Goal: Information Seeking & Learning: Learn about a topic

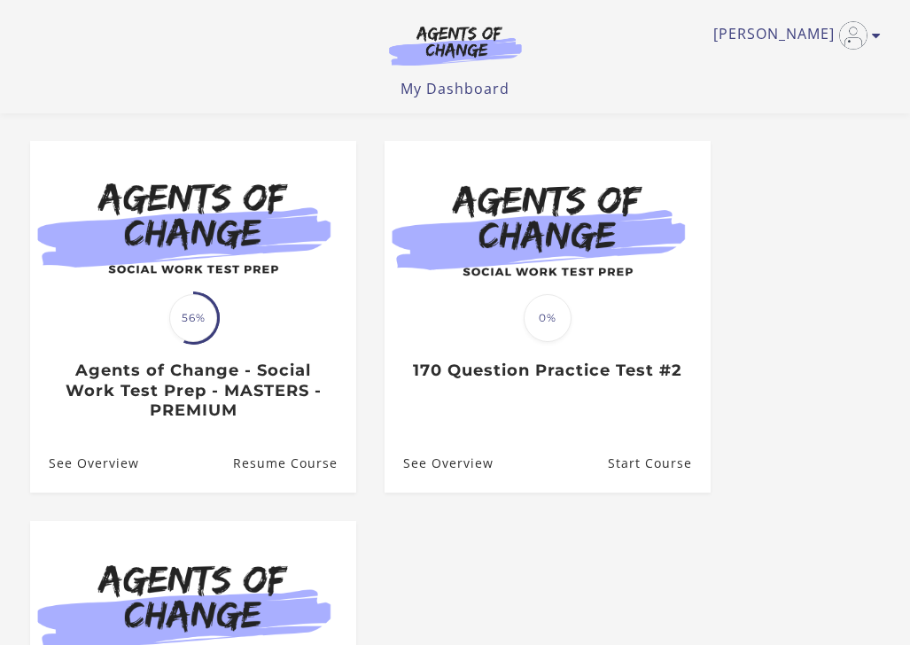
scroll to position [143, 0]
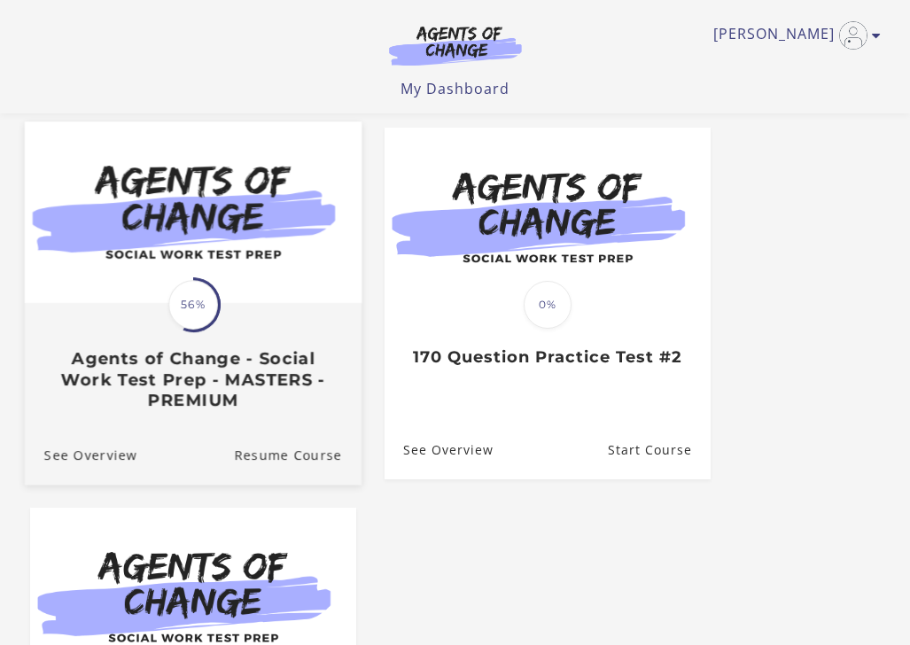
click at [264, 289] on img at bounding box center [192, 213] width 337 height 182
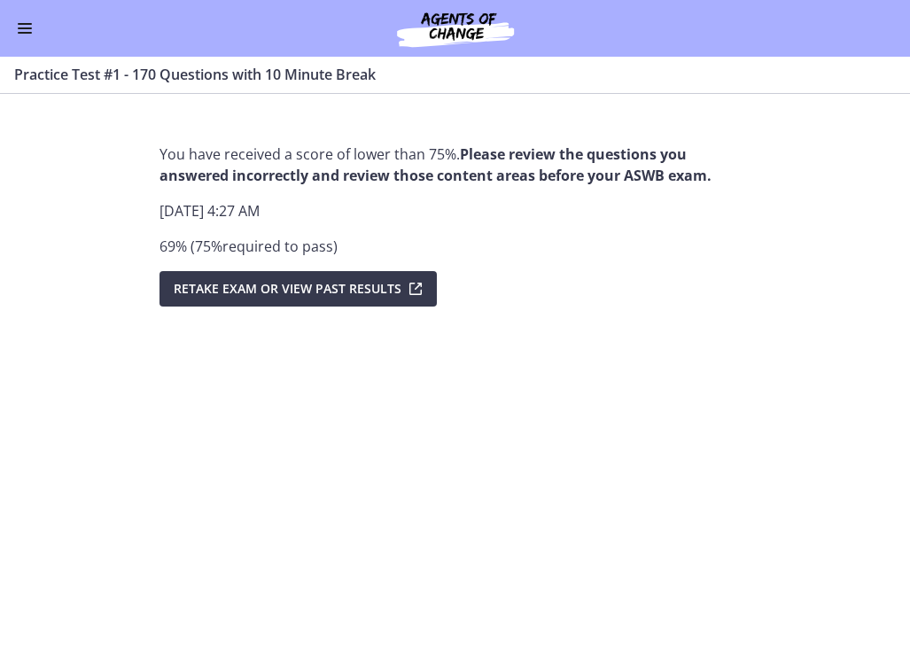
click at [26, 35] on button "Enable menu" at bounding box center [24, 28] width 21 height 21
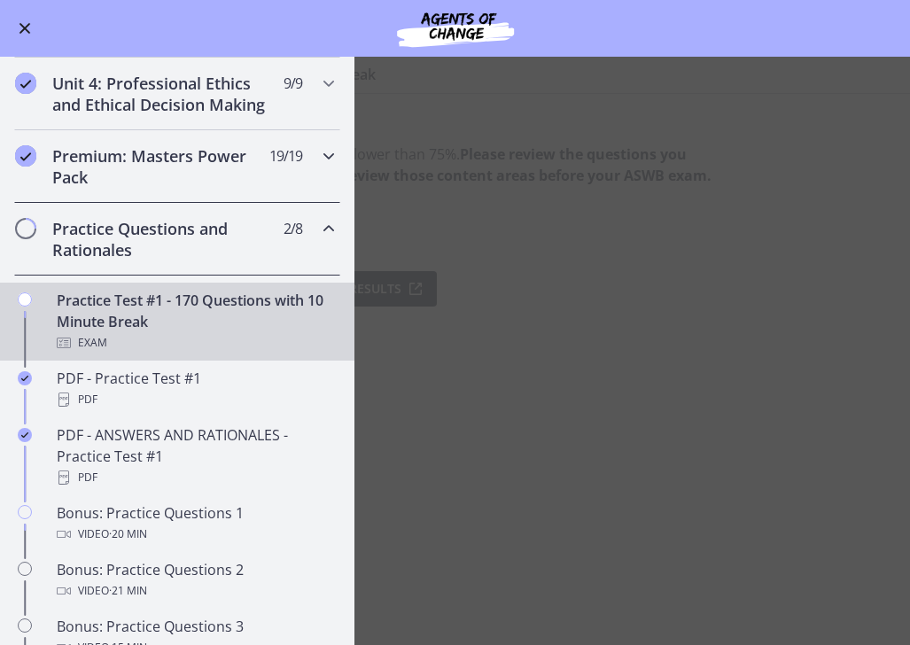
scroll to position [632, 0]
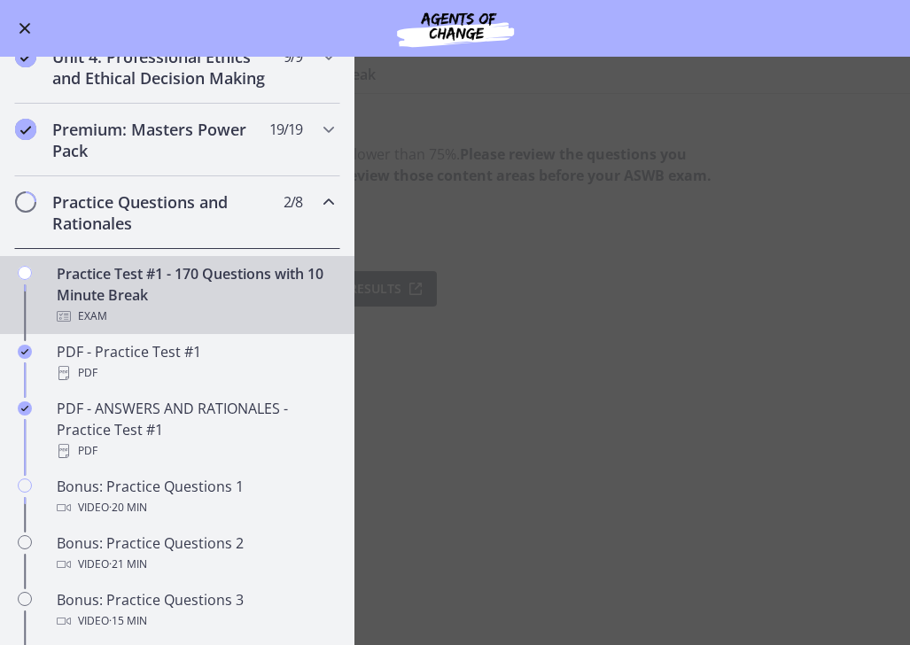
click at [329, 202] on icon "Chapters" at bounding box center [328, 201] width 21 height 21
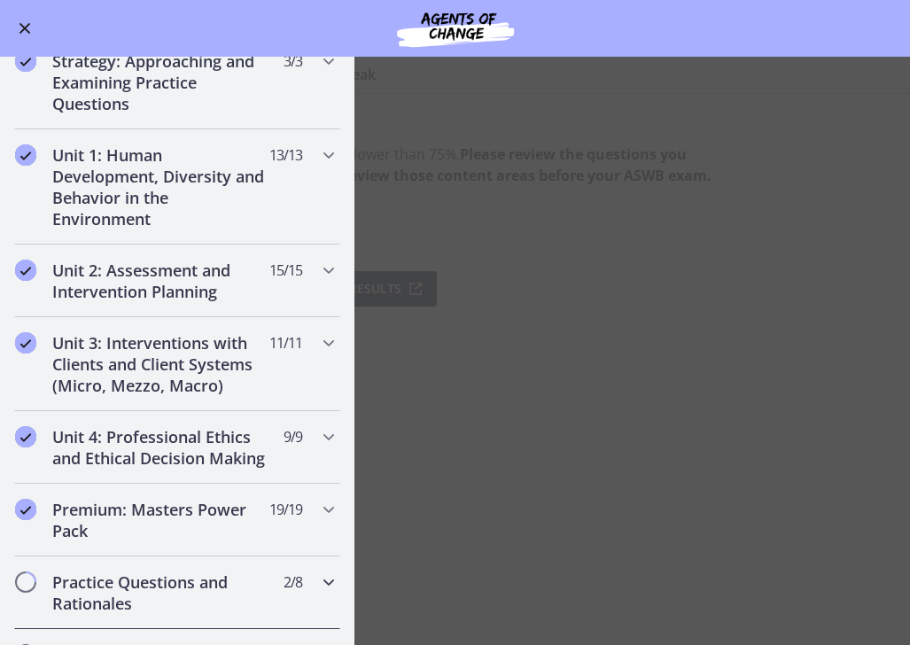
scroll to position [291, 0]
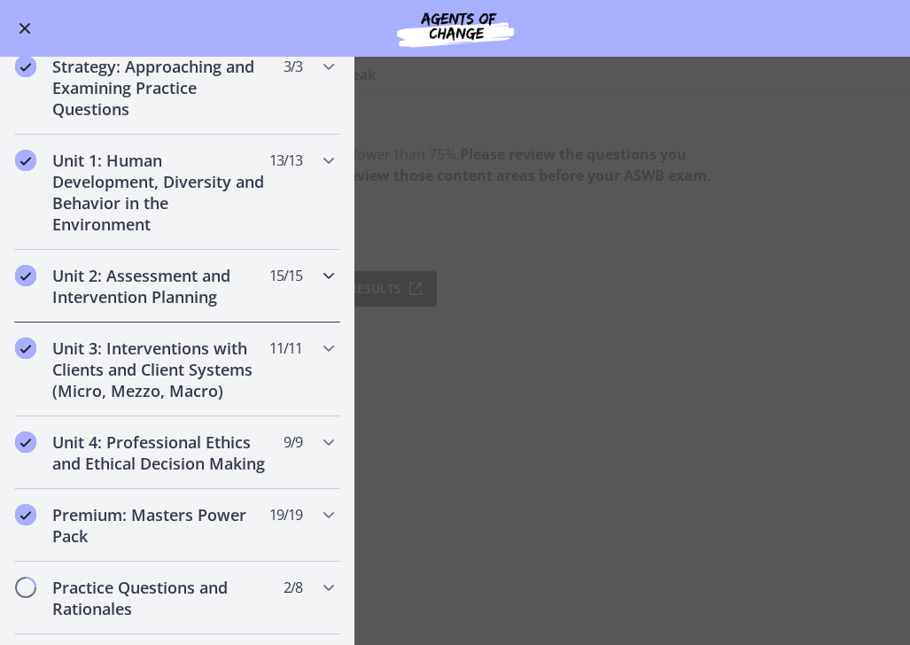
click at [326, 284] on icon "Chapters" at bounding box center [328, 275] width 21 height 21
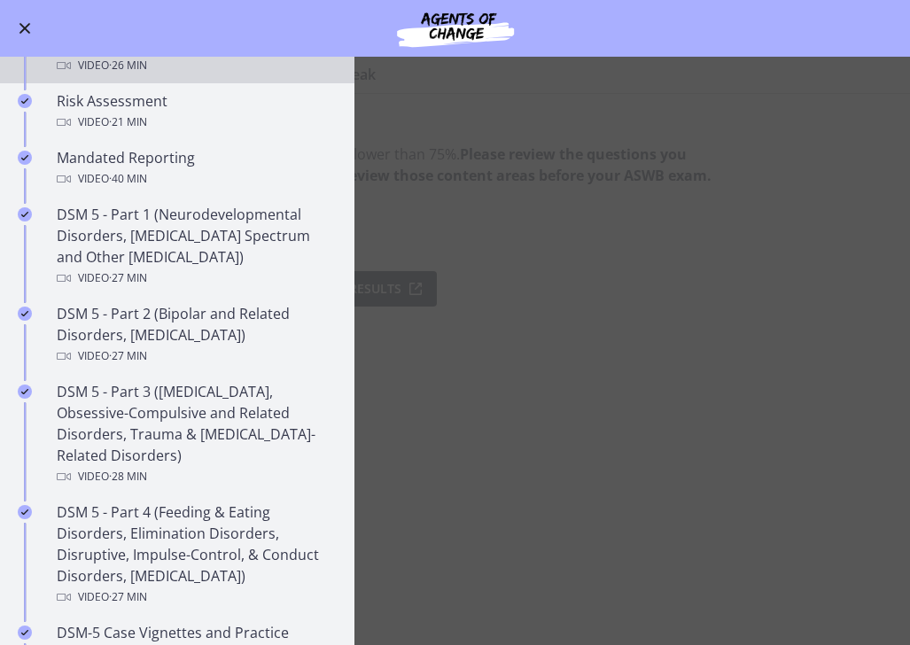
scroll to position [599, 0]
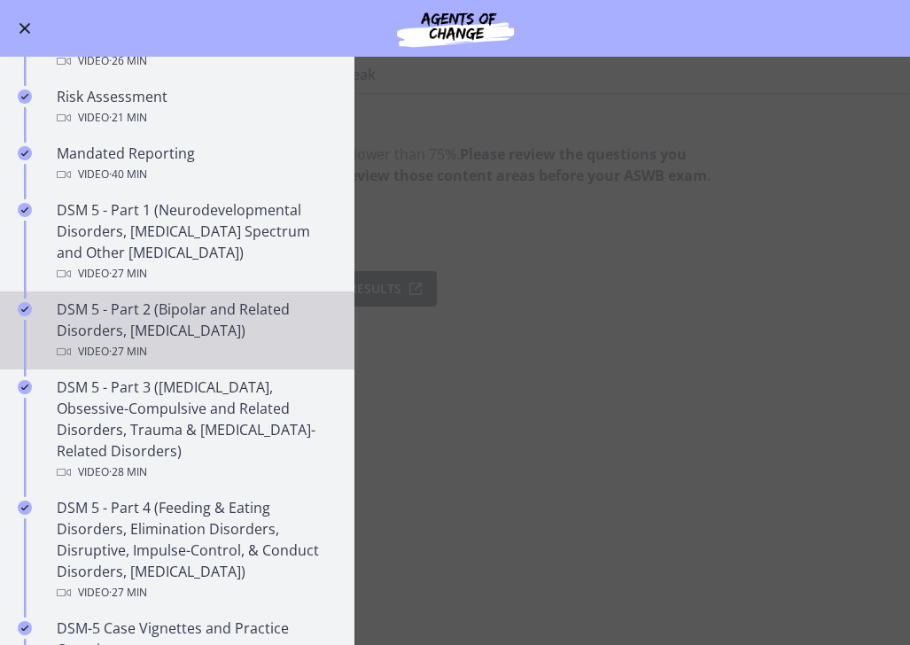
click at [270, 323] on div "DSM 5 - Part 2 (Bipolar and Related Disorders, Depressive Disorders) Video · 27…" at bounding box center [195, 330] width 276 height 64
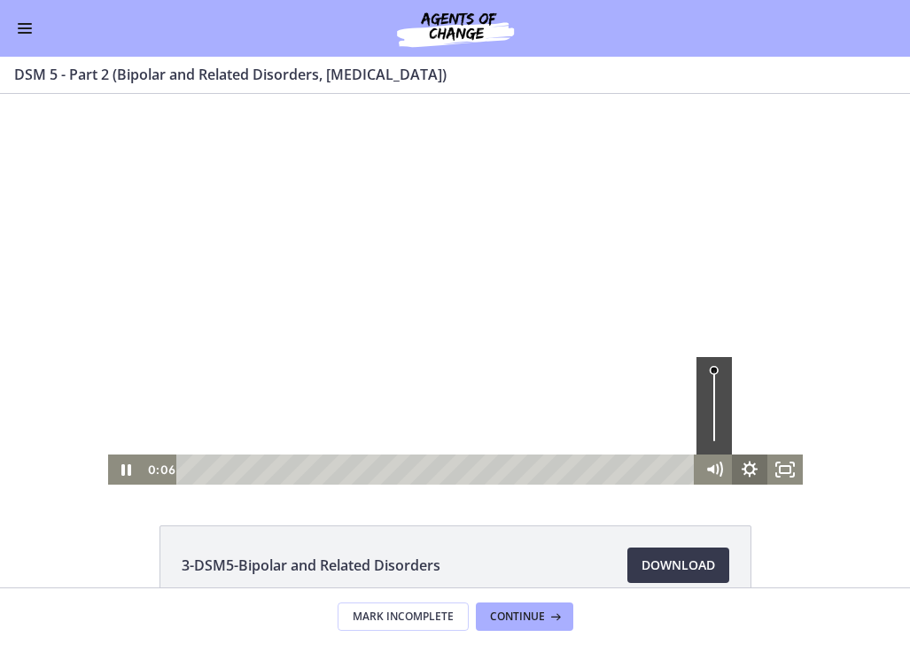
click at [746, 464] on icon "Show settings menu" at bounding box center [748, 469] width 35 height 30
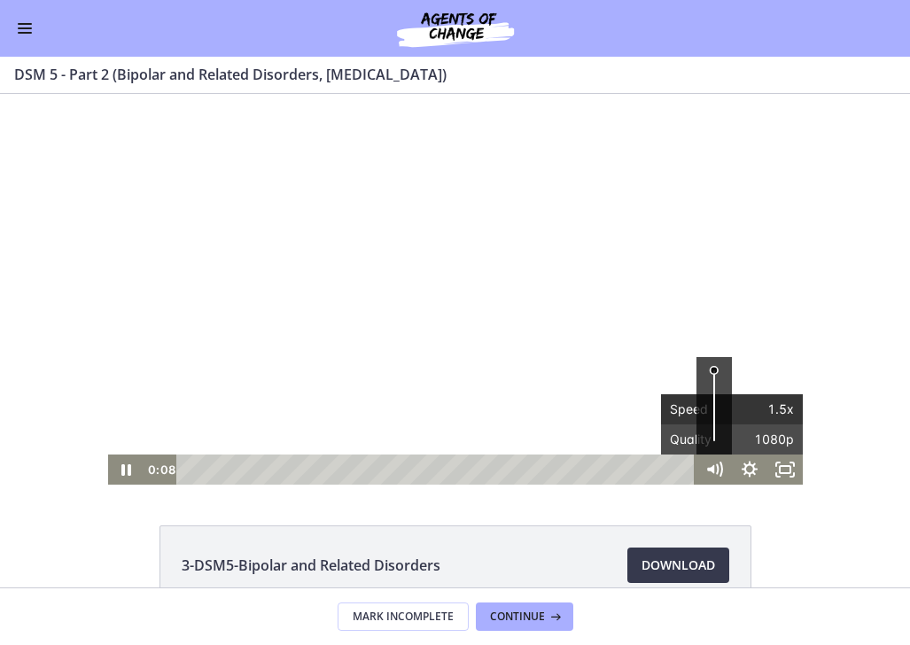
click at [767, 401] on span "1.5x" at bounding box center [763, 409] width 62 height 30
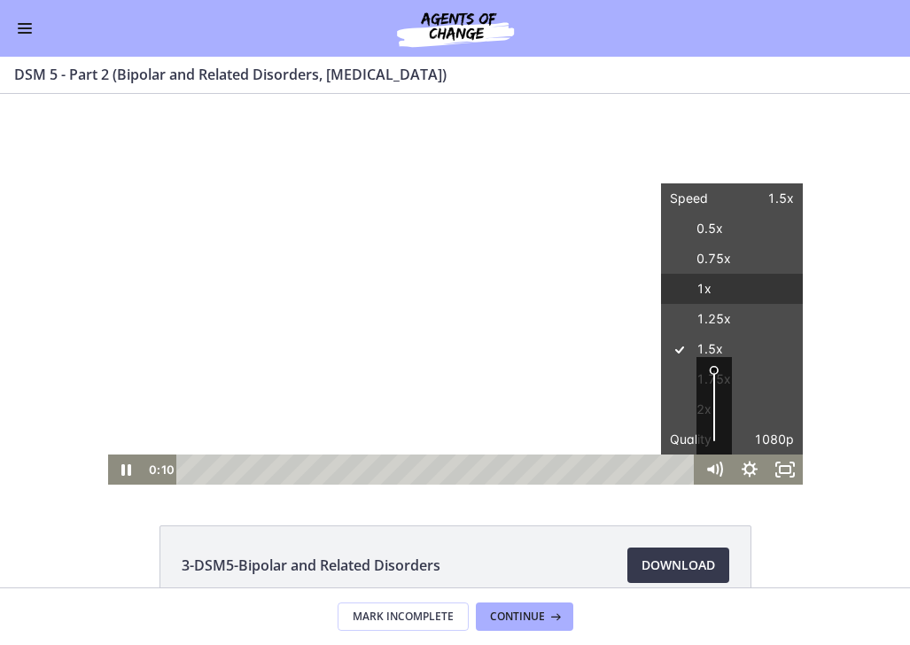
click at [732, 297] on label "1x" at bounding box center [732, 289] width 142 height 31
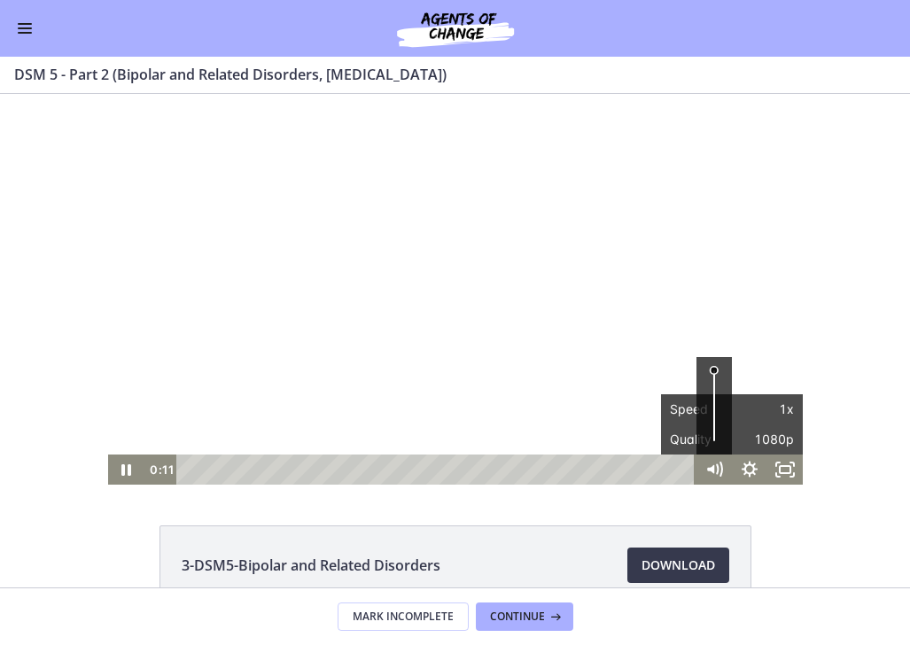
click at [897, 198] on div "Click for sound @keyframes VOLUME_SMALL_WAVE_FLASH { 0% { opacity: 0; } 33% { o…" at bounding box center [455, 289] width 910 height 391
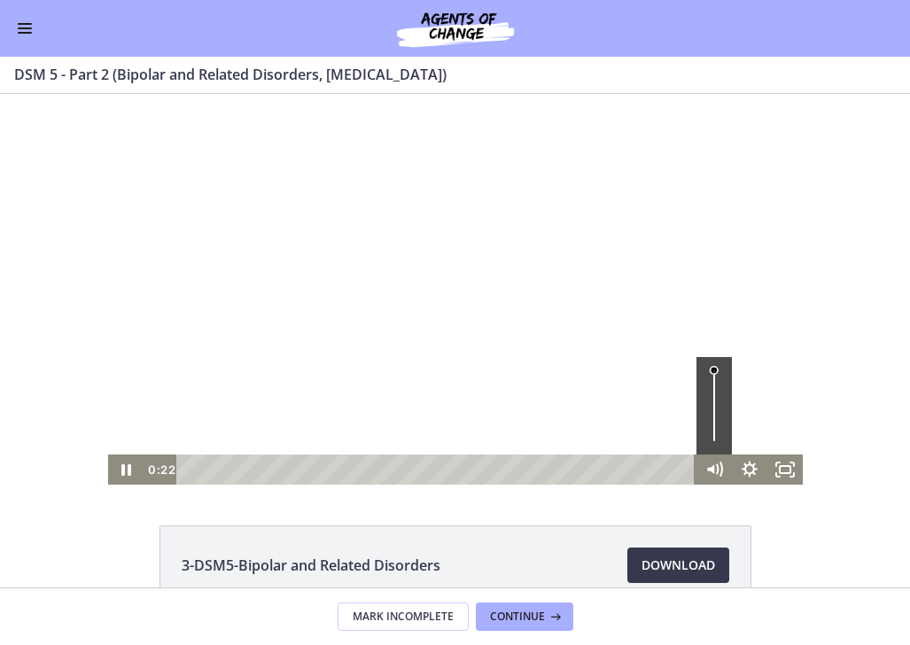
click at [647, 183] on div at bounding box center [455, 289] width 694 height 391
click at [650, 269] on div at bounding box center [455, 289] width 694 height 391
click at [651, 260] on div at bounding box center [455, 289] width 694 height 391
click at [772, 283] on div at bounding box center [455, 289] width 694 height 391
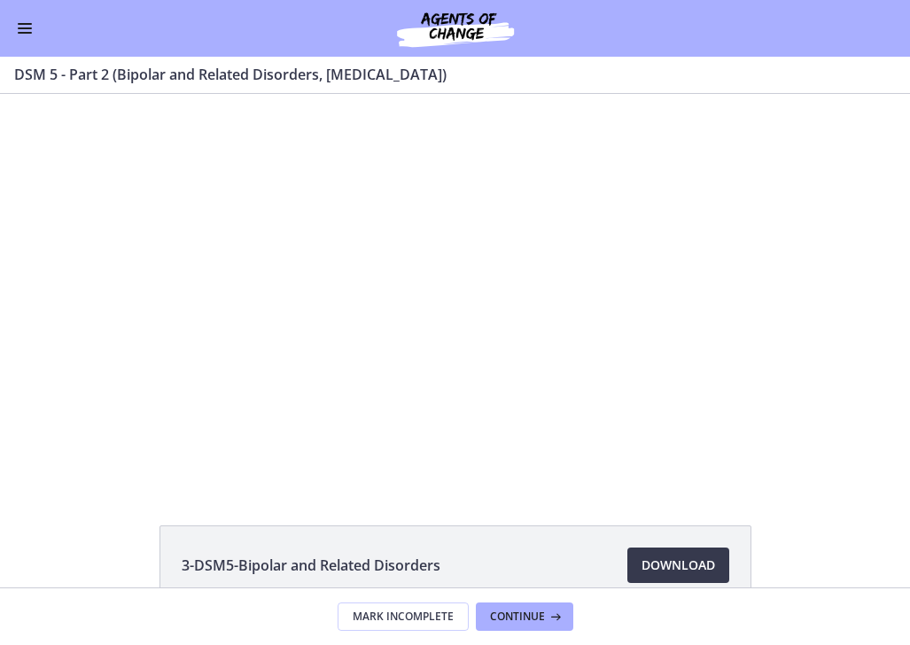
click at [772, 283] on div at bounding box center [455, 289] width 694 height 391
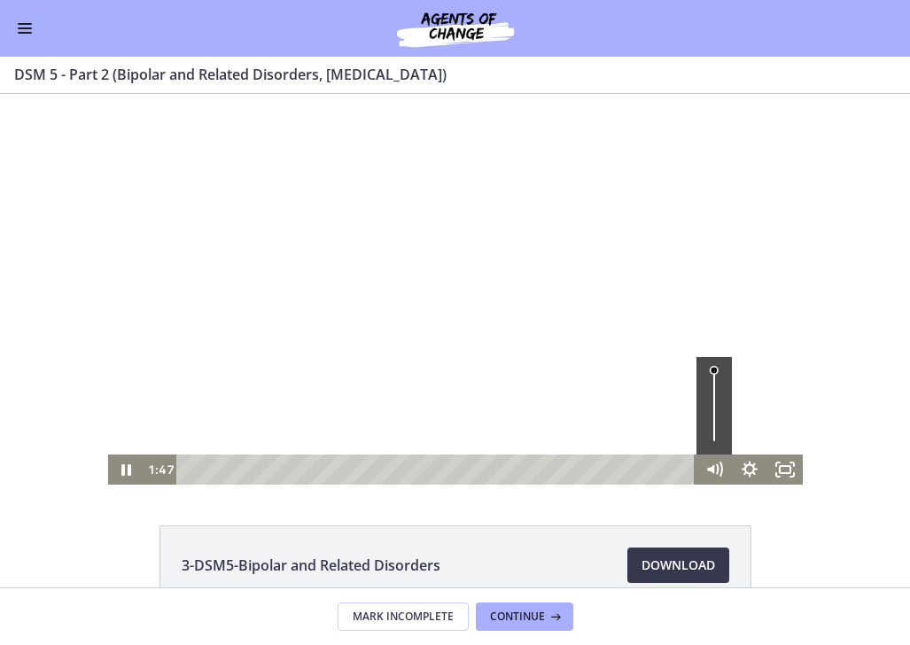
click at [771, 282] on div at bounding box center [455, 289] width 694 height 391
click at [735, 277] on div at bounding box center [455, 289] width 694 height 391
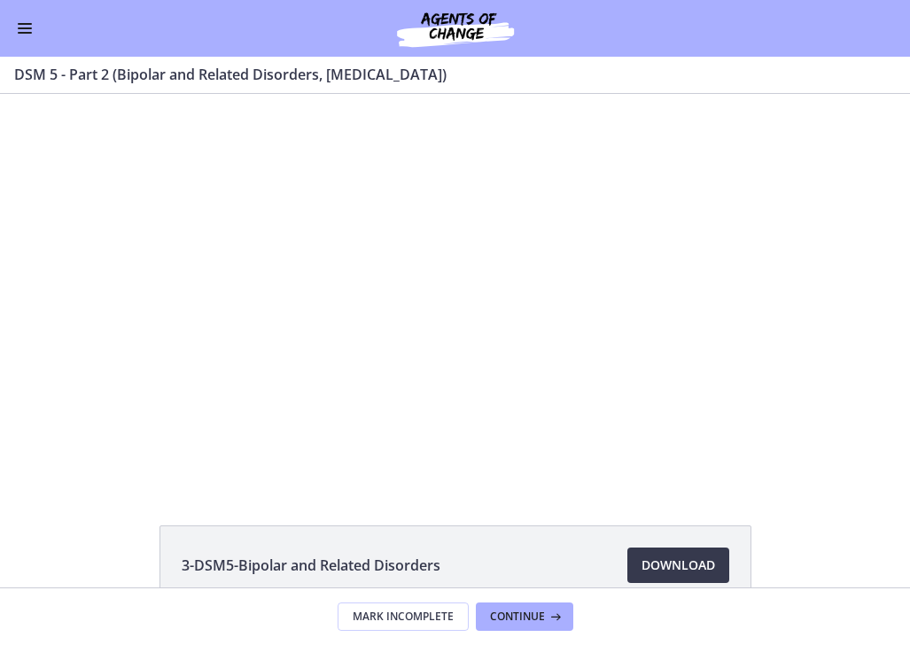
click at [887, 405] on div "Click for sound @keyframes VOLUME_SMALL_WAVE_FLASH { 0% { opacity: 0; } 33% { o…" at bounding box center [455, 289] width 910 height 391
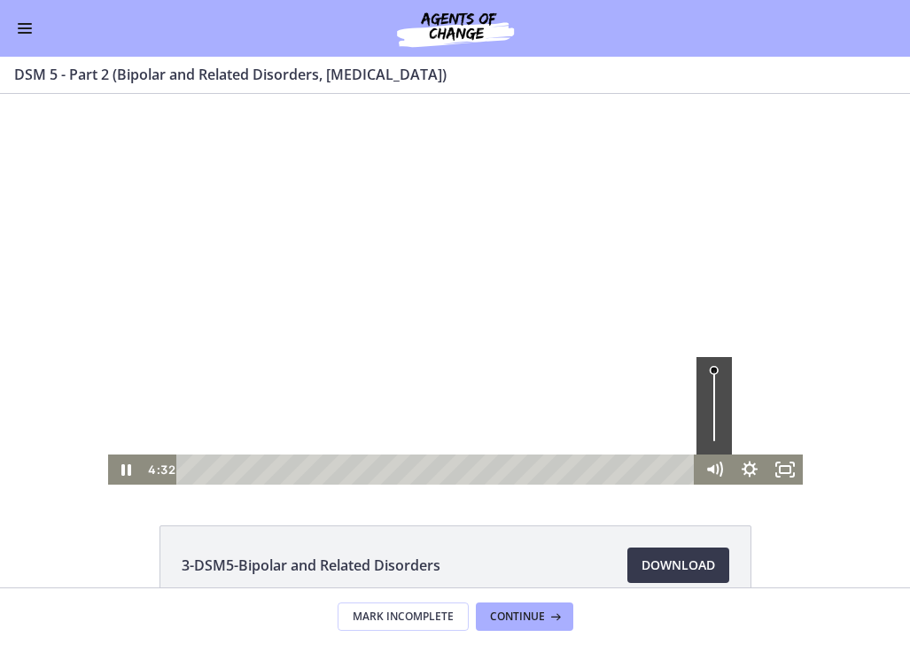
click at [732, 362] on div at bounding box center [455, 289] width 694 height 391
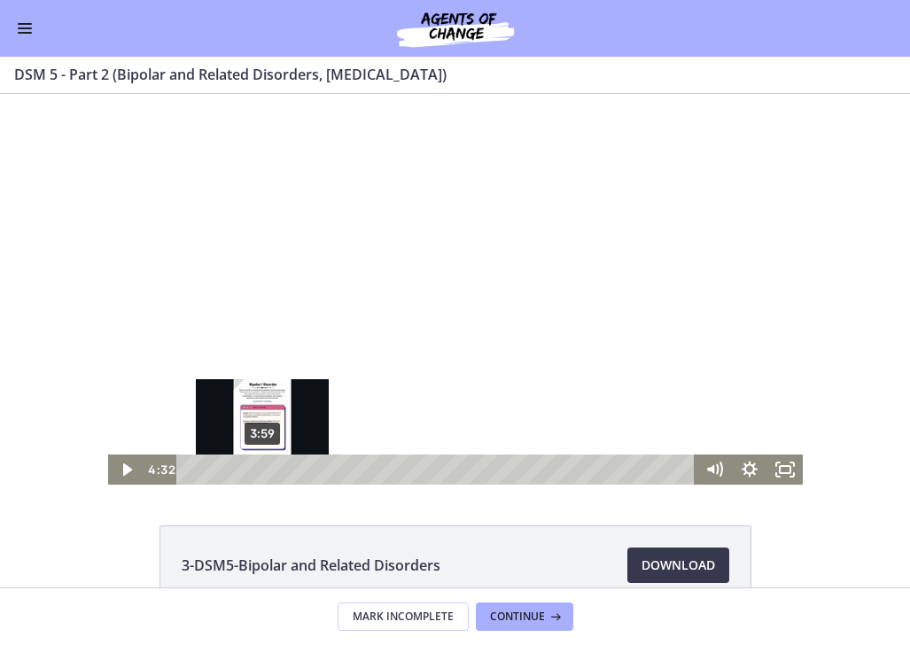
click at [262, 467] on div "3:59" at bounding box center [438, 469] width 497 height 30
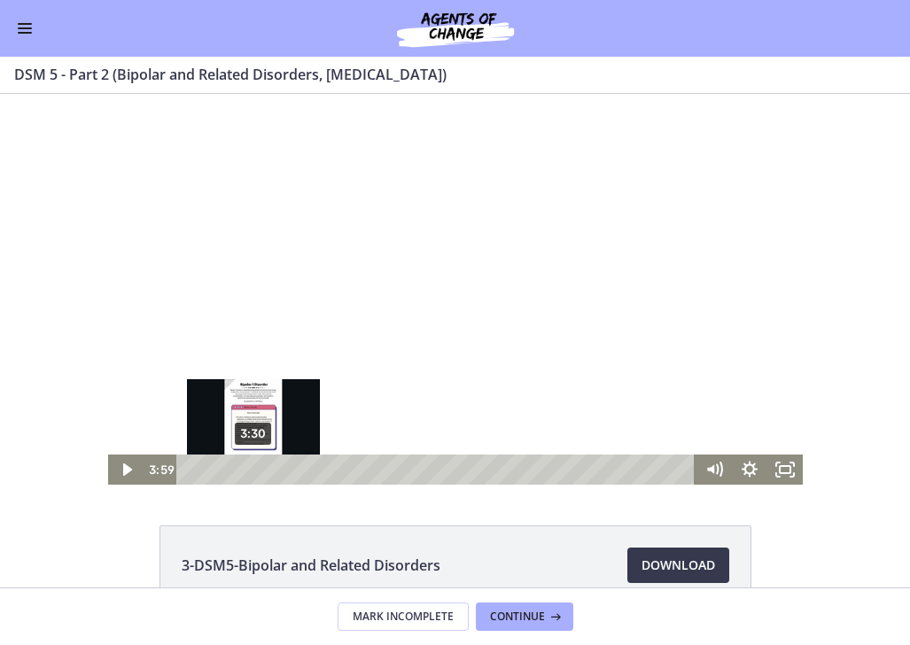
click at [254, 465] on div "3:30" at bounding box center [438, 469] width 497 height 30
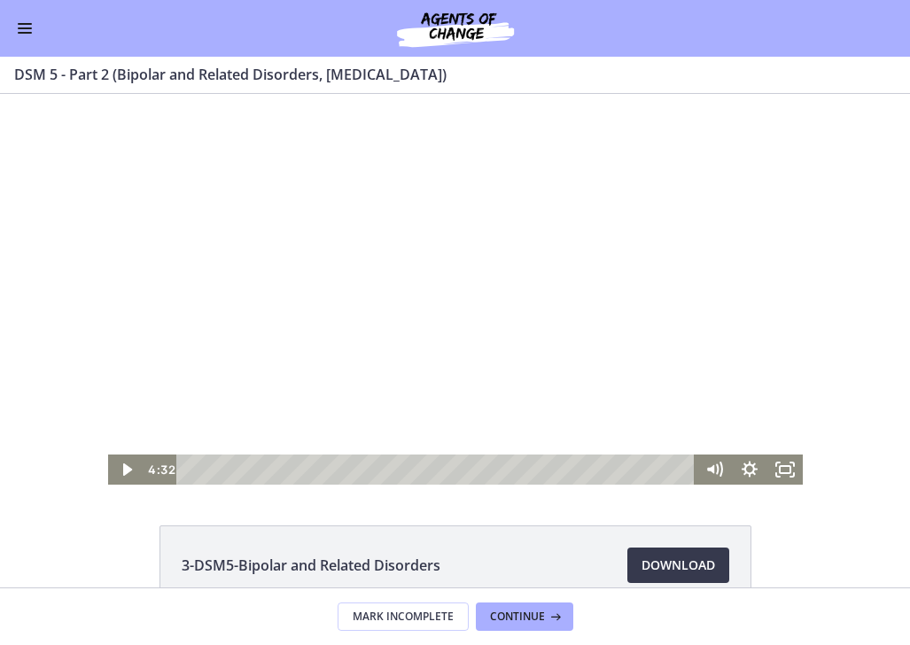
click at [566, 331] on div at bounding box center [455, 289] width 694 height 391
click at [766, 288] on div at bounding box center [455, 289] width 694 height 391
click at [726, 250] on div at bounding box center [455, 289] width 694 height 391
click at [678, 354] on div at bounding box center [455, 289] width 694 height 391
click at [761, 286] on div at bounding box center [455, 289] width 694 height 391
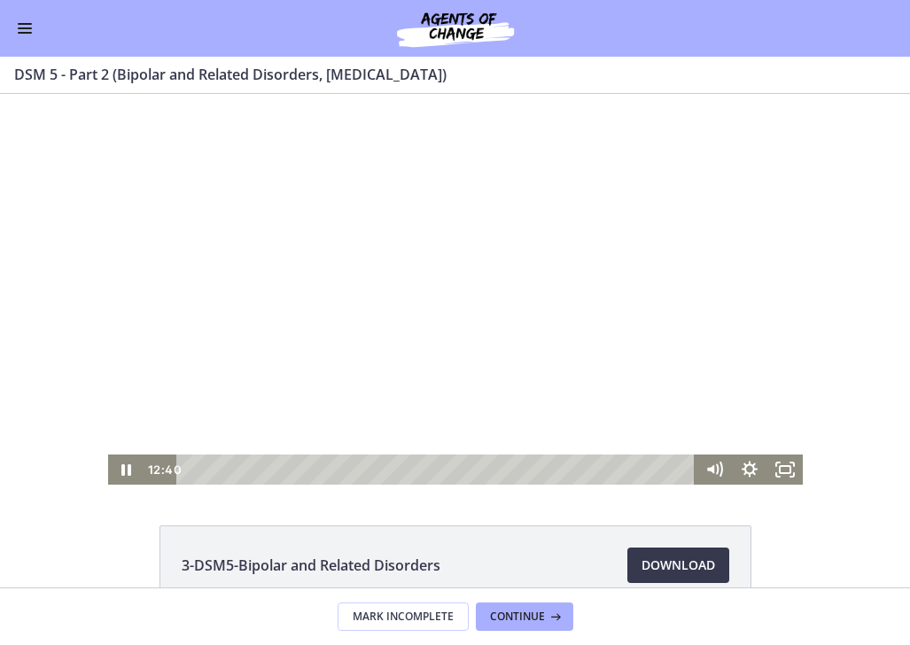
click at [732, 282] on div at bounding box center [455, 289] width 694 height 391
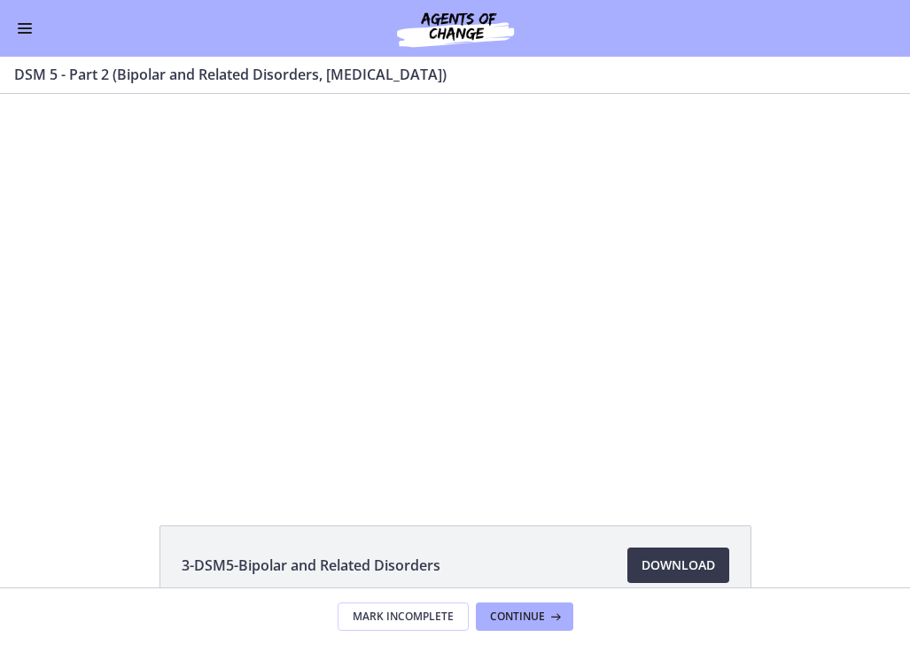
click at [732, 282] on div at bounding box center [455, 289] width 694 height 391
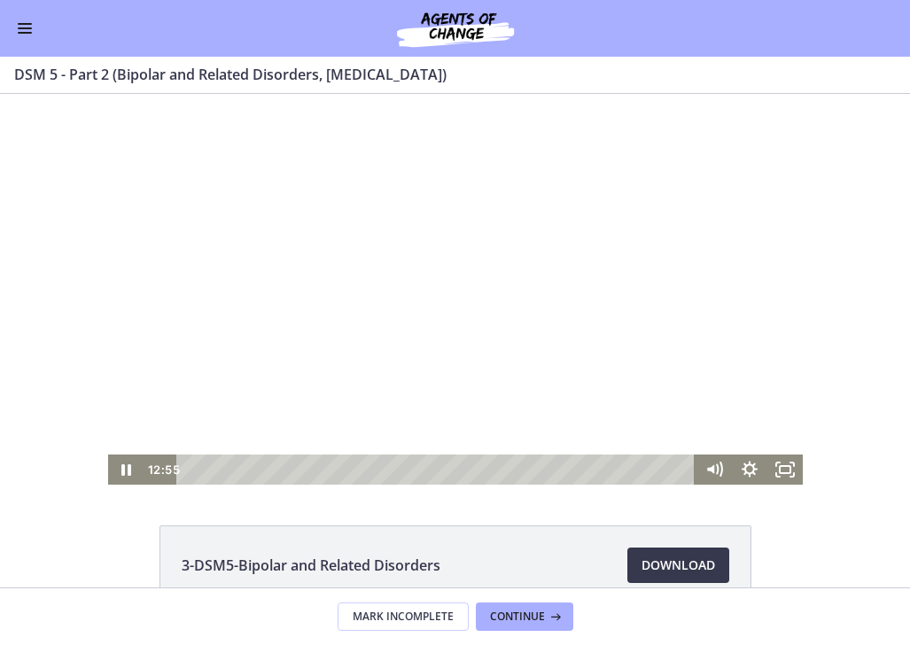
click at [733, 284] on div at bounding box center [455, 289] width 694 height 391
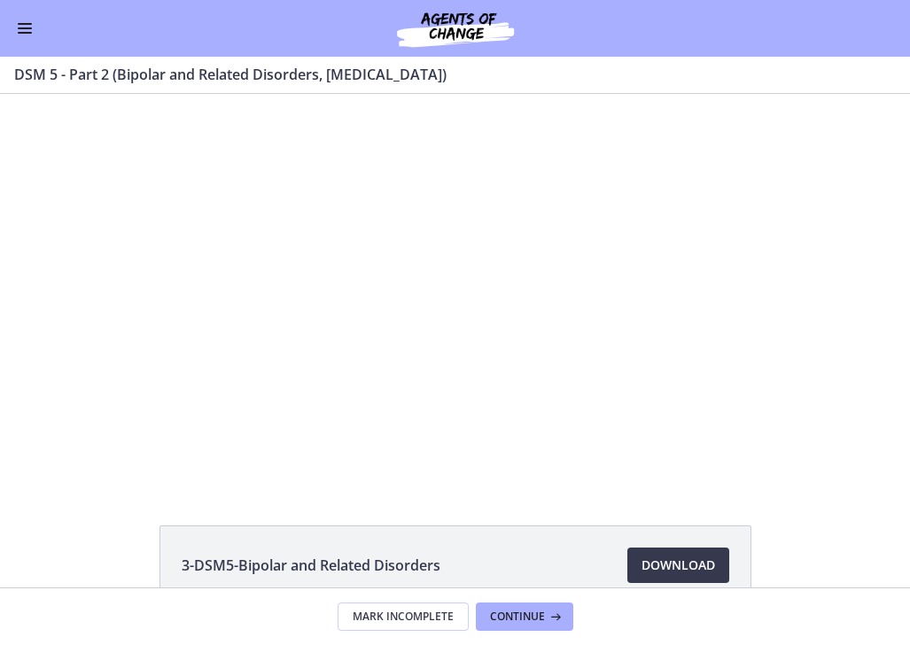
click at [732, 284] on div at bounding box center [455, 289] width 694 height 391
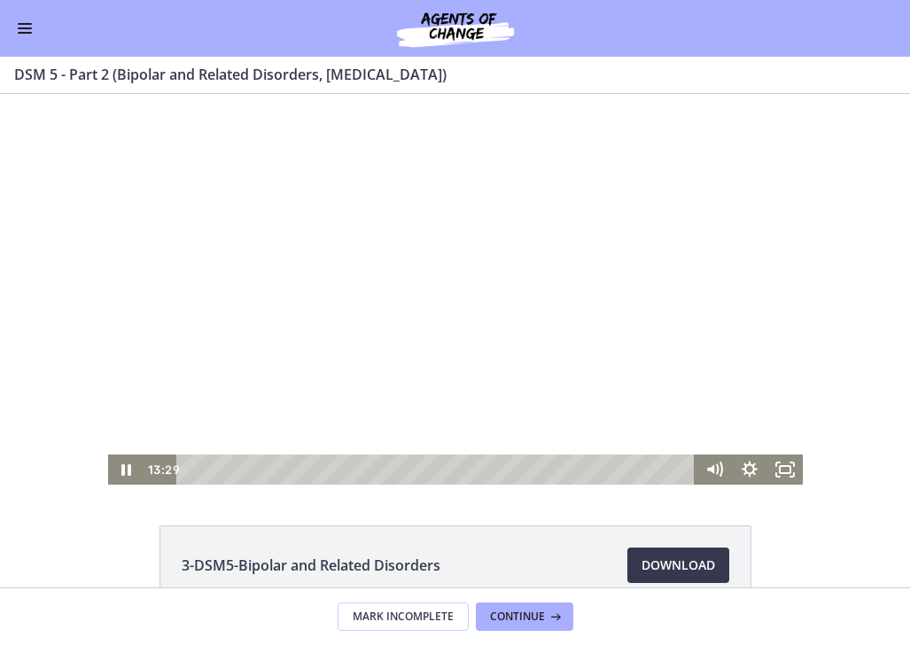
click at [728, 280] on div at bounding box center [455, 289] width 694 height 391
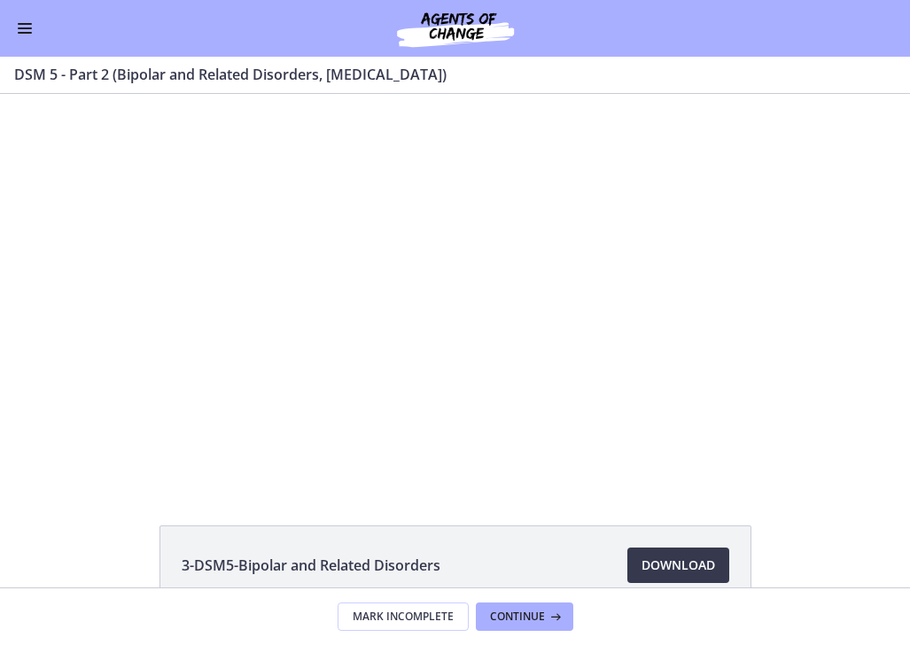
click at [725, 278] on div at bounding box center [455, 289] width 694 height 391
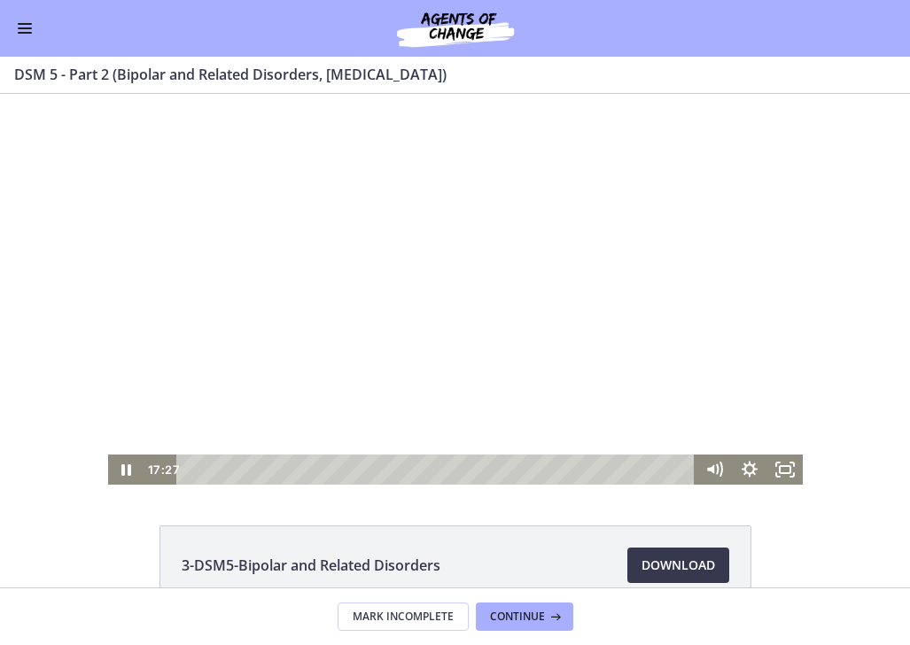
click at [800, 259] on div at bounding box center [455, 289] width 694 height 391
click at [667, 233] on div at bounding box center [455, 289] width 694 height 391
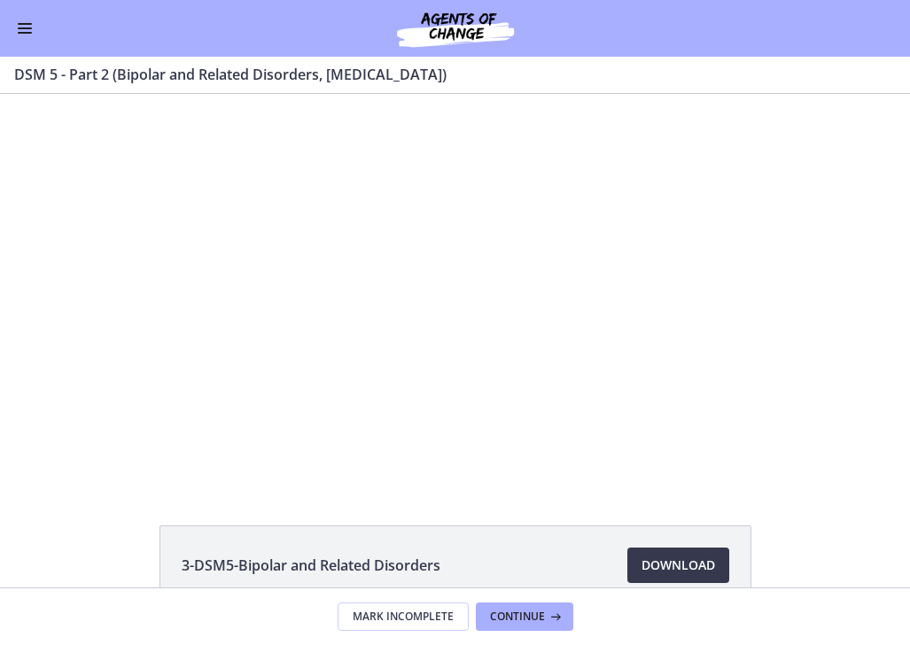
click at [27, 23] on span "Enable menu" at bounding box center [25, 24] width 14 height 2
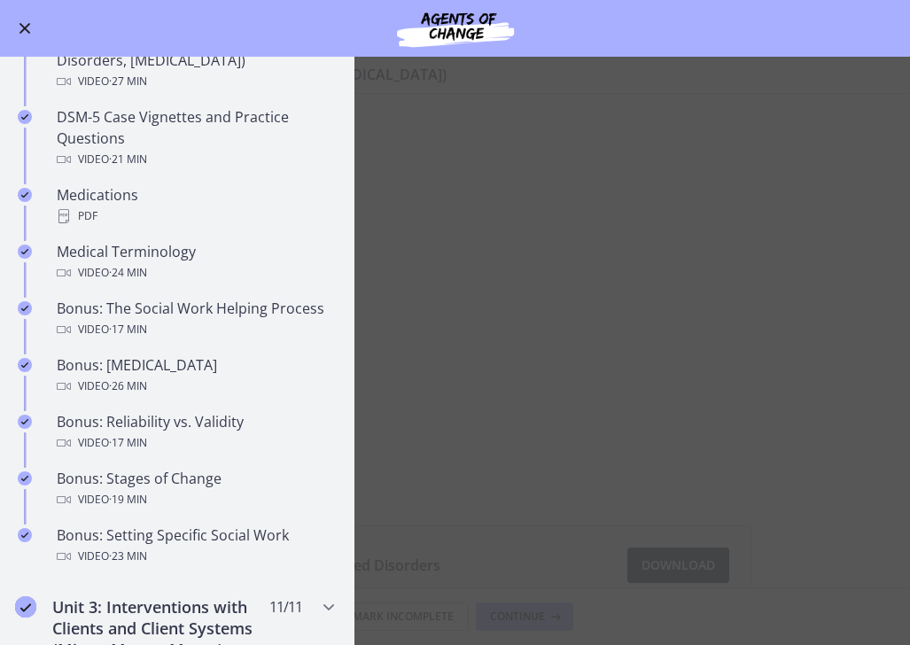
scroll to position [1128, 0]
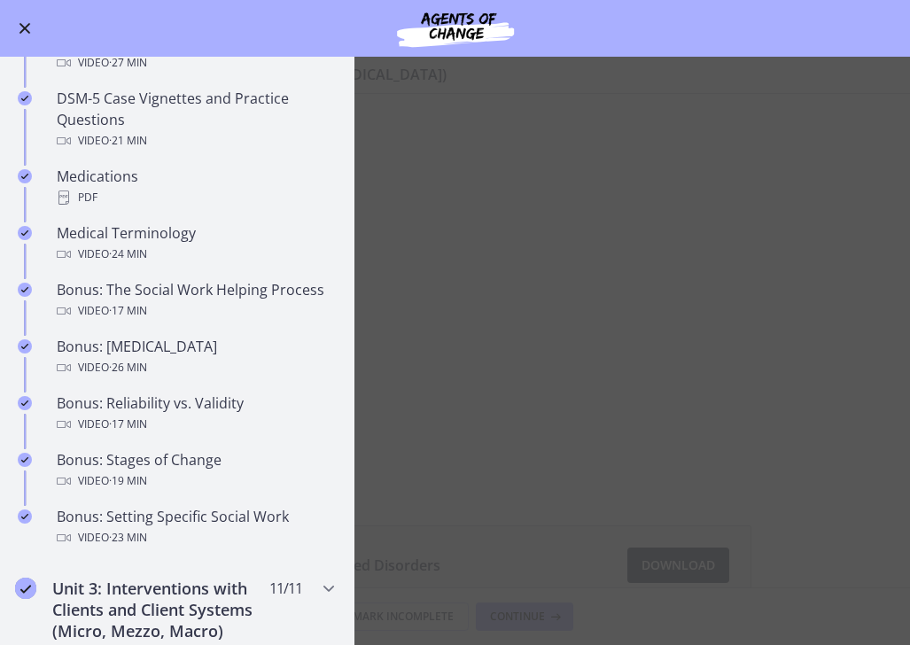
click at [841, 492] on main "DSM 5 - Part 2 (Bipolar and Related Disorders, Depressive Disorders) Enable ful…" at bounding box center [455, 351] width 910 height 588
click at [20, 32] on span "Enable menu" at bounding box center [25, 29] width 12 height 12
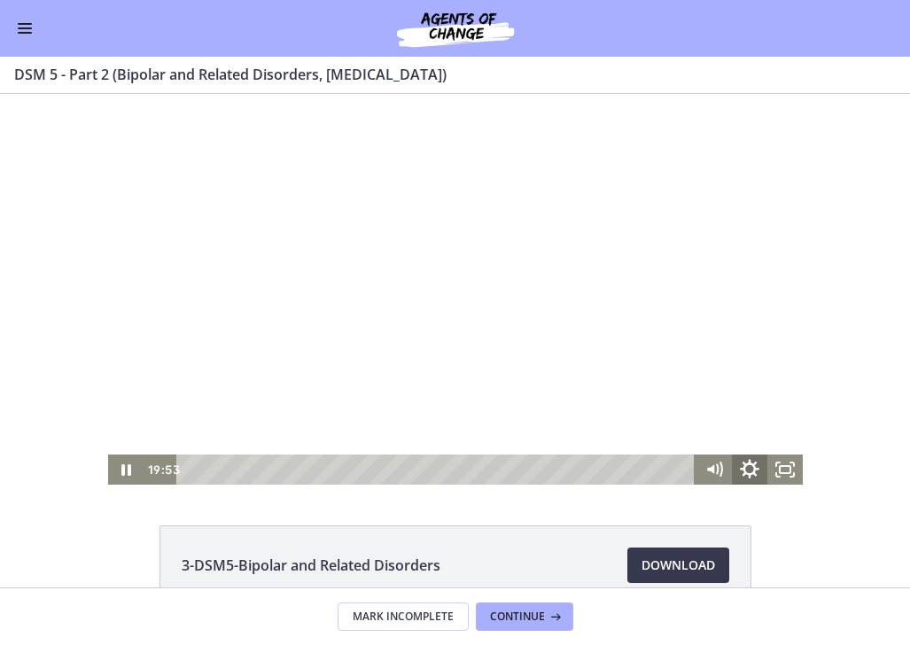
click at [750, 465] on icon "Show settings menu" at bounding box center [749, 468] width 19 height 19
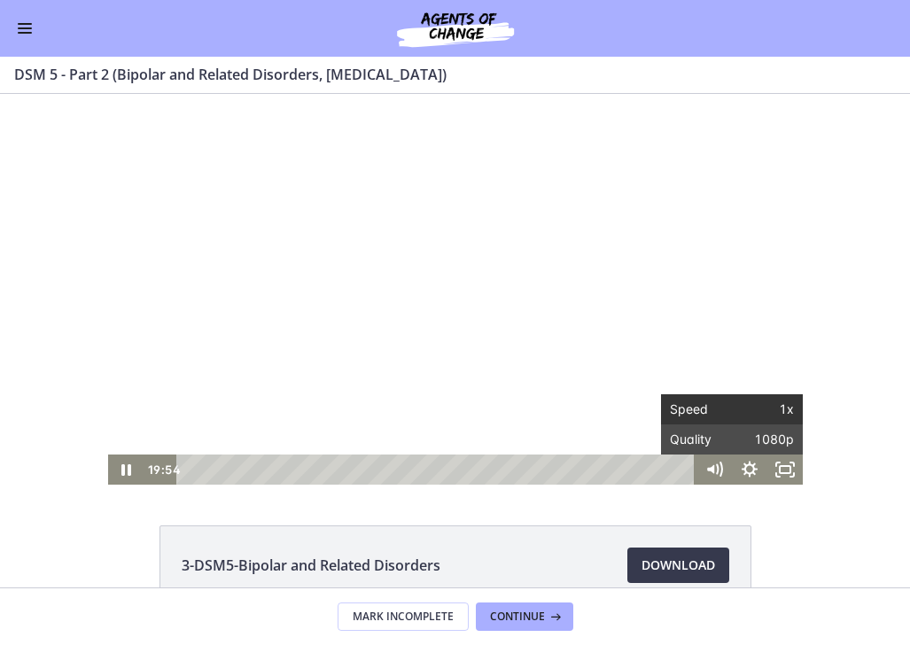
click at [753, 410] on span "1x" at bounding box center [763, 409] width 62 height 30
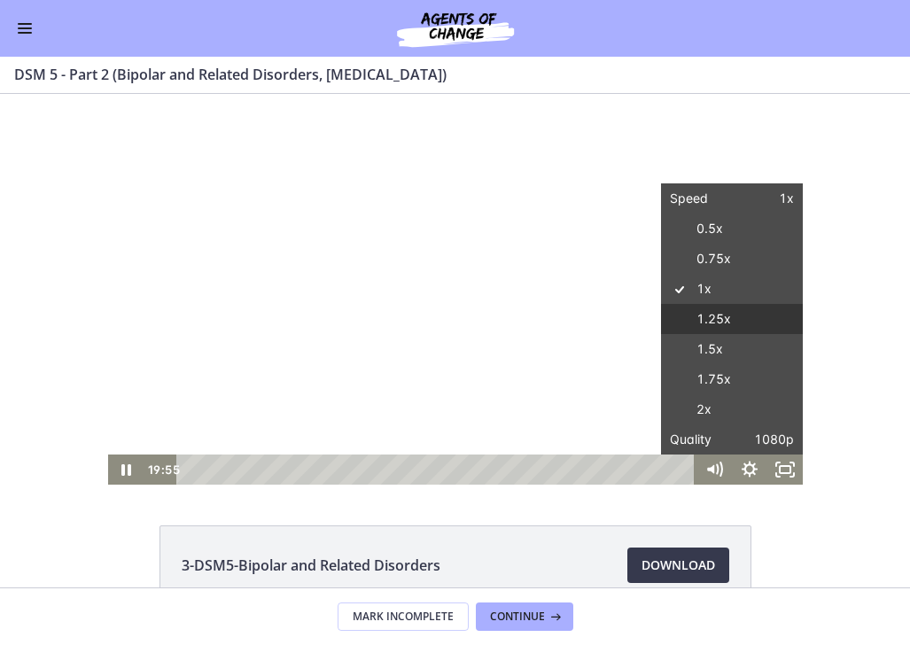
click at [742, 320] on label "1.25x" at bounding box center [732, 319] width 142 height 31
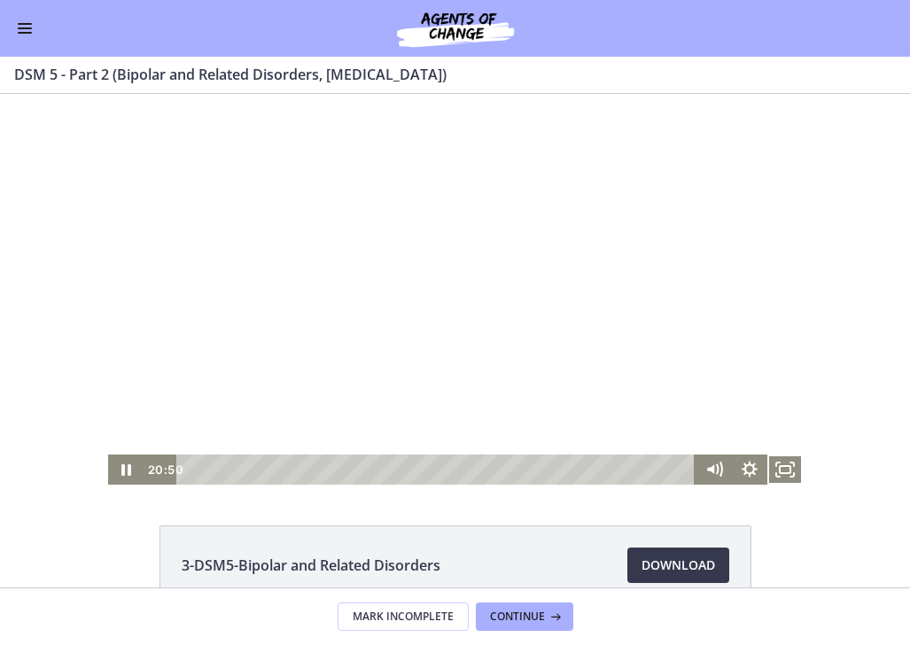
click at [734, 236] on div at bounding box center [455, 289] width 694 height 391
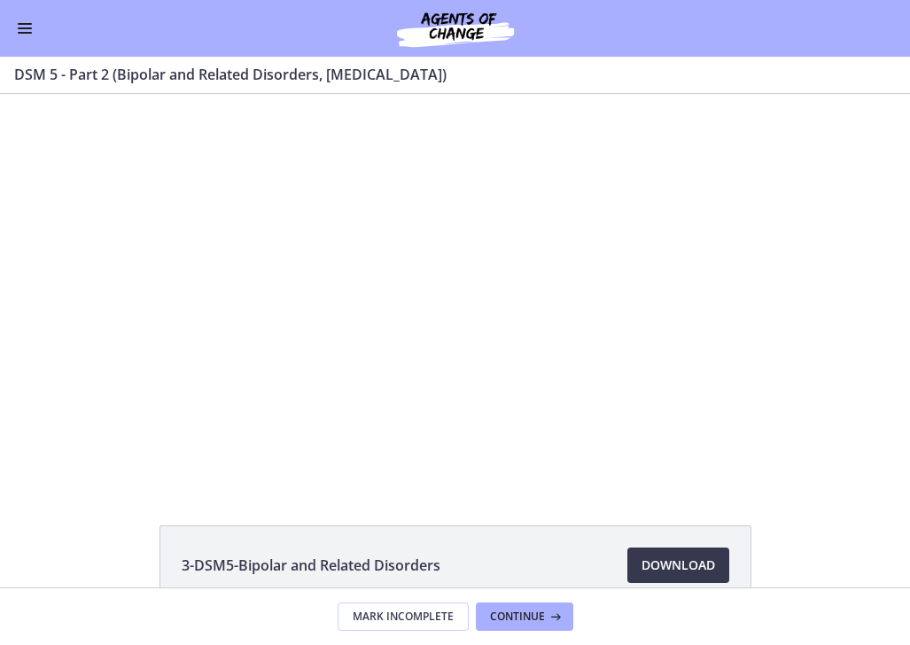
click at [734, 236] on div at bounding box center [455, 289] width 694 height 391
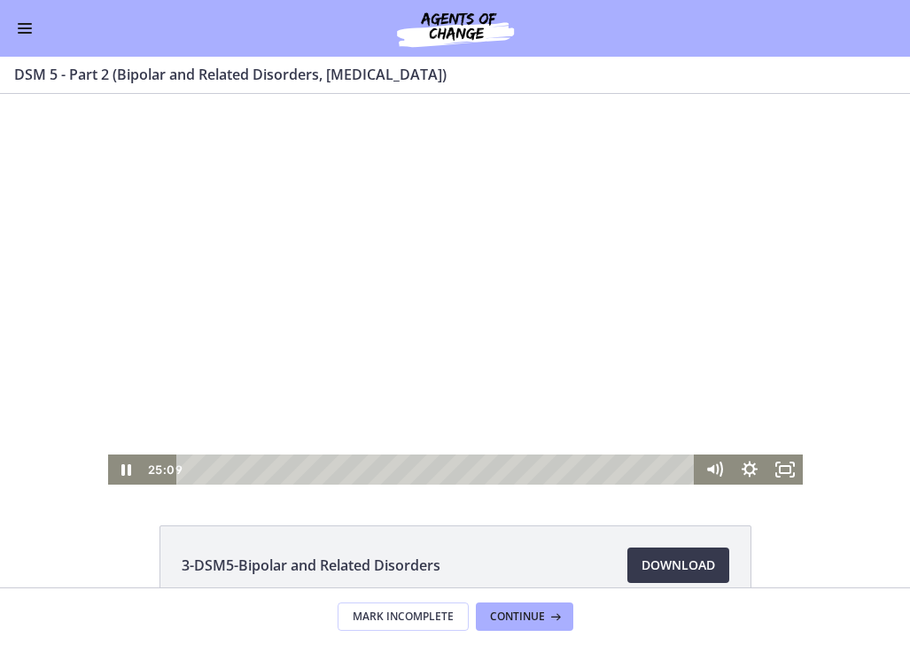
click at [736, 235] on div at bounding box center [455, 289] width 694 height 391
click at [791, 211] on div at bounding box center [455, 289] width 694 height 391
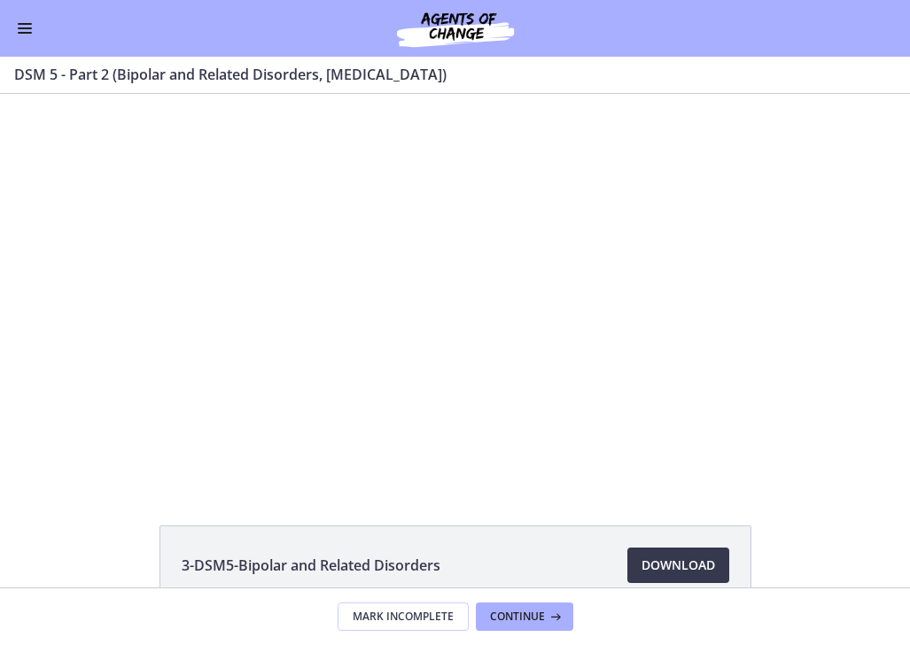
scroll to position [0, 0]
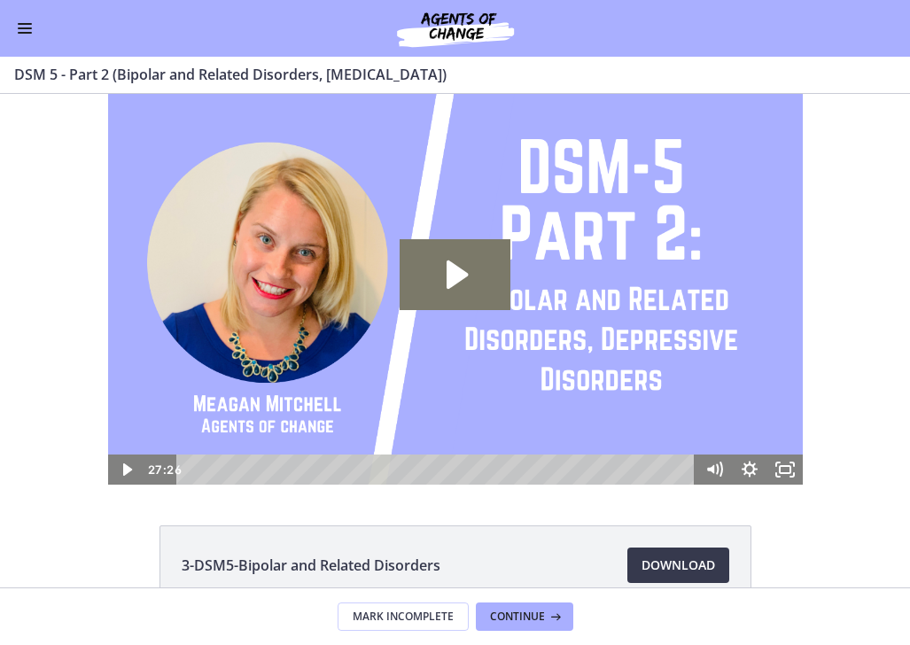
click at [29, 24] on span "Enable menu" at bounding box center [25, 24] width 14 height 2
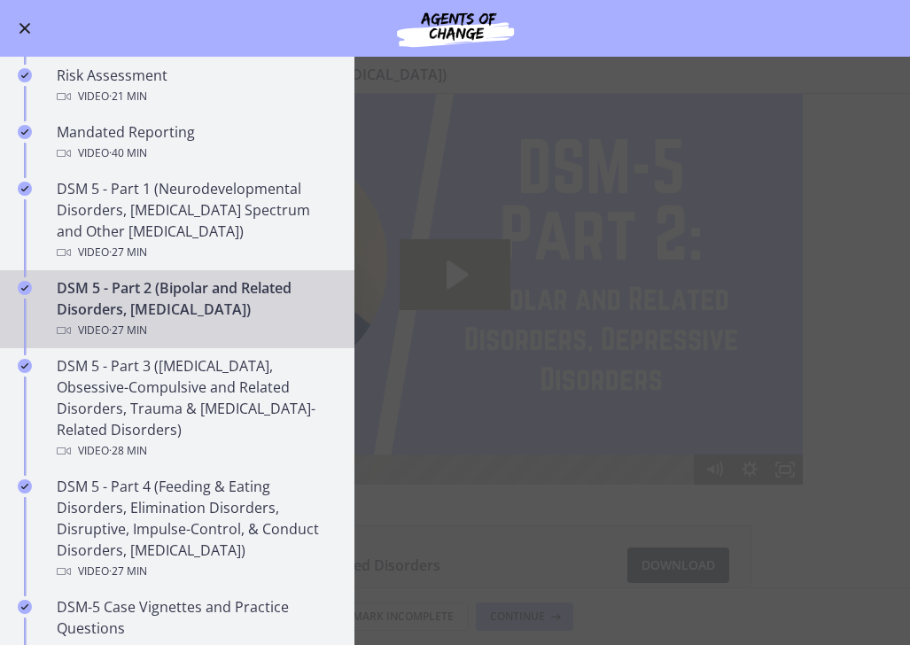
scroll to position [721, 0]
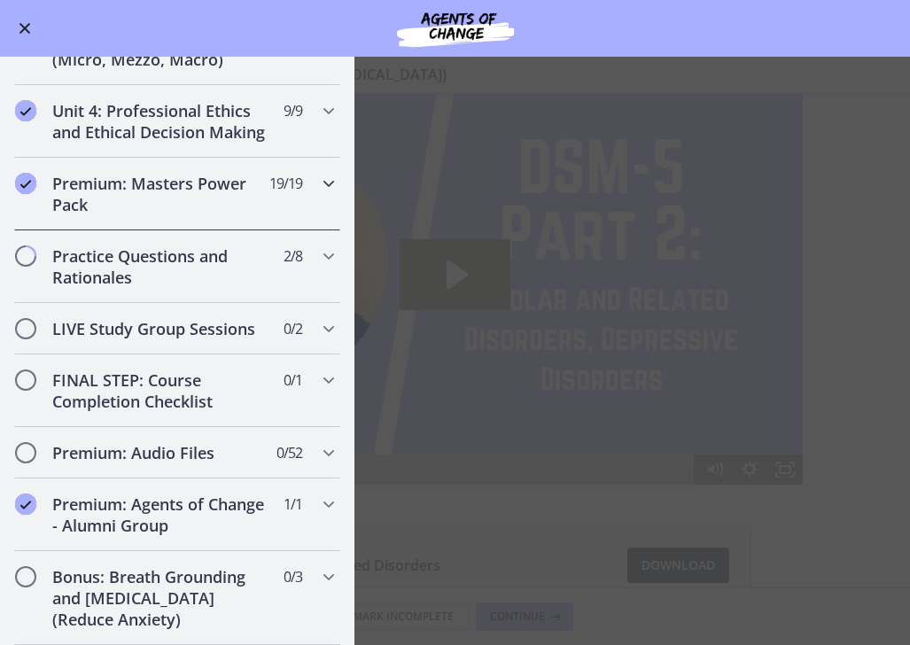
click at [322, 192] on icon "Chapters" at bounding box center [328, 183] width 21 height 21
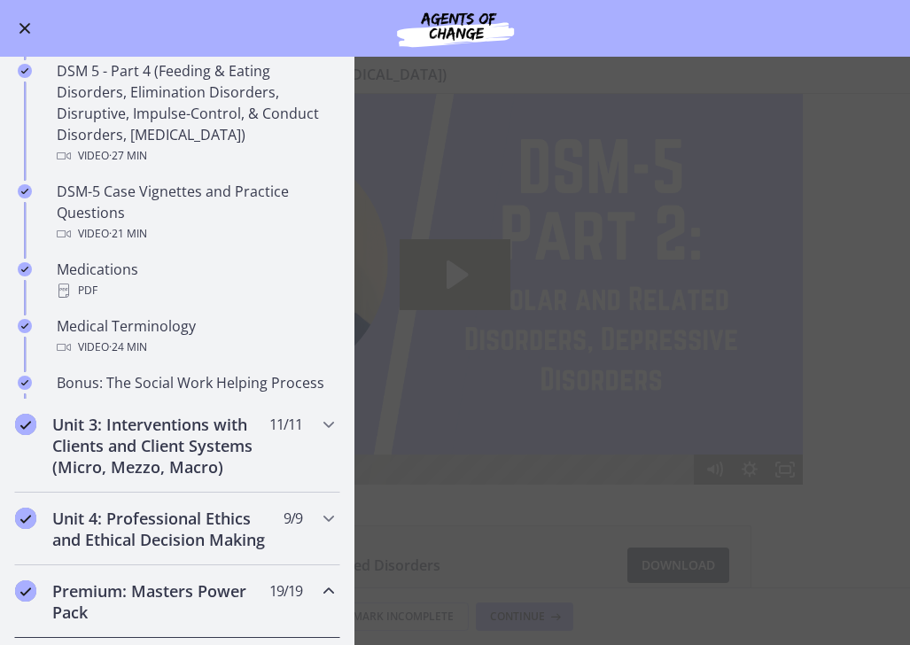
scroll to position [623, 0]
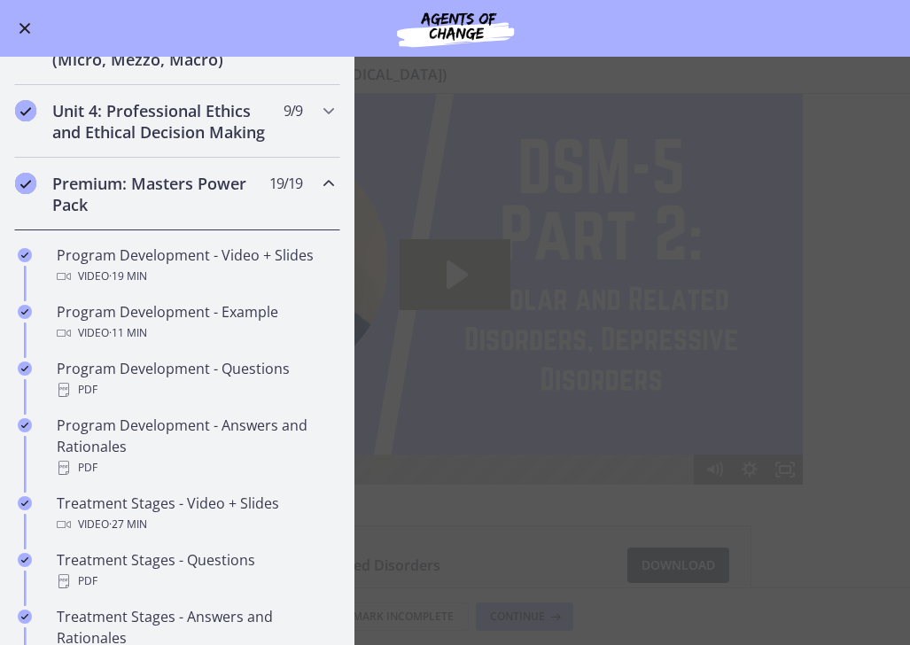
click at [322, 192] on icon "Chapters" at bounding box center [328, 183] width 21 height 21
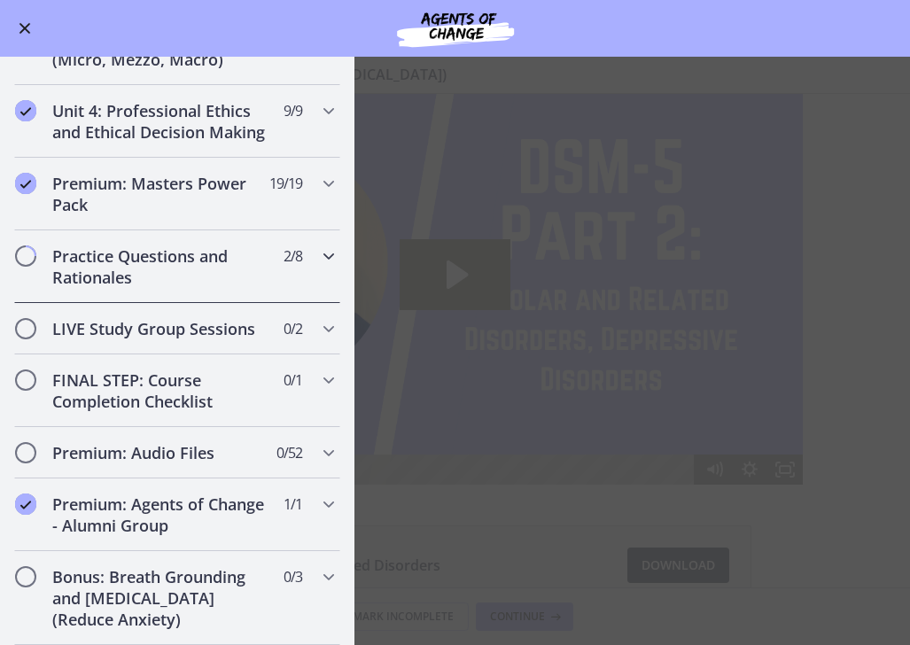
click at [315, 255] on div "Practice Questions and Rationales 2 / 8 Completed" at bounding box center [177, 266] width 326 height 73
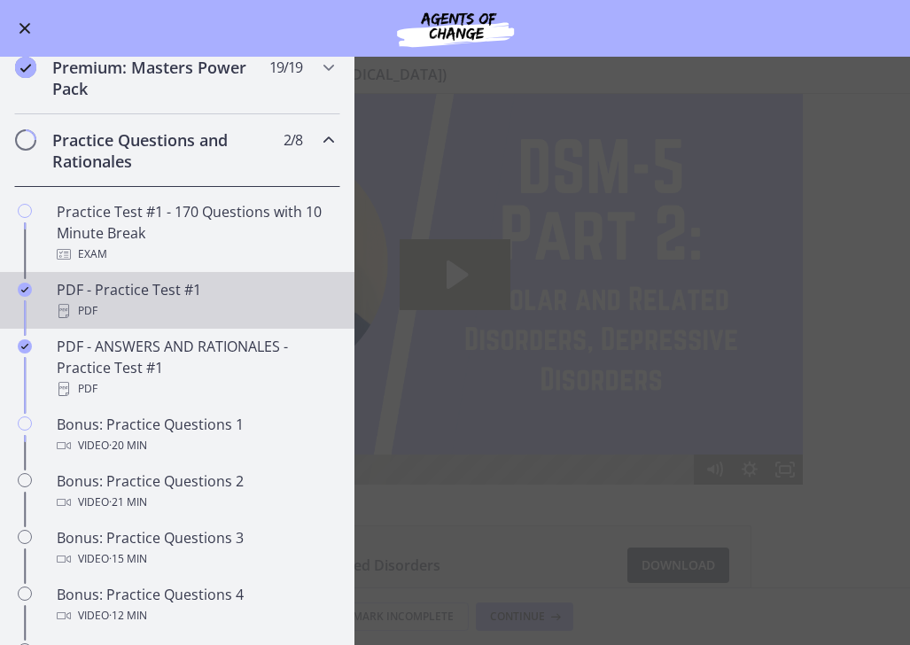
scroll to position [747, 0]
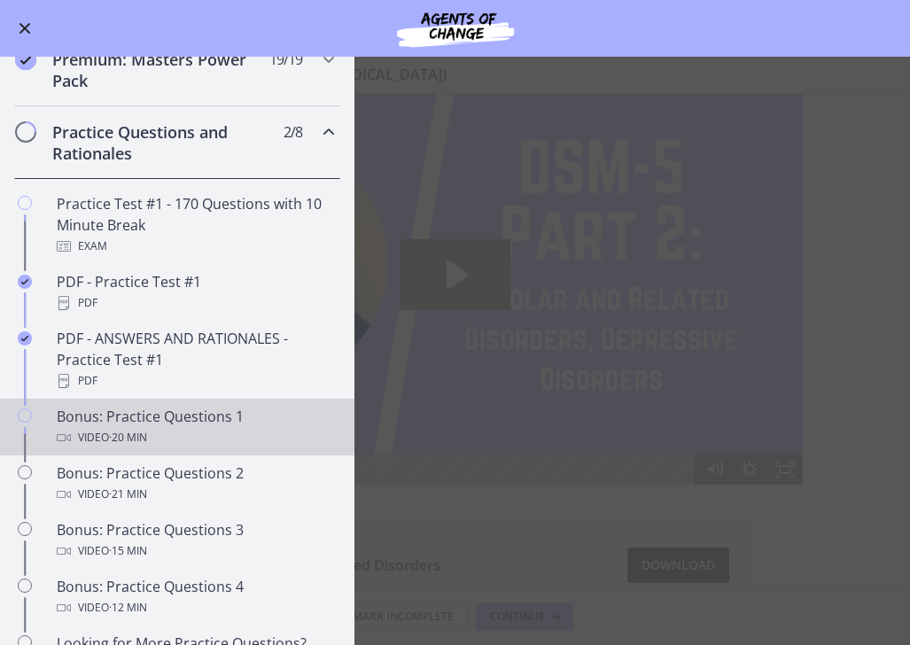
click at [236, 420] on div "Bonus: Practice Questions 1 Video · 20 min" at bounding box center [195, 427] width 276 height 43
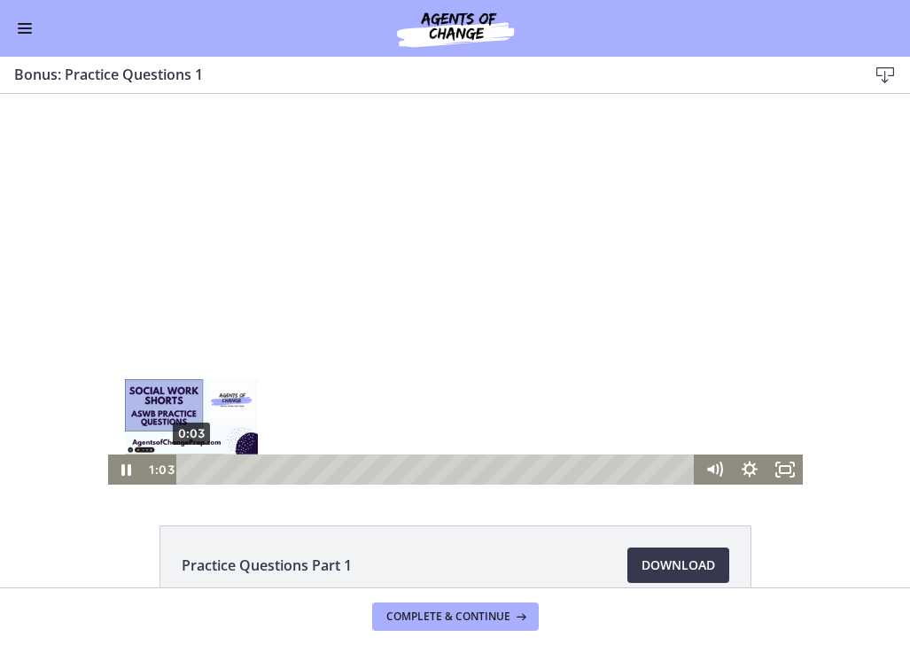
click at [191, 467] on div "0:03" at bounding box center [438, 469] width 497 height 30
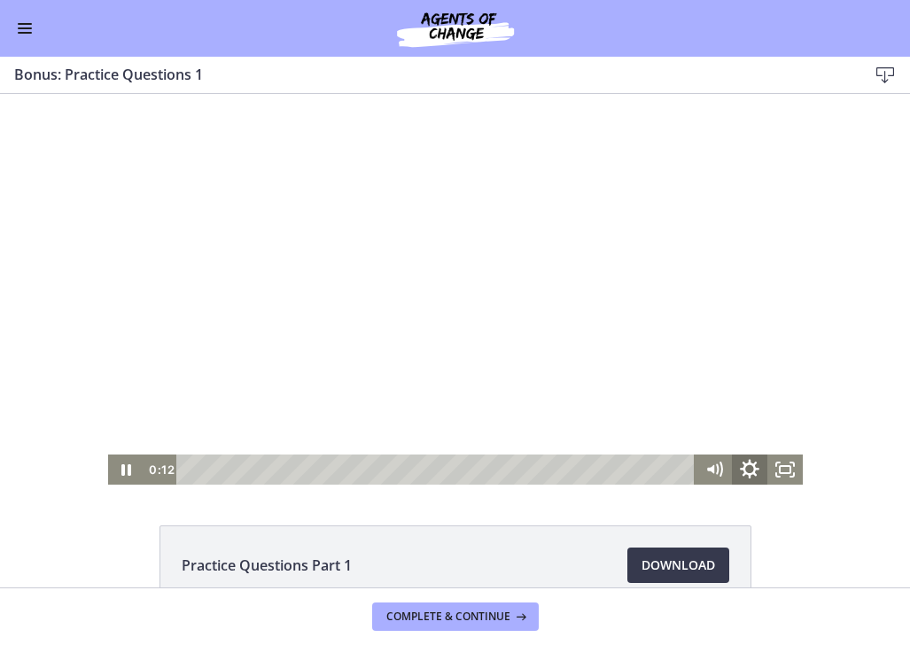
click at [760, 481] on icon "Show settings menu" at bounding box center [749, 470] width 43 height 36
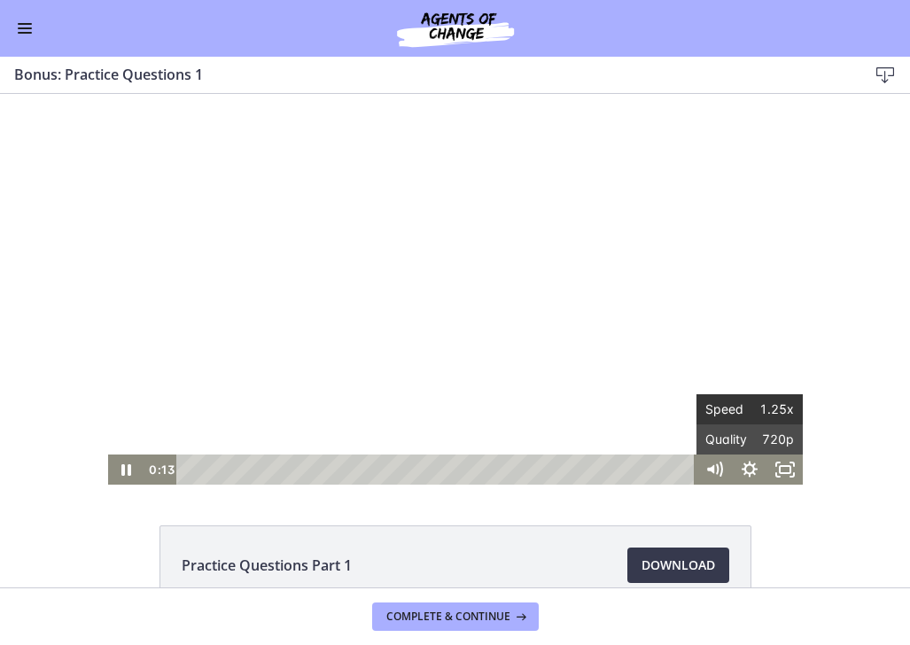
click at [770, 415] on span "1.25x" at bounding box center [771, 409] width 44 height 30
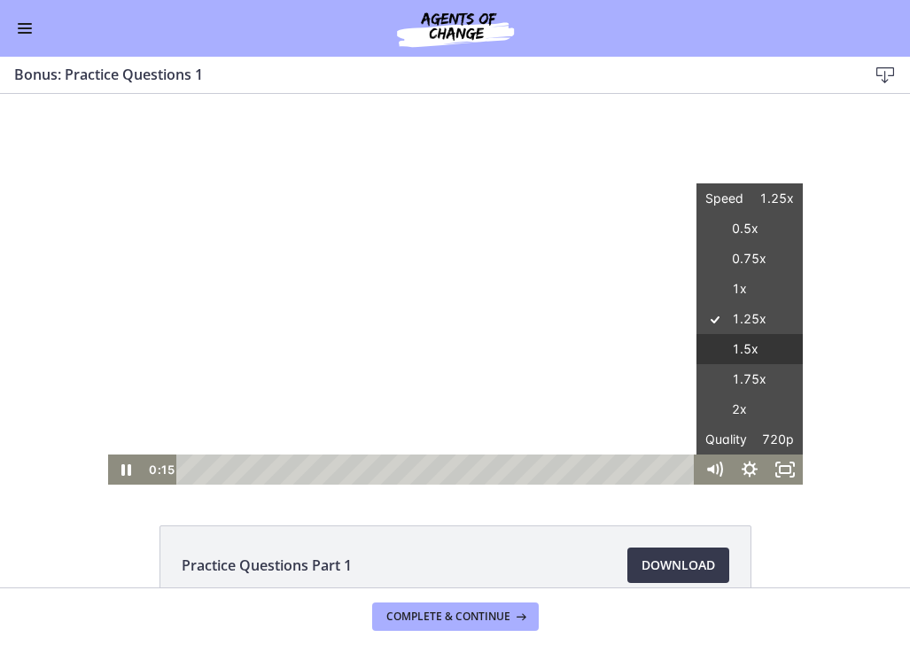
click at [769, 359] on label "1.5x" at bounding box center [749, 349] width 106 height 31
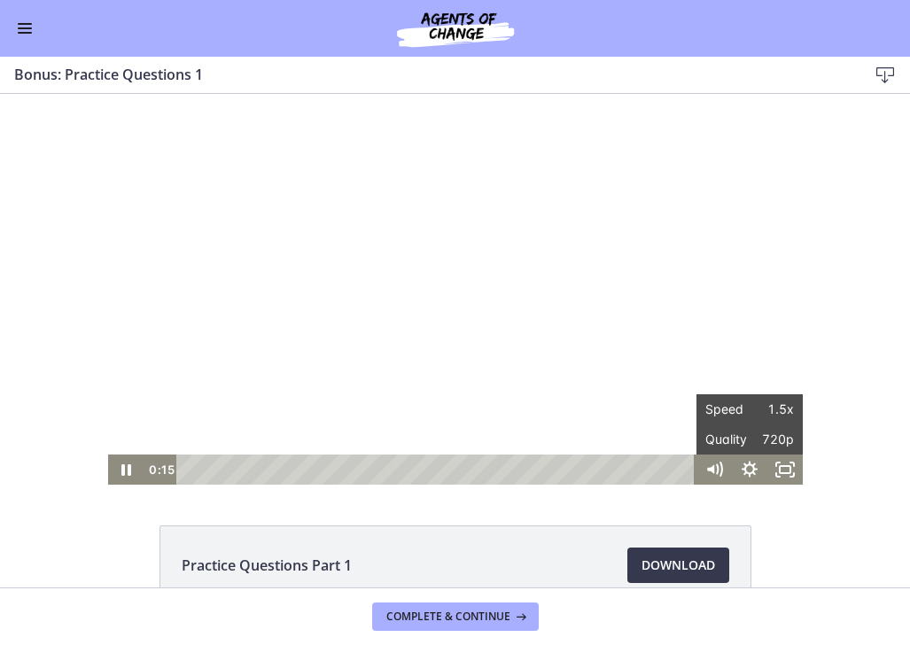
click at [906, 308] on div "Click for sound @keyframes VOLUME_SMALL_WAVE_FLASH { 0% { opacity: 0; } 33% { o…" at bounding box center [455, 289] width 910 height 391
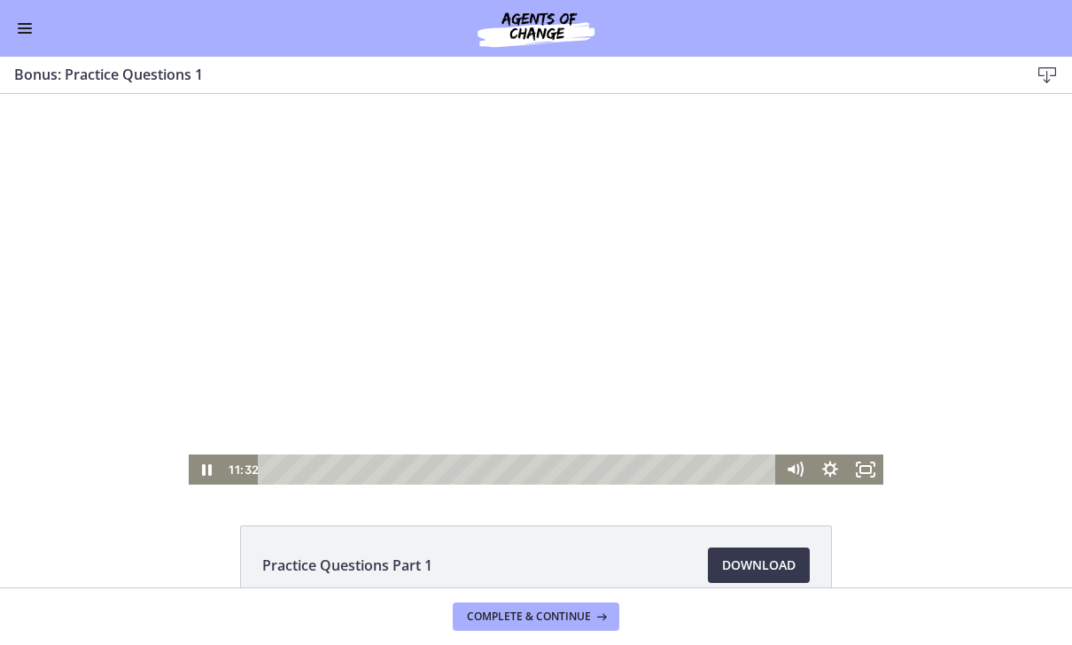
click at [845, 337] on div at bounding box center [536, 289] width 694 height 391
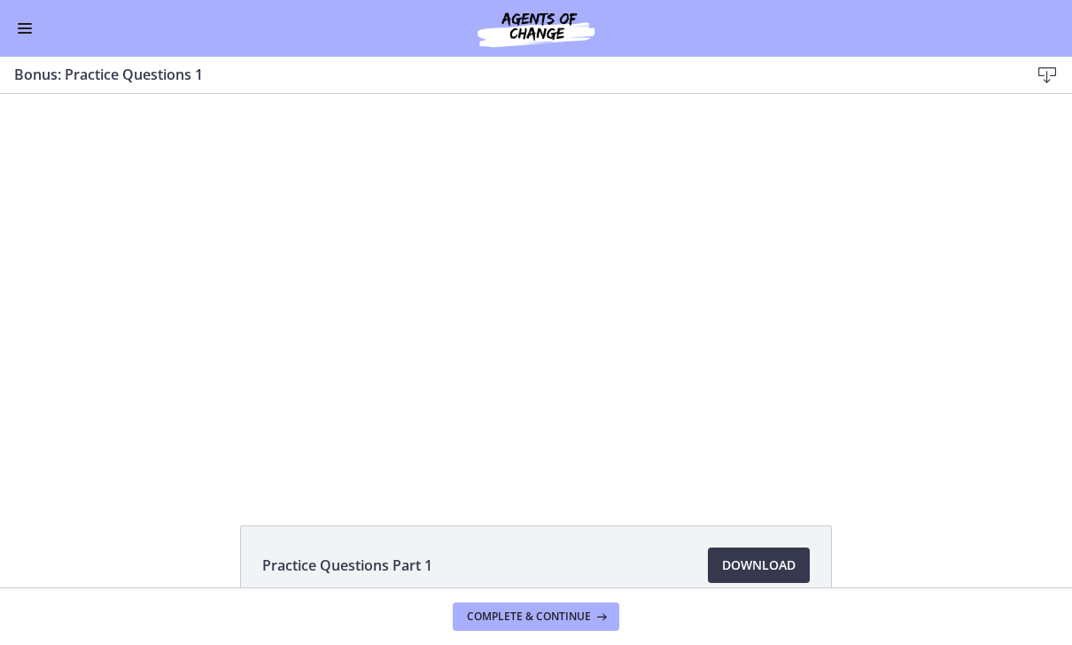
click at [909, 335] on div "Click for sound @keyframes VOLUME_SMALL_WAVE_FLASH { 0% { opacity: 0; } 33% { o…" at bounding box center [536, 289] width 1072 height 391
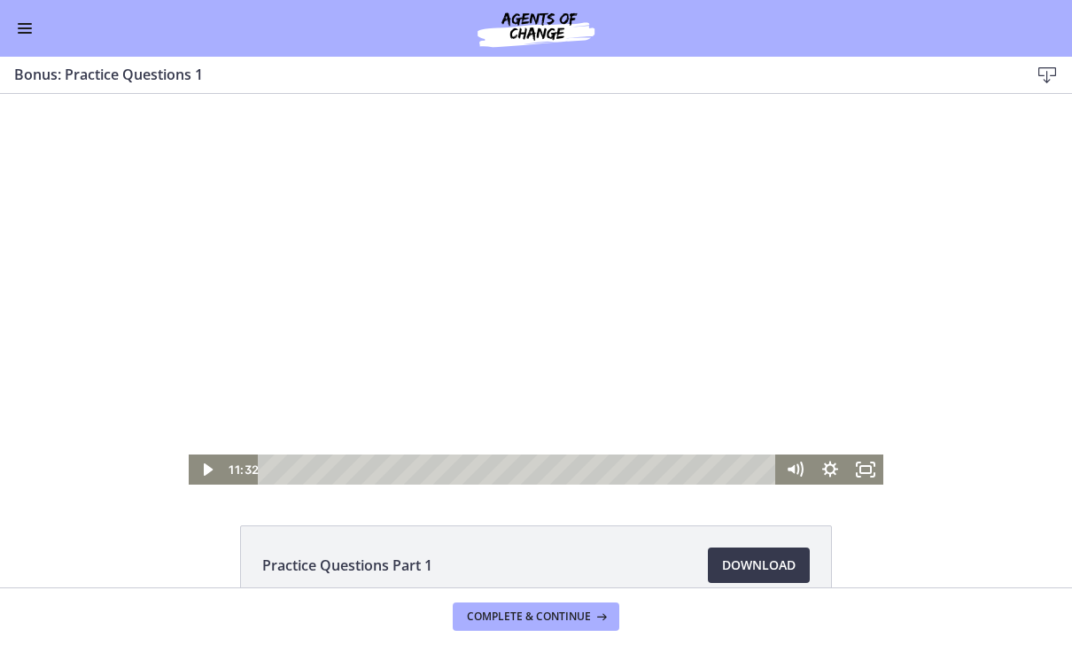
click at [477, 349] on div at bounding box center [536, 289] width 694 height 391
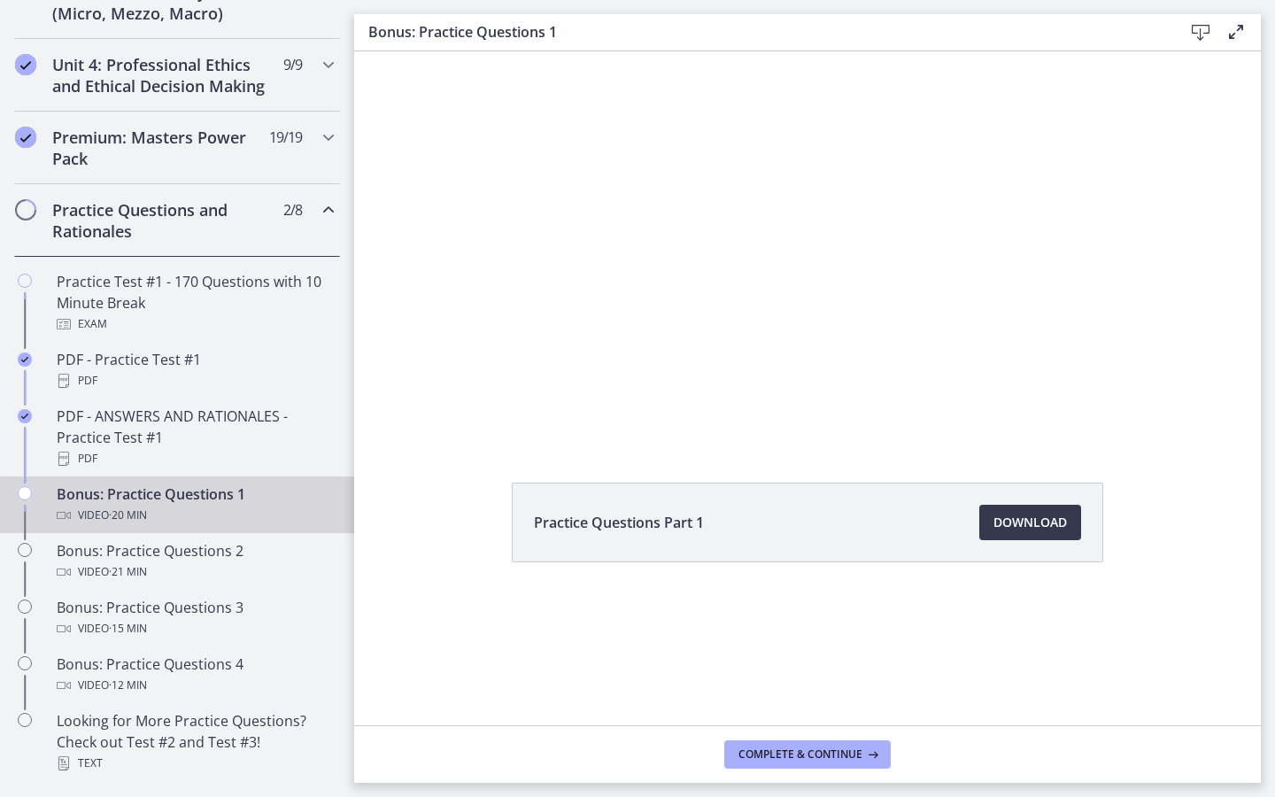
scroll to position [749, 0]
click at [801, 164] on div at bounding box center [808, 246] width 694 height 391
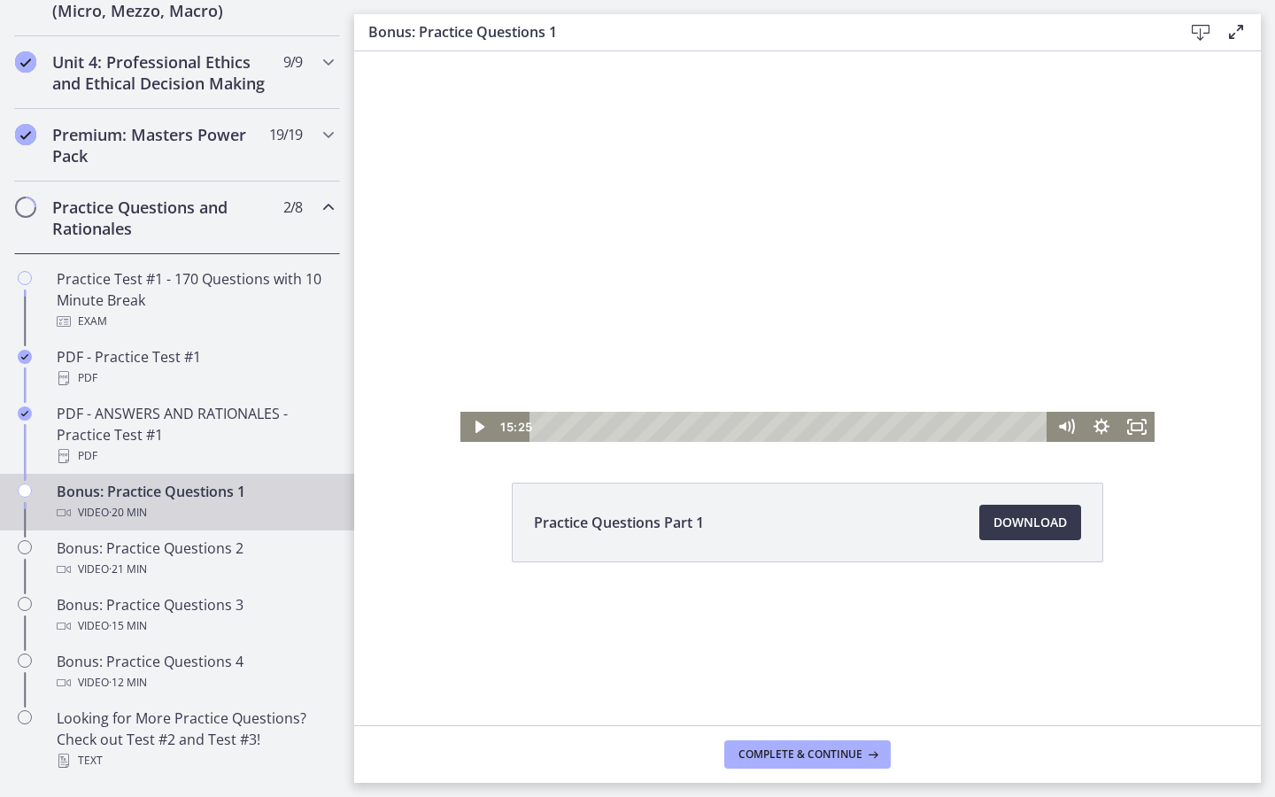
click at [909, 248] on div at bounding box center [808, 246] width 694 height 391
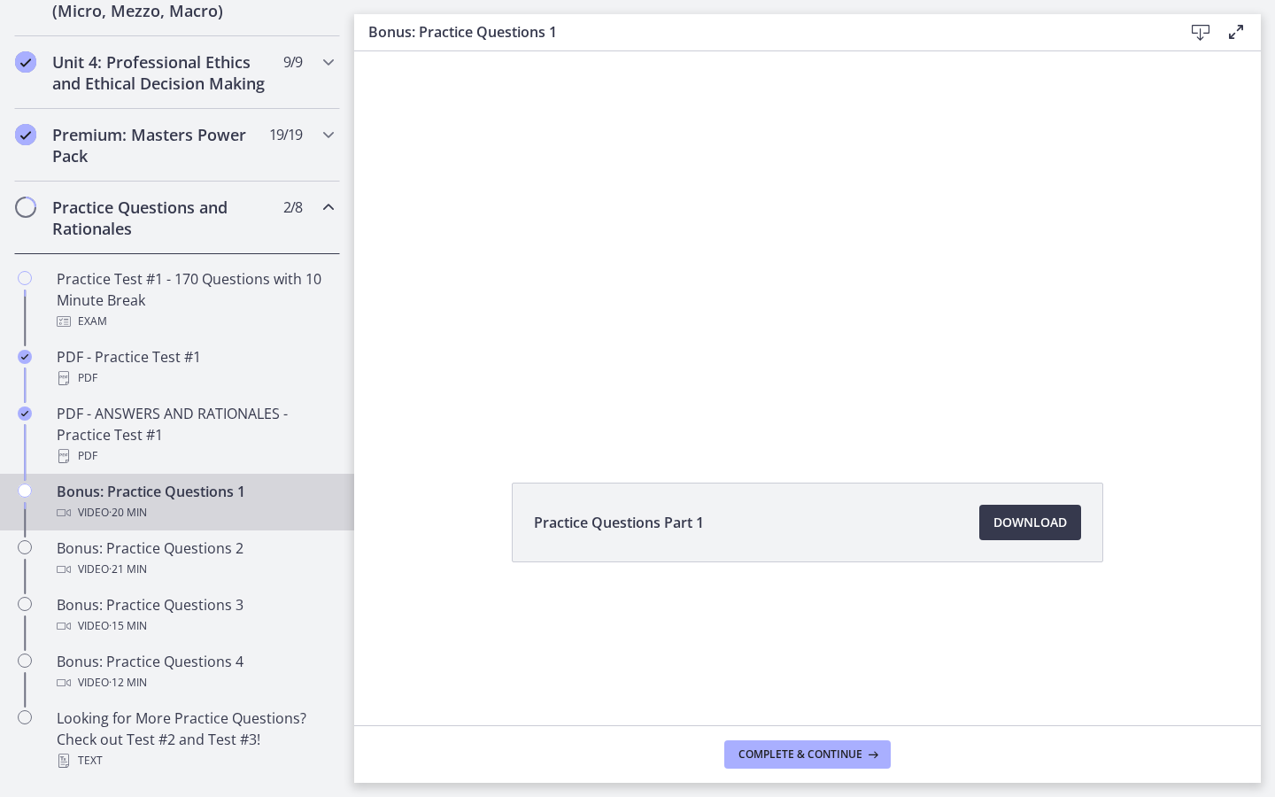
click at [909, 275] on main "Bonus: Practice Questions 1 Download Enable fullscreen Practice Questions Part …" at bounding box center [814, 398] width 921 height 797
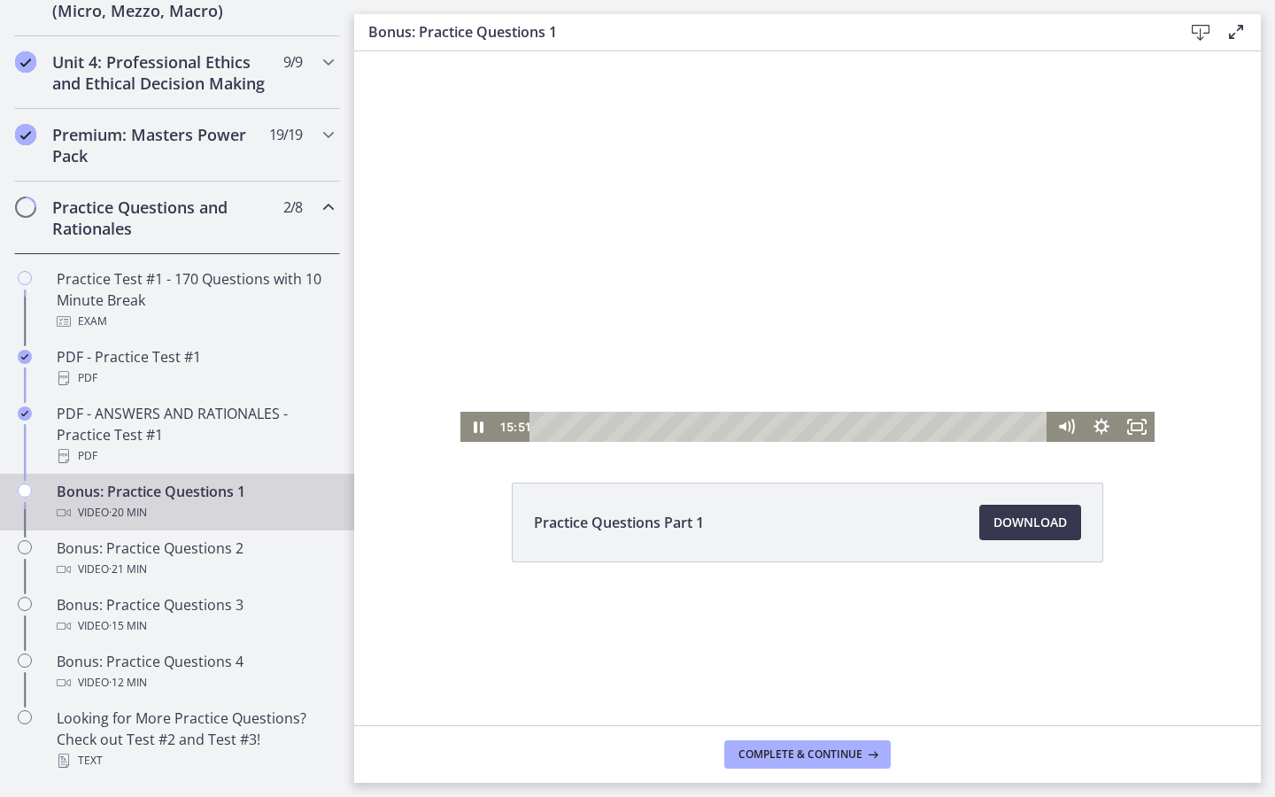
click at [909, 116] on div at bounding box center [808, 246] width 694 height 391
click at [909, 333] on div at bounding box center [808, 246] width 694 height 391
click at [909, 429] on div "19:56" at bounding box center [791, 427] width 497 height 30
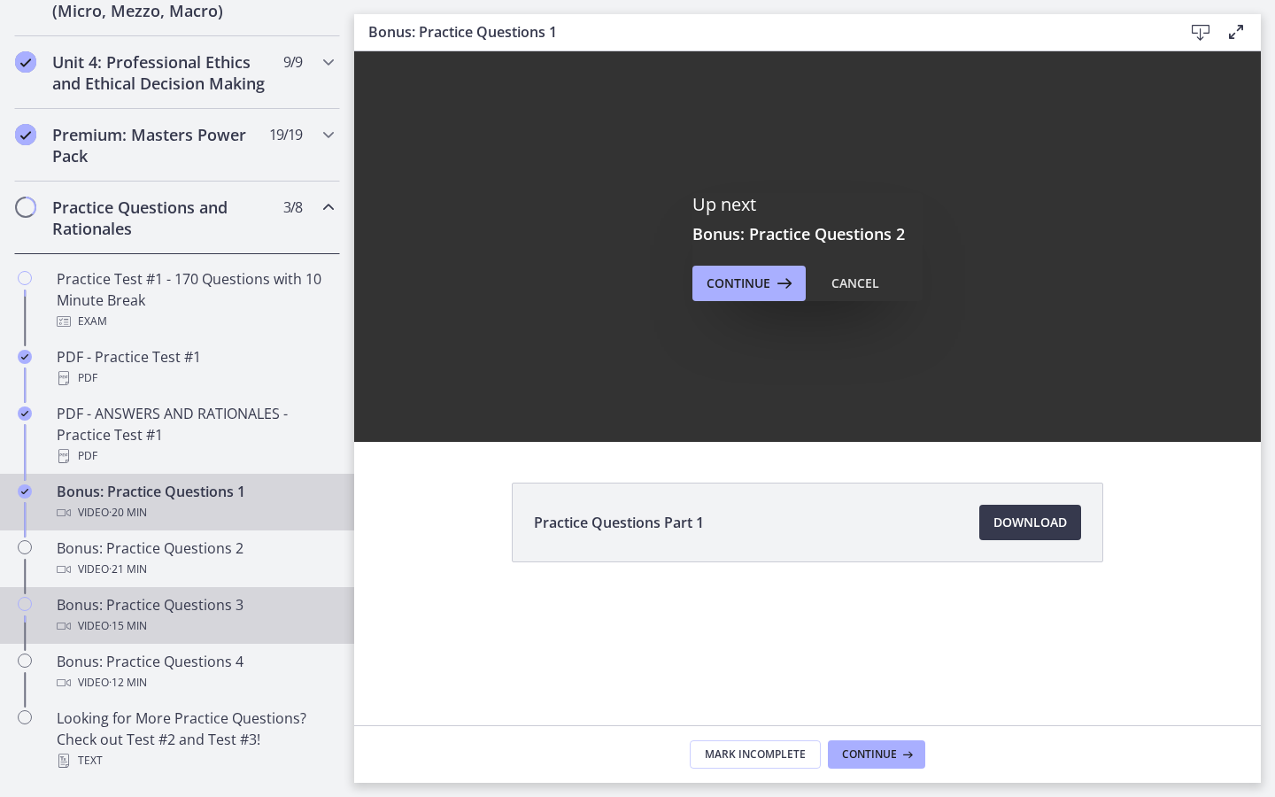
scroll to position [0, 0]
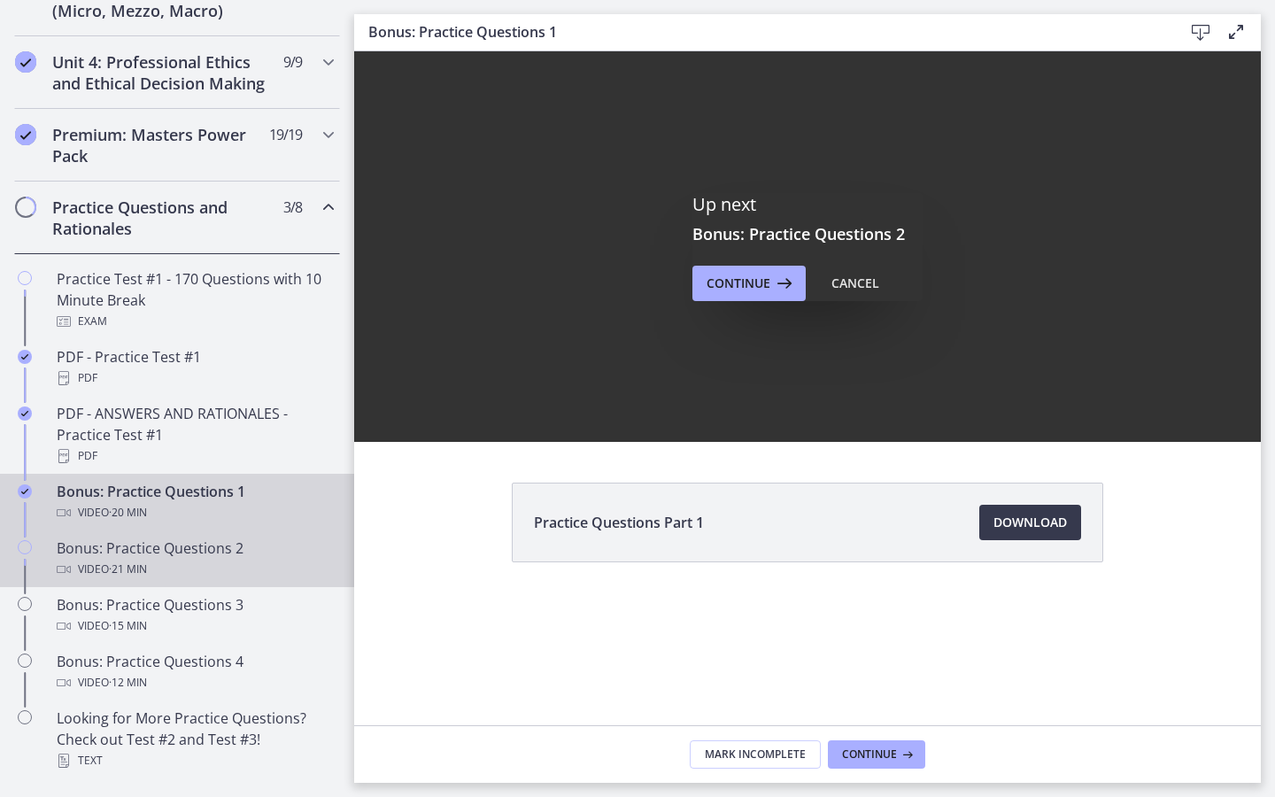
click at [160, 562] on div "Video · 21 min" at bounding box center [195, 569] width 276 height 21
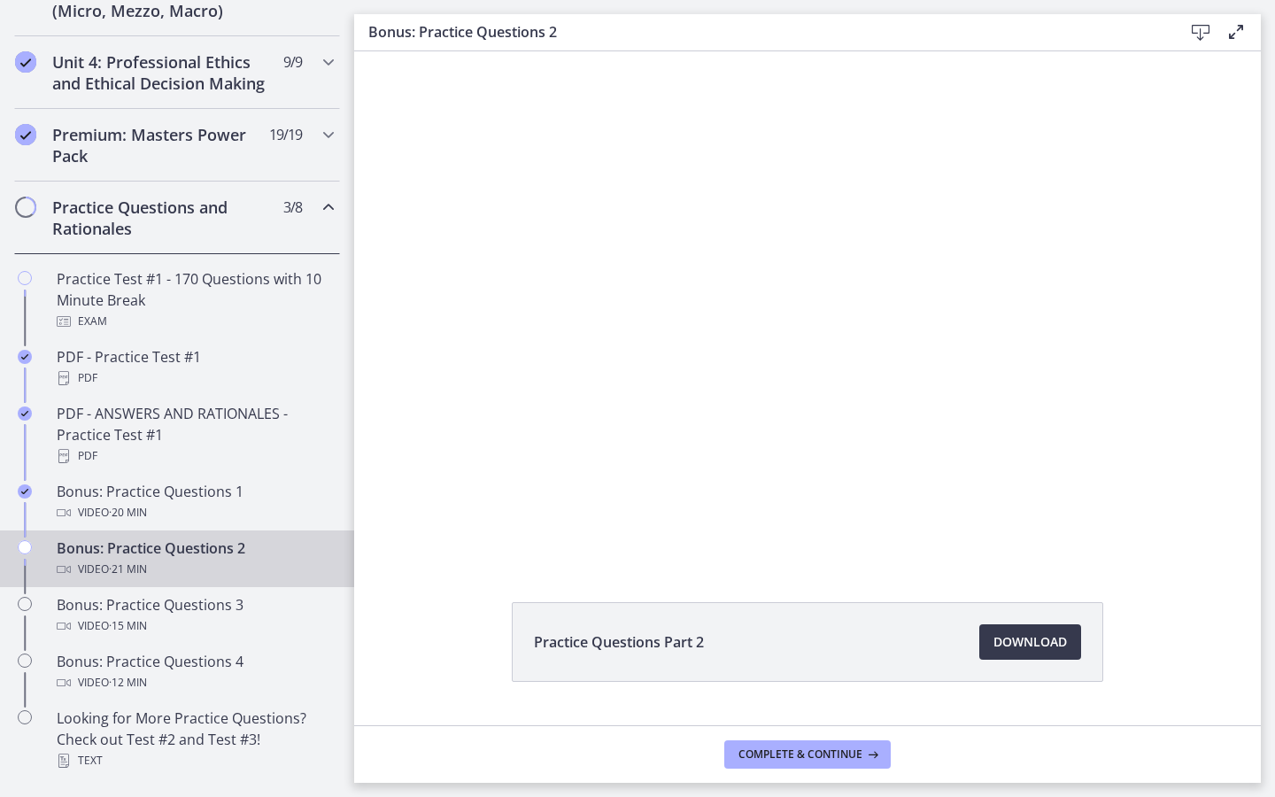
click at [909, 557] on icon "Show settings menu" at bounding box center [1205, 546] width 38 height 32
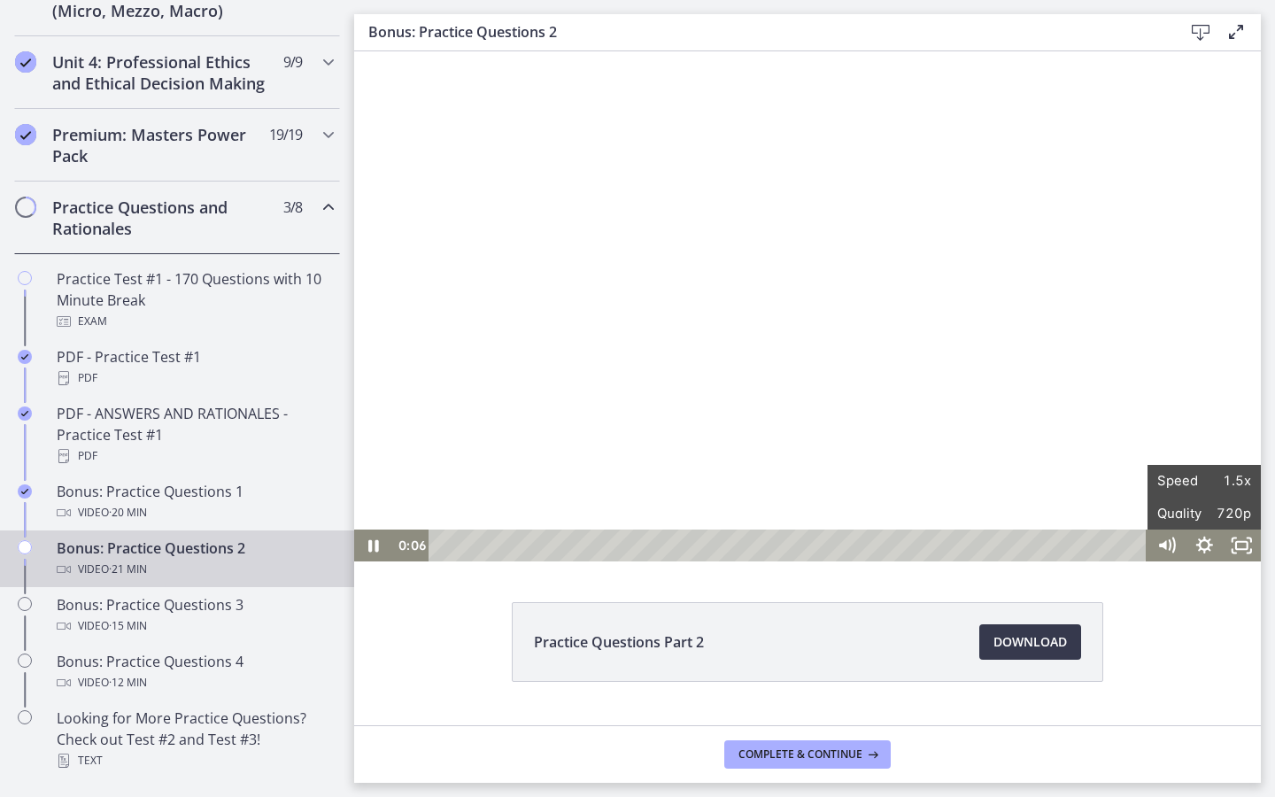
click at [909, 302] on div at bounding box center [807, 306] width 907 height 510
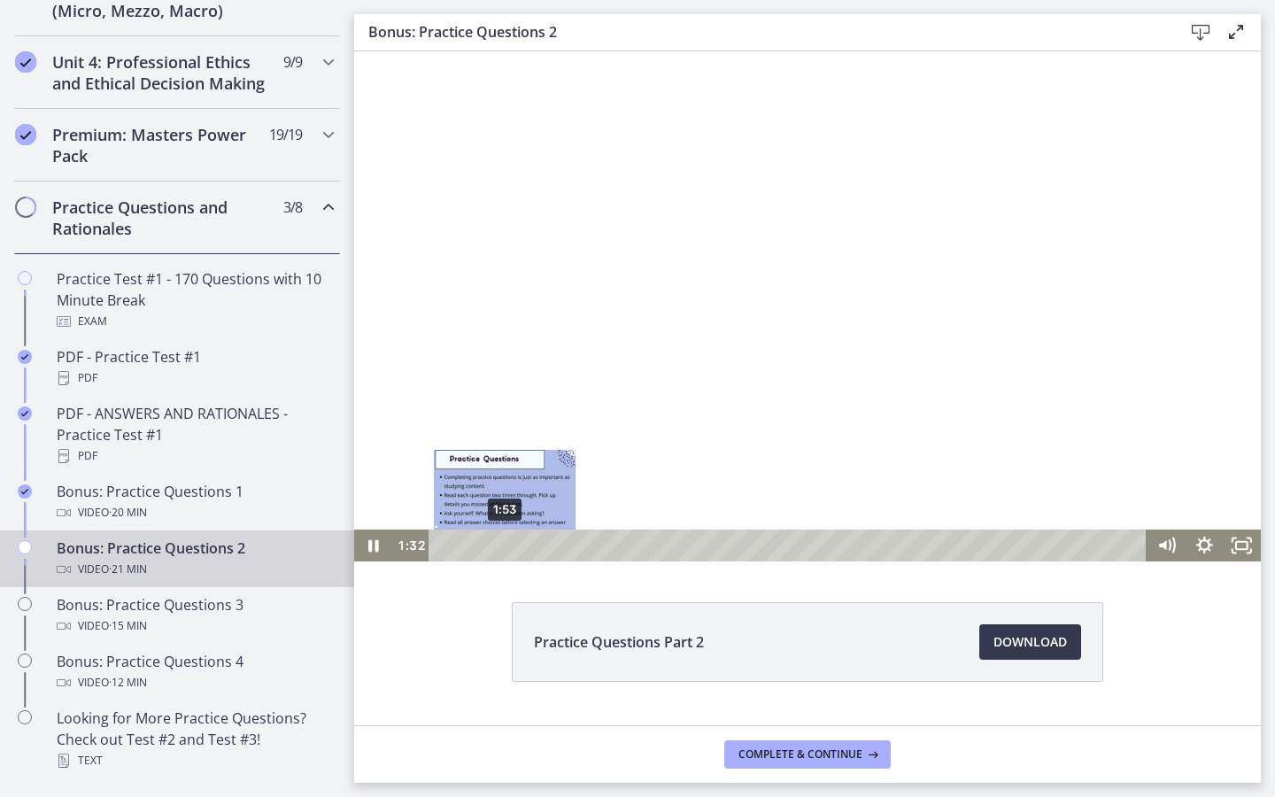
click at [505, 539] on div "1:53" at bounding box center [791, 546] width 696 height 32
click at [523, 541] on div "2:27" at bounding box center [791, 546] width 696 height 32
click at [535, 541] on div "2:48" at bounding box center [791, 546] width 696 height 32
click at [547, 541] on div "3:07" at bounding box center [791, 546] width 696 height 32
click at [909, 454] on div at bounding box center [807, 306] width 907 height 510
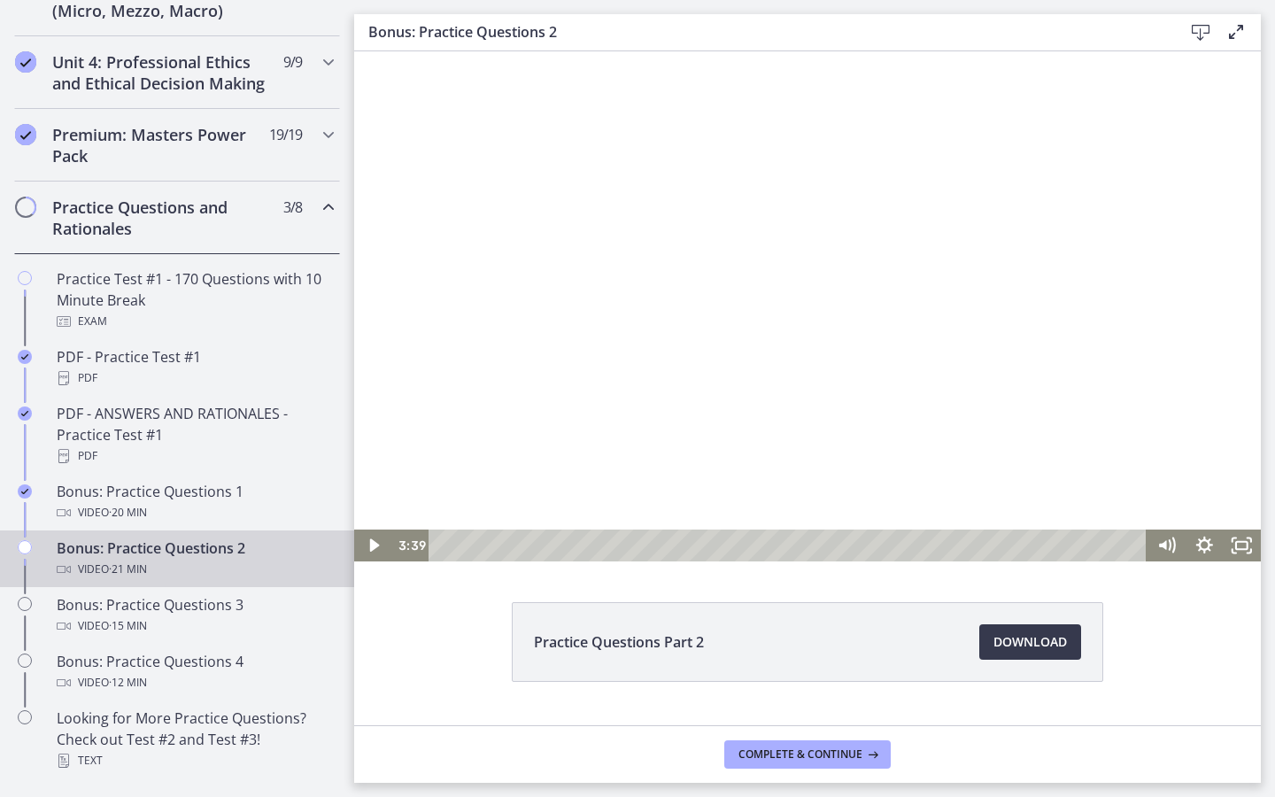
click at [909, 397] on div at bounding box center [807, 306] width 907 height 510
click at [909, 303] on div at bounding box center [807, 306] width 907 height 510
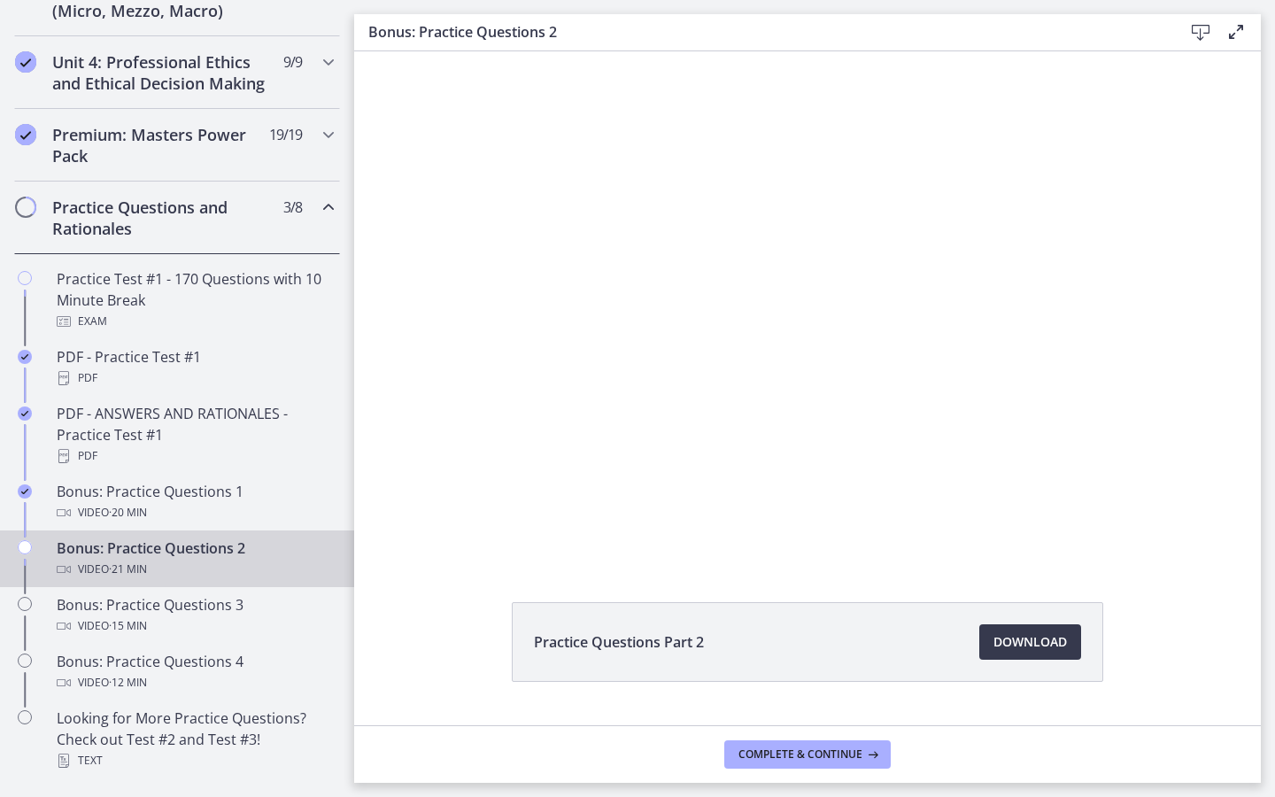
click at [909, 303] on div at bounding box center [807, 306] width 907 height 510
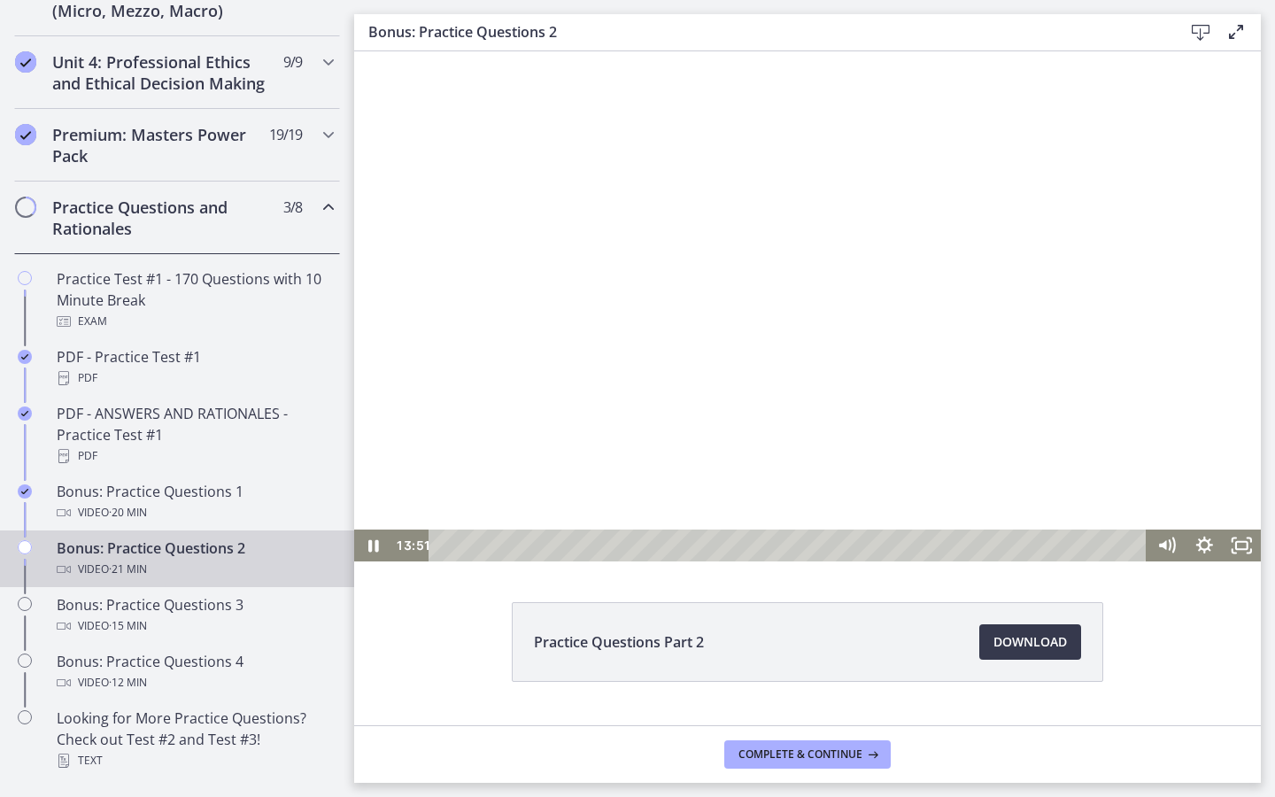
click at [909, 228] on div at bounding box center [807, 306] width 907 height 510
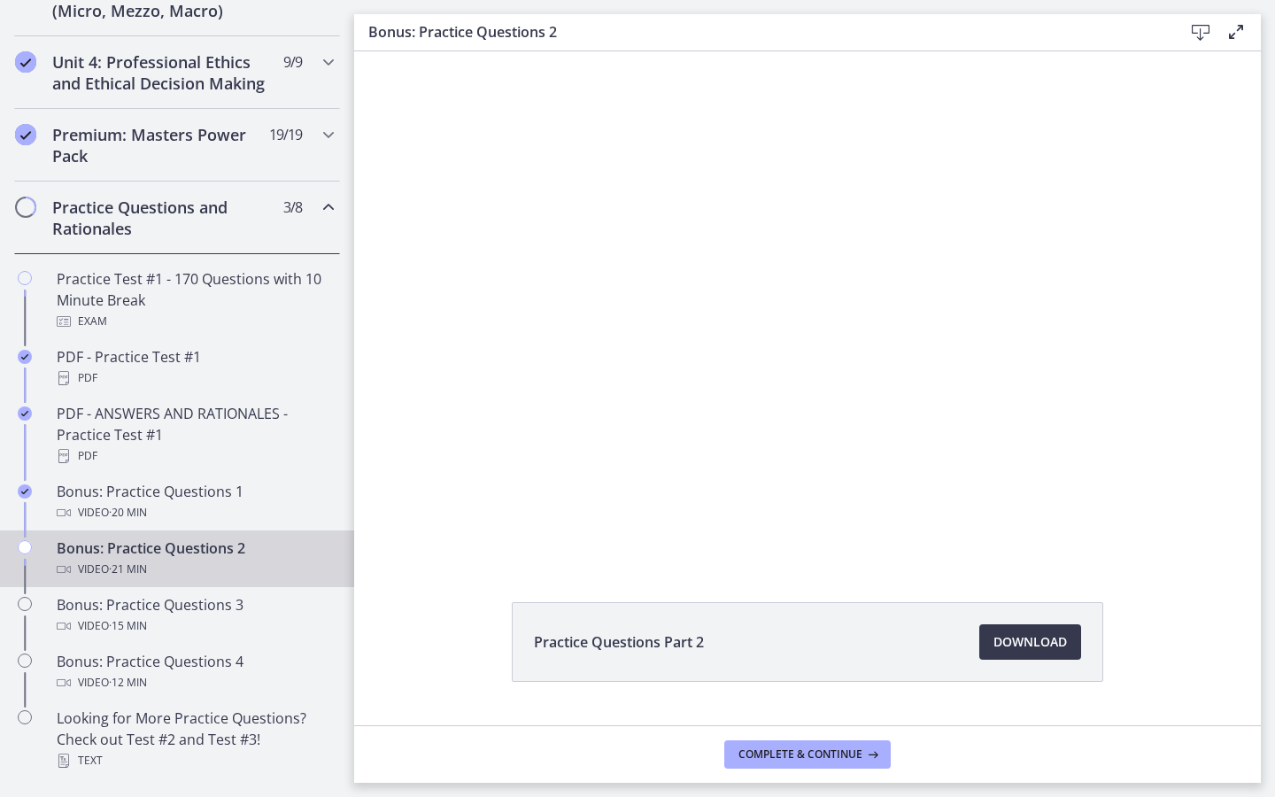
click at [909, 229] on div at bounding box center [807, 306] width 907 height 510
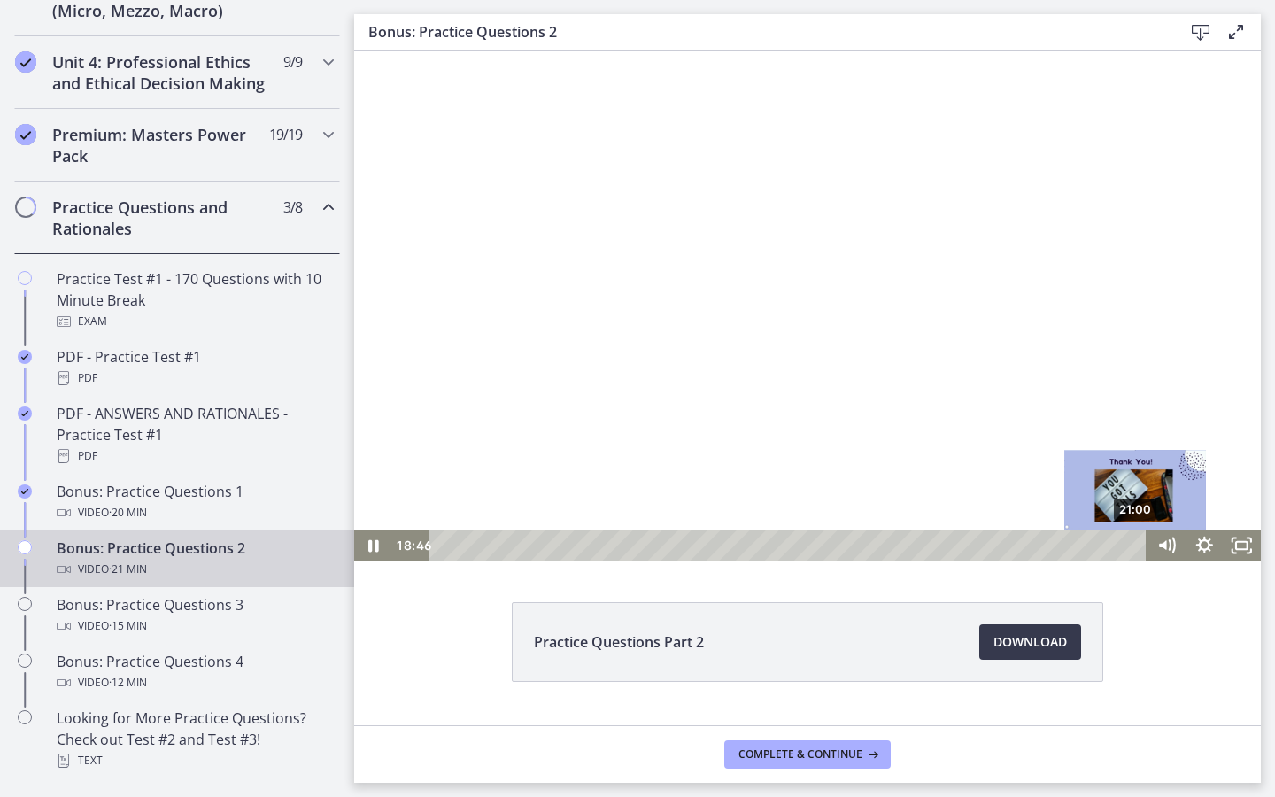
click at [909, 543] on div "21:00" at bounding box center [791, 546] width 696 height 32
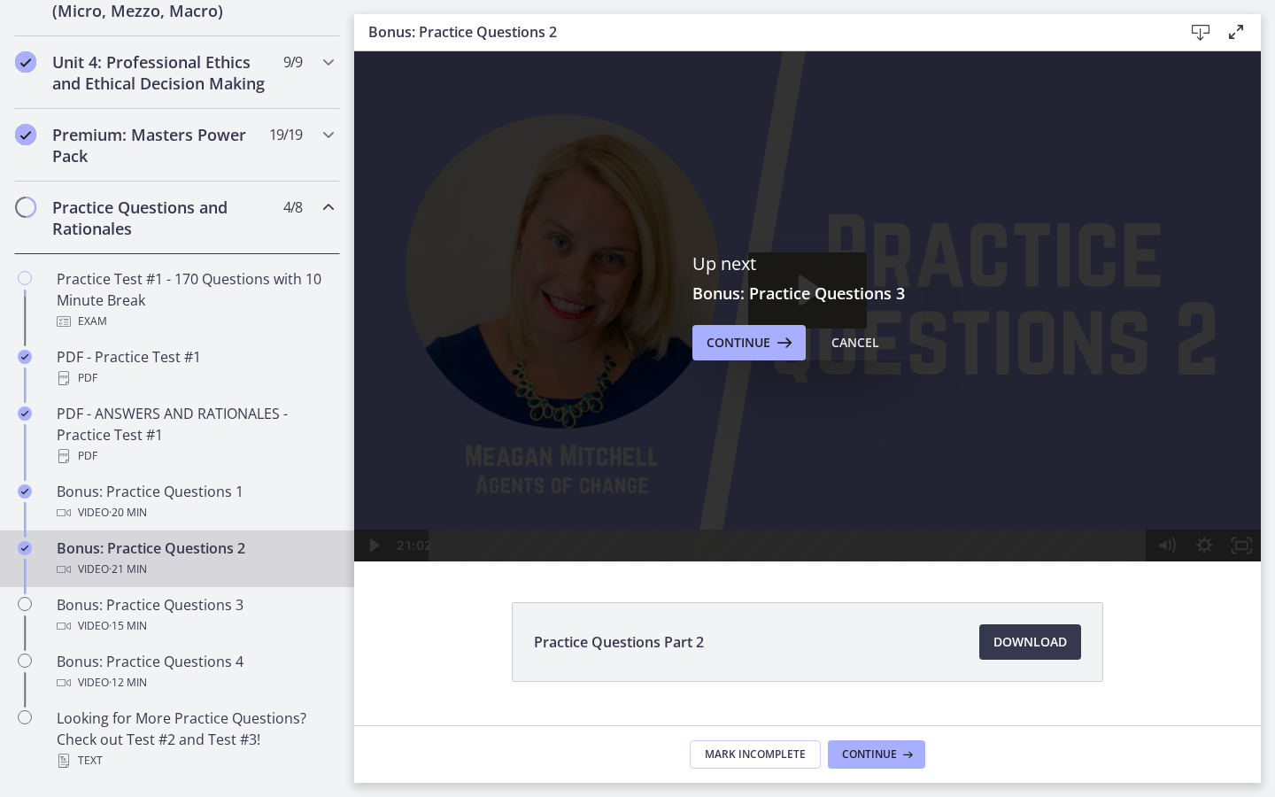
click at [333, 198] on icon "Chapters" at bounding box center [328, 207] width 21 height 21
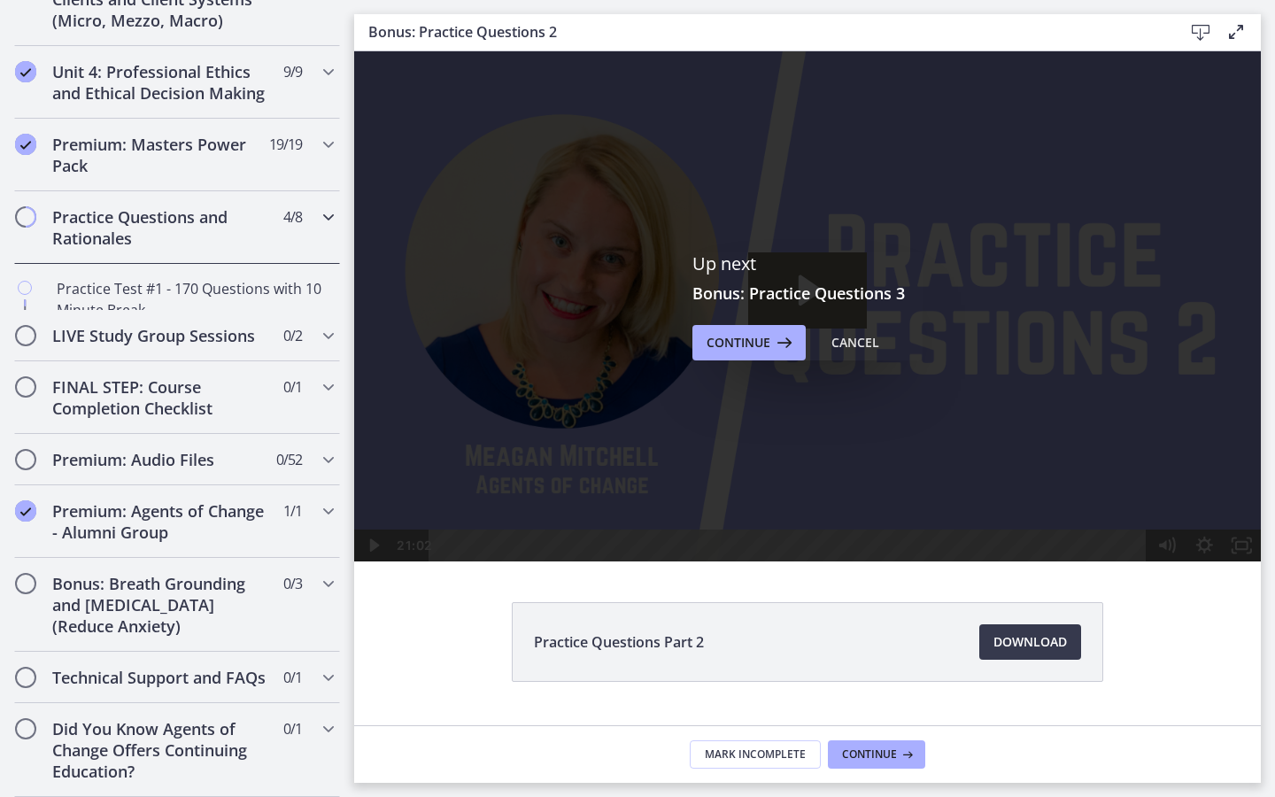
scroll to position [693, 0]
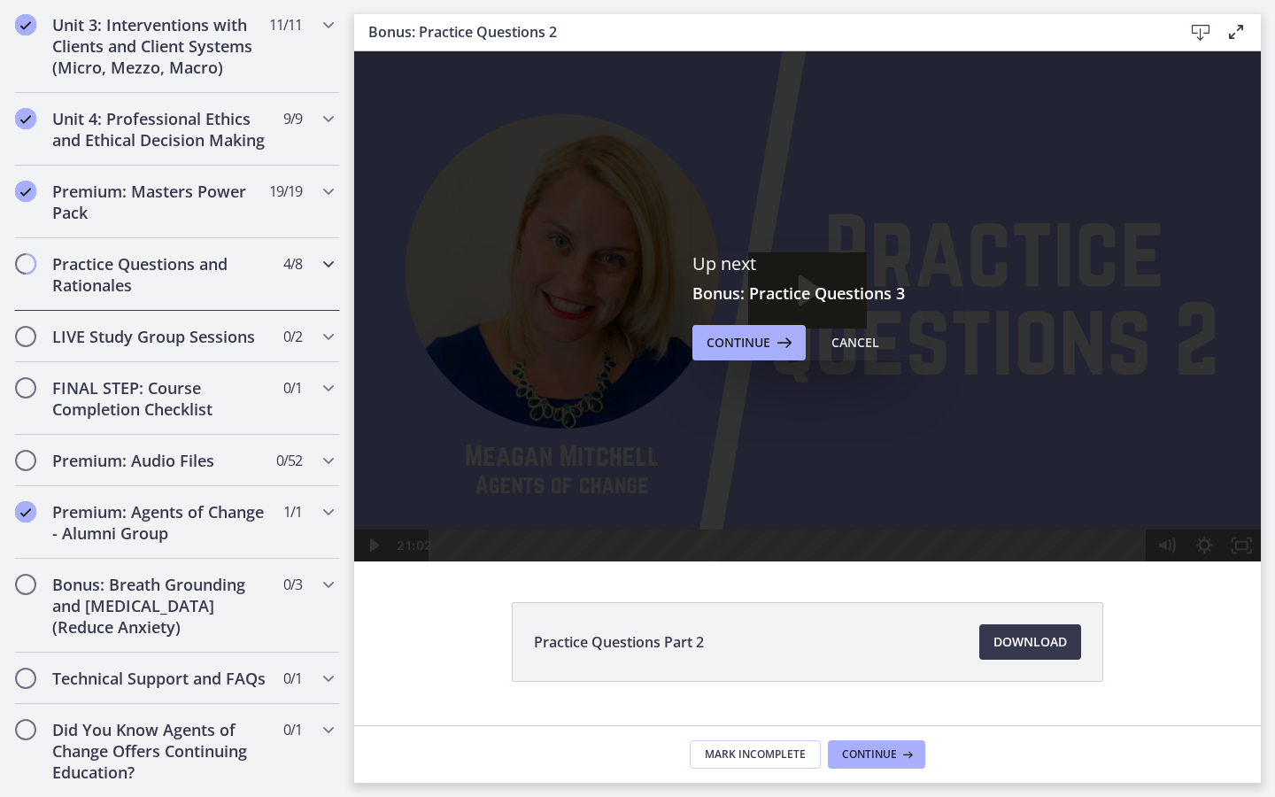
click at [326, 283] on div "Practice Questions and Rationales 4 / 8 Completed" at bounding box center [177, 274] width 326 height 73
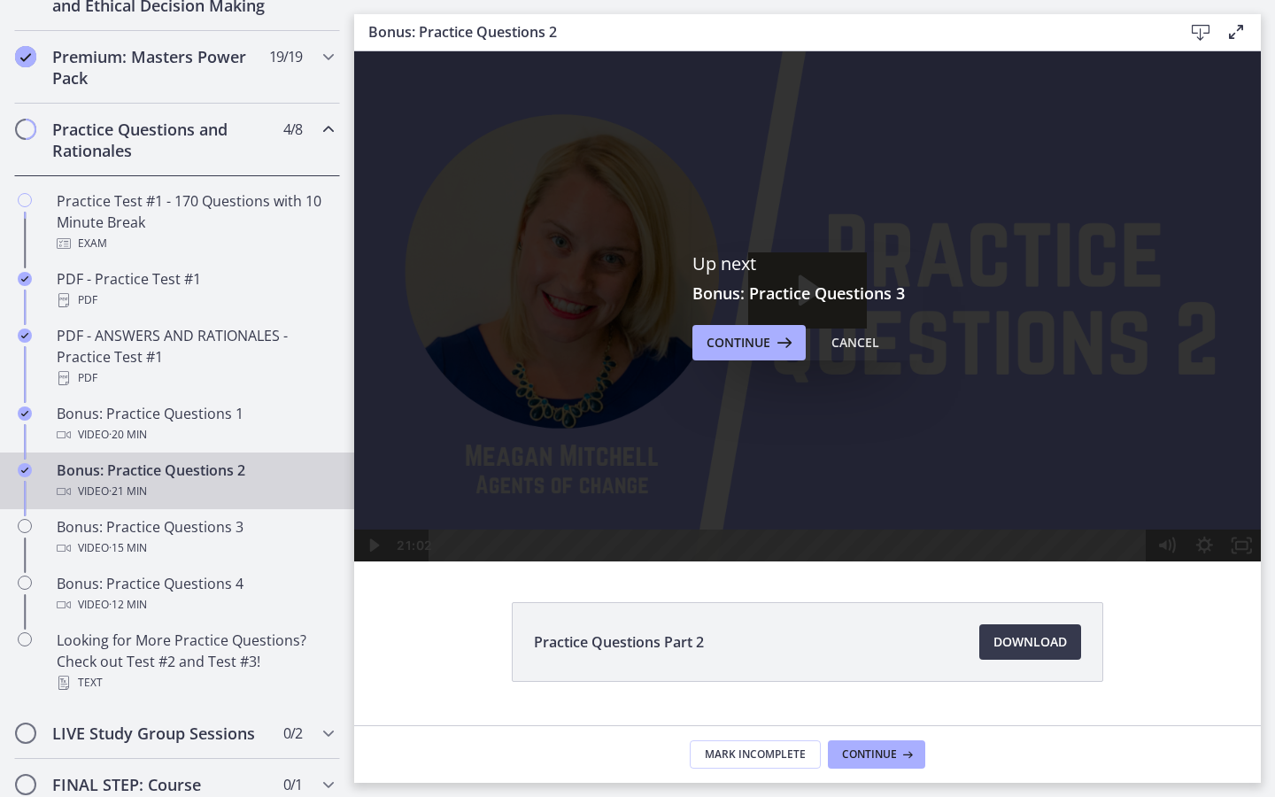
scroll to position [833, 0]
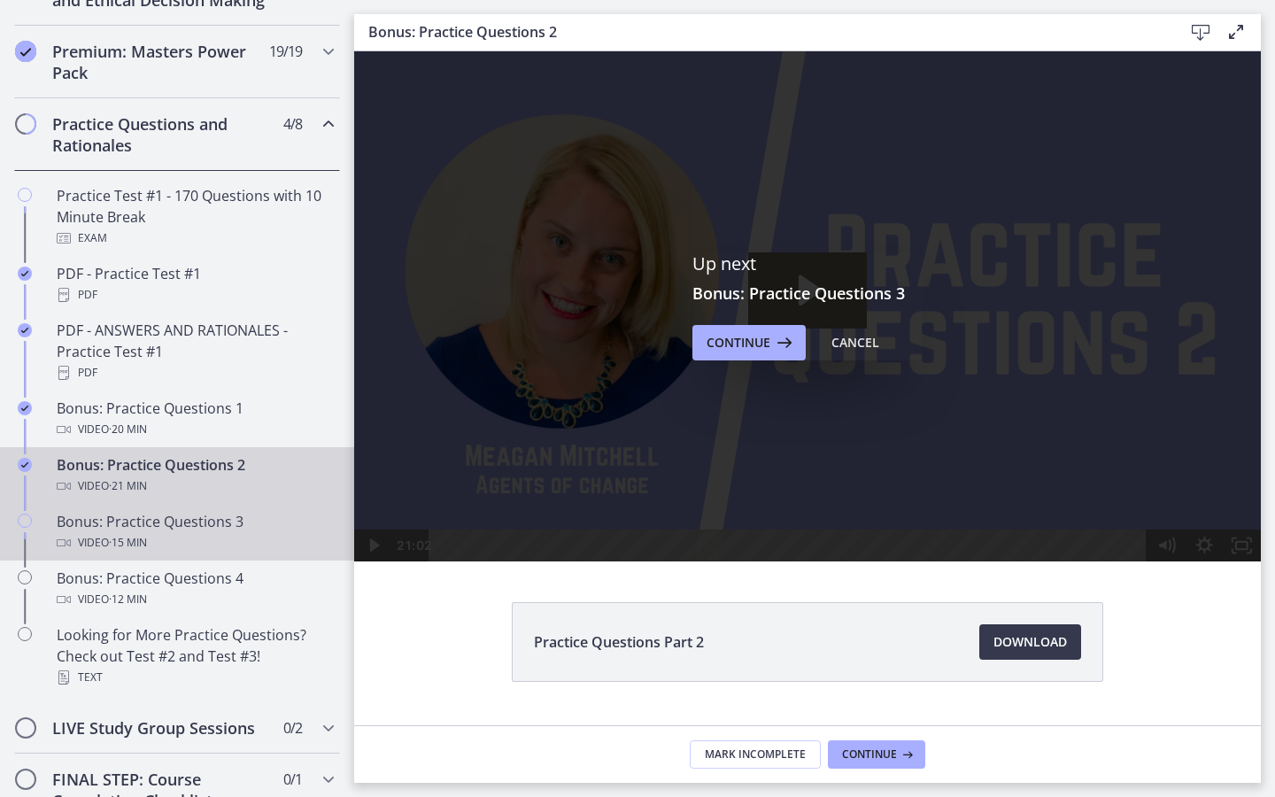
click at [253, 532] on div "Video · 15 min" at bounding box center [195, 542] width 276 height 21
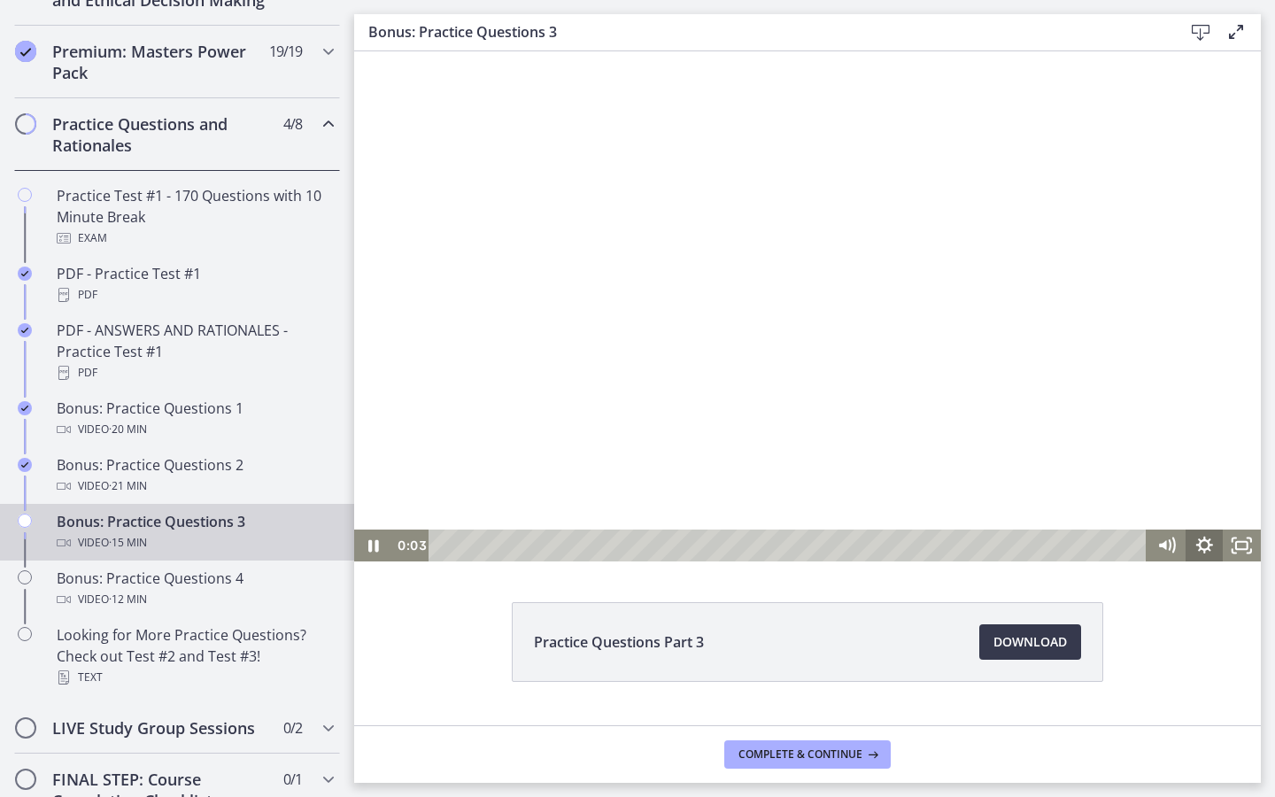
click at [909, 542] on icon "Show settings menu" at bounding box center [1205, 546] width 38 height 32
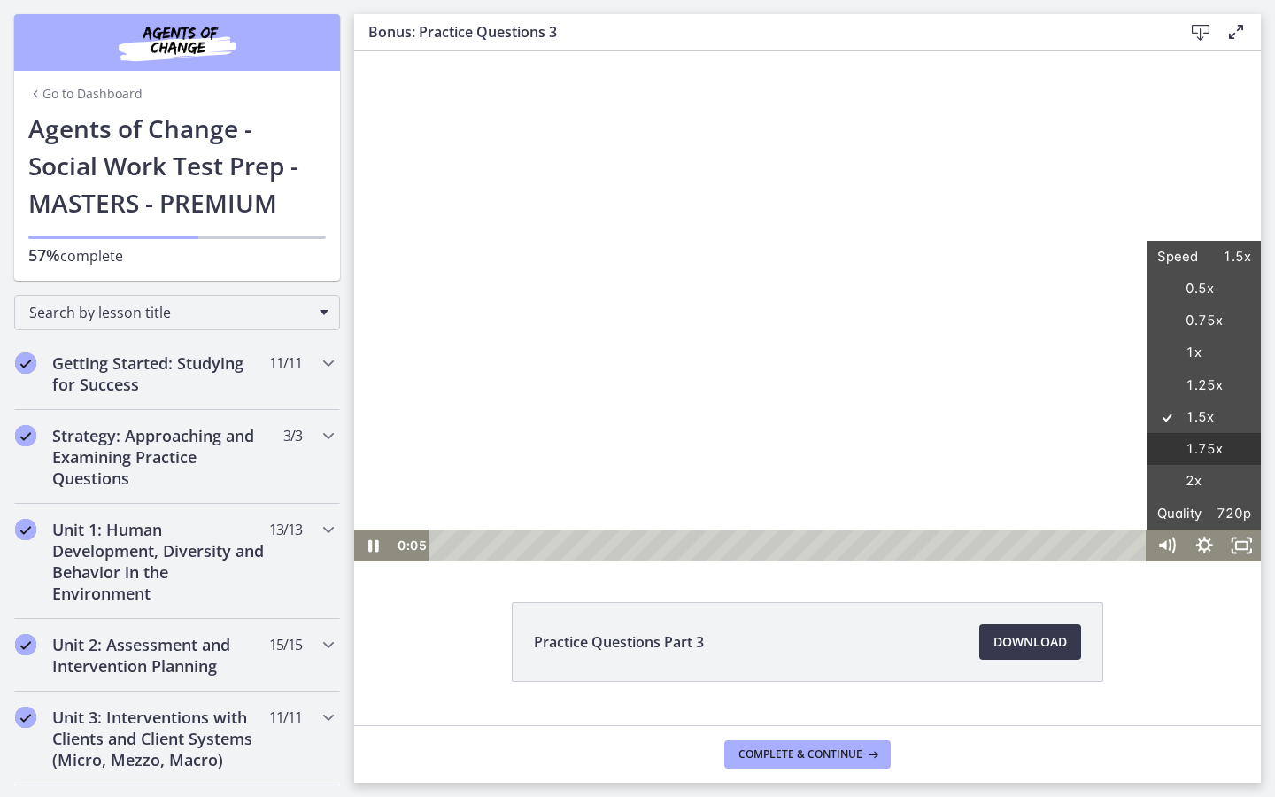
scroll to position [833, 0]
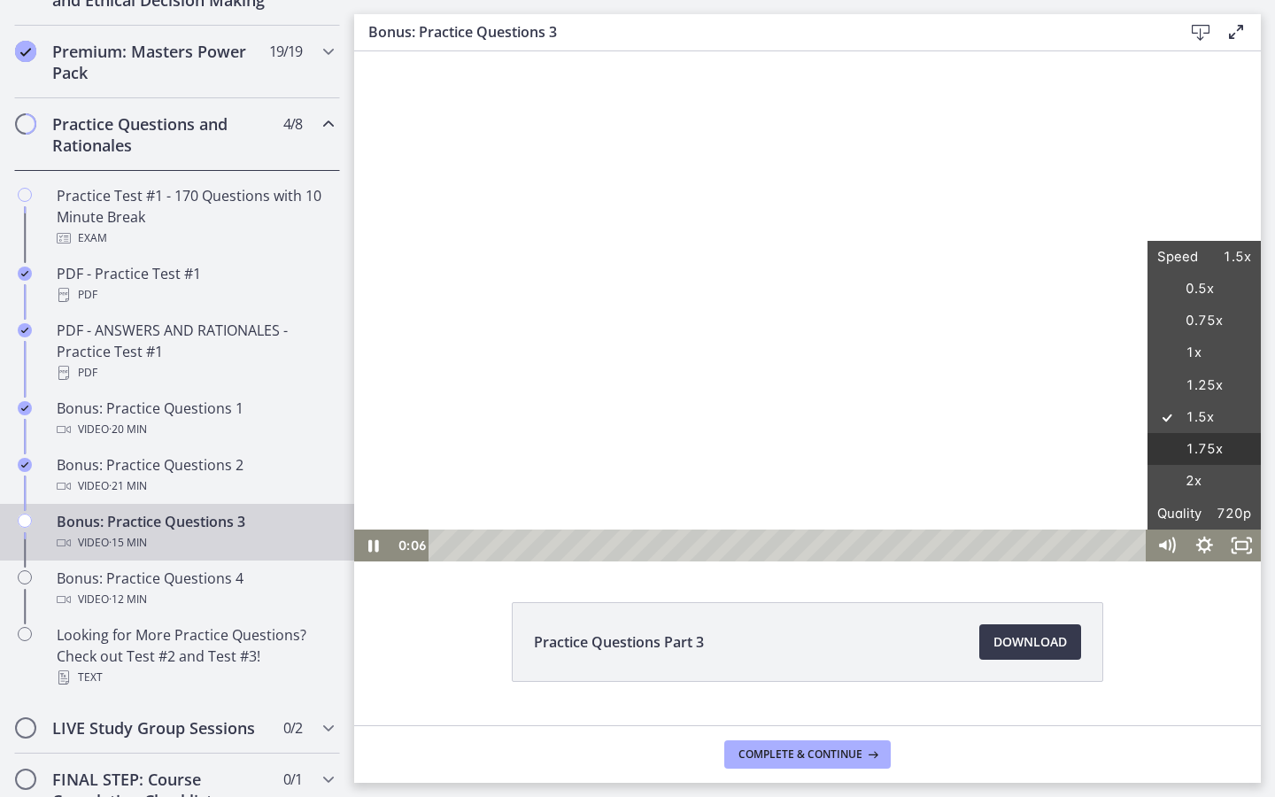
click at [1208, 455] on label "1.75x" at bounding box center [1204, 449] width 113 height 33
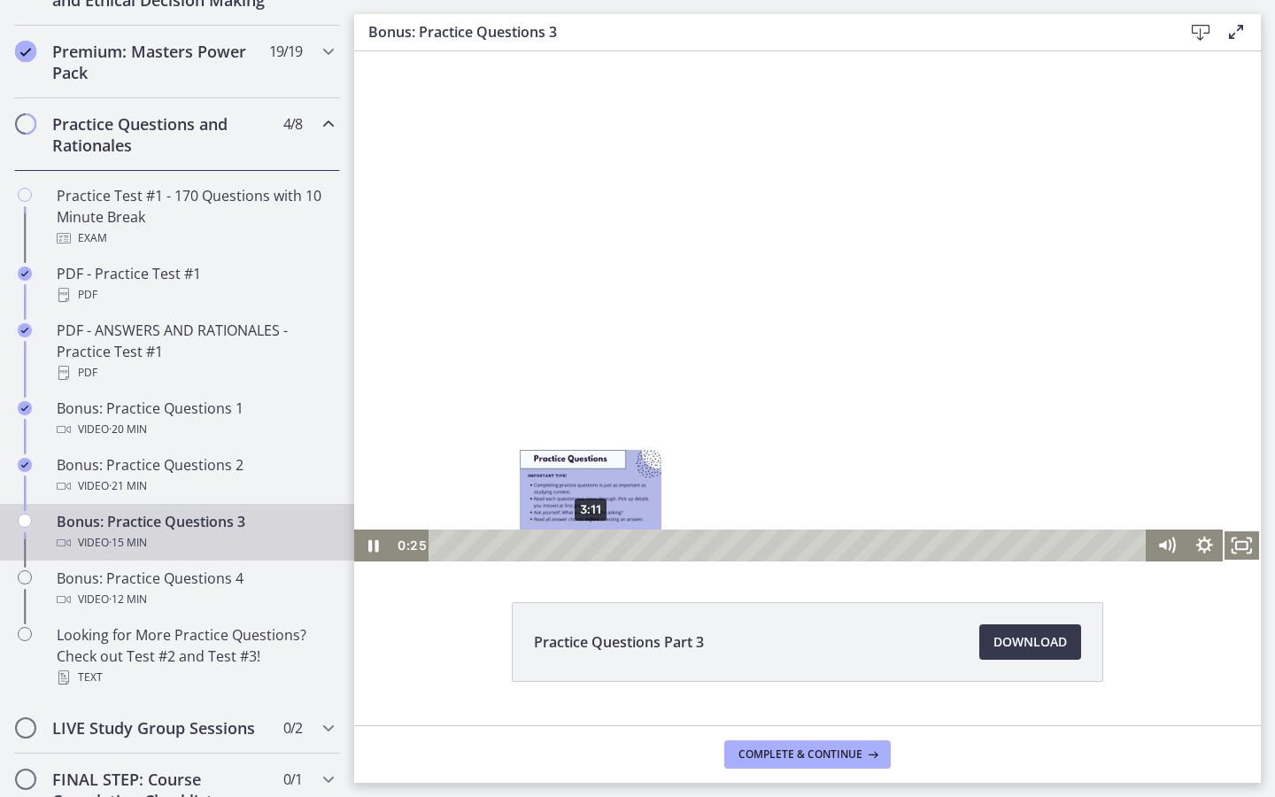
click at [591, 540] on div "3:11" at bounding box center [791, 546] width 696 height 32
click at [1026, 310] on div at bounding box center [807, 306] width 907 height 510
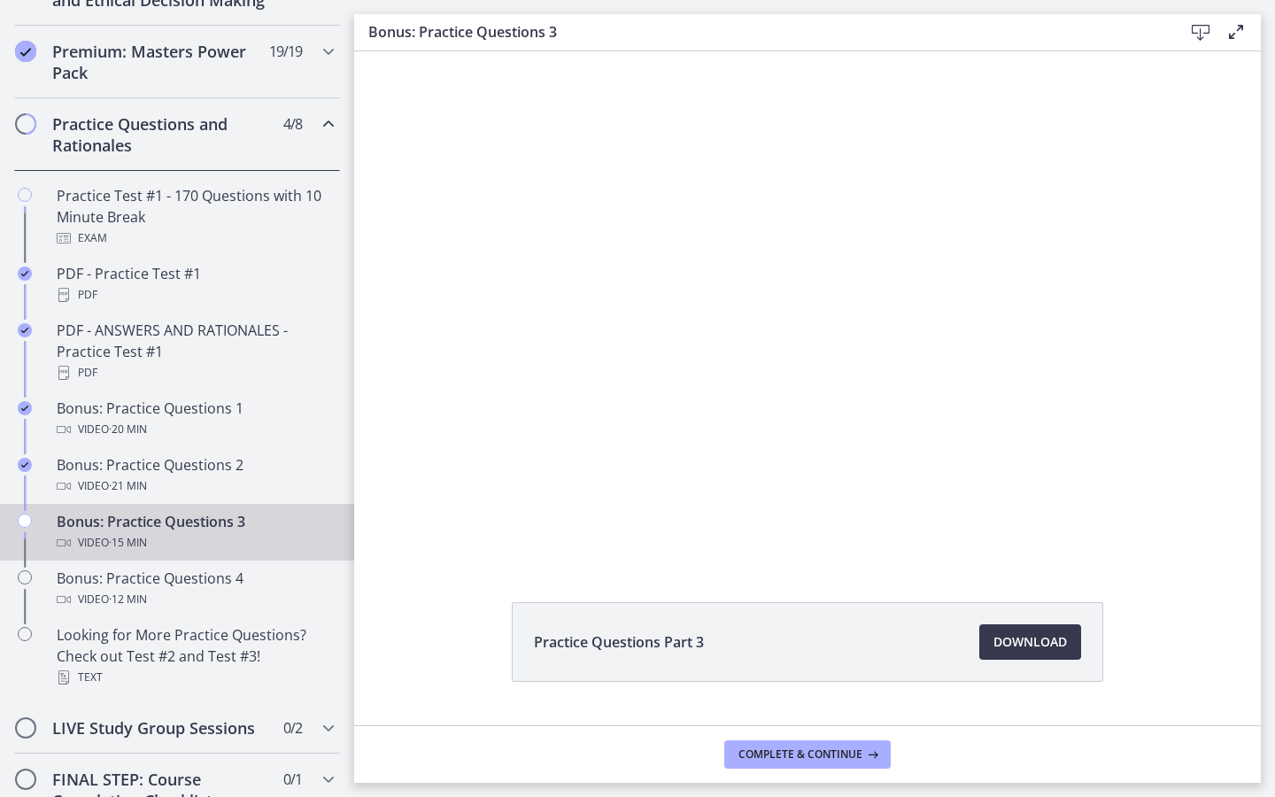
click at [1026, 310] on div at bounding box center [807, 306] width 907 height 510
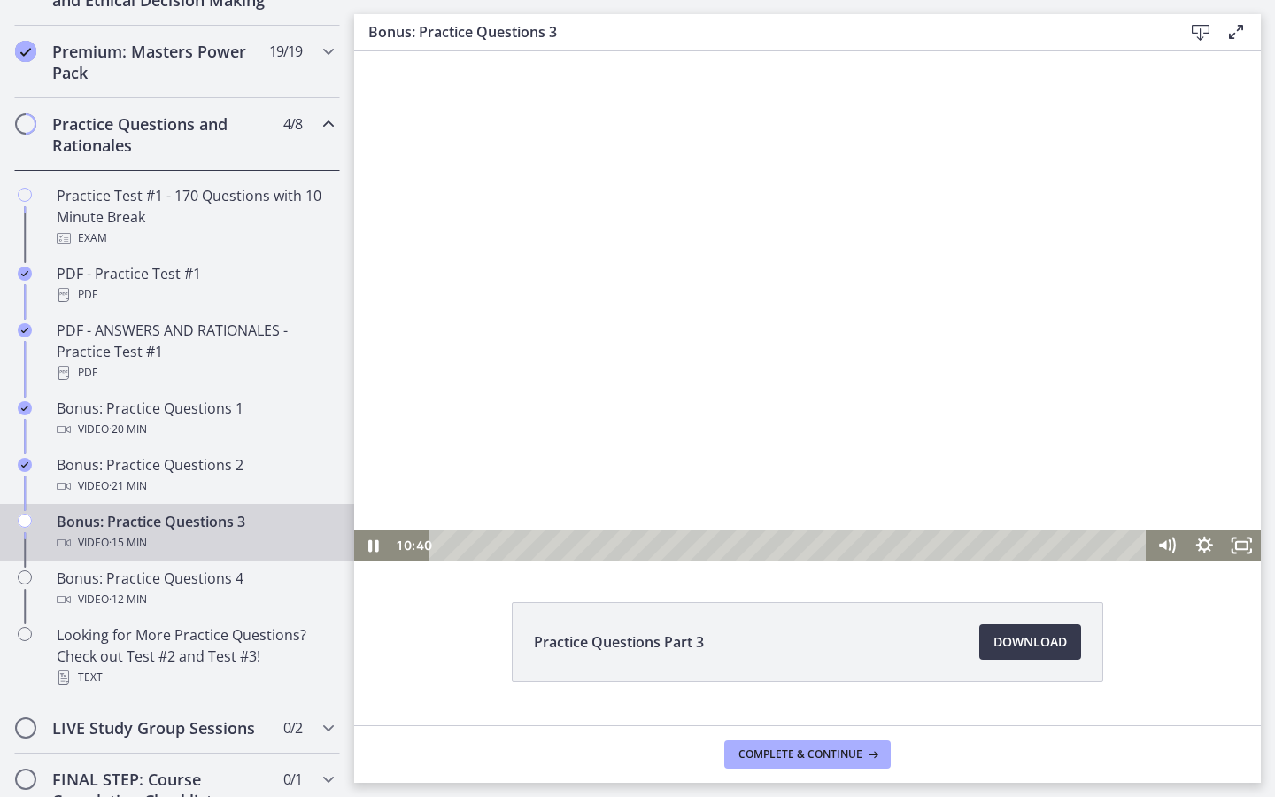
click at [1071, 442] on div at bounding box center [807, 306] width 907 height 510
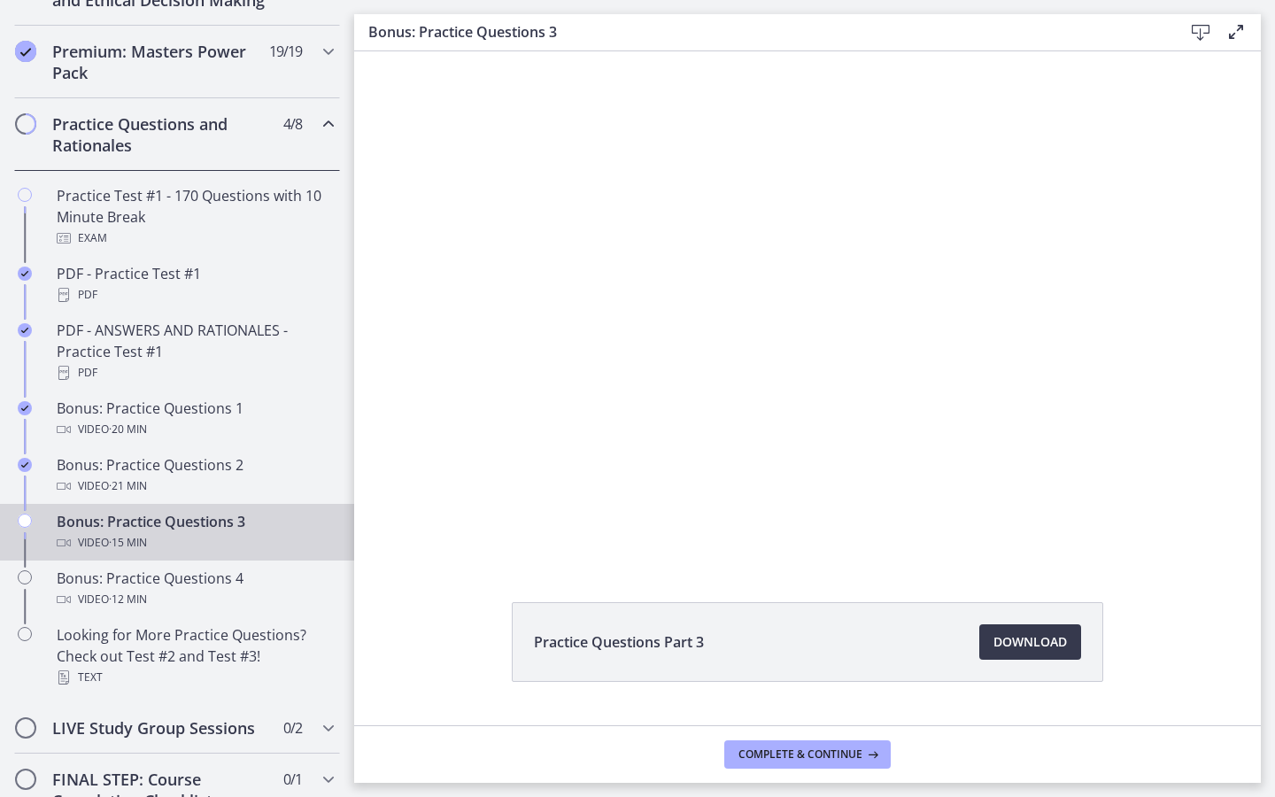
click at [1071, 442] on div at bounding box center [807, 306] width 907 height 510
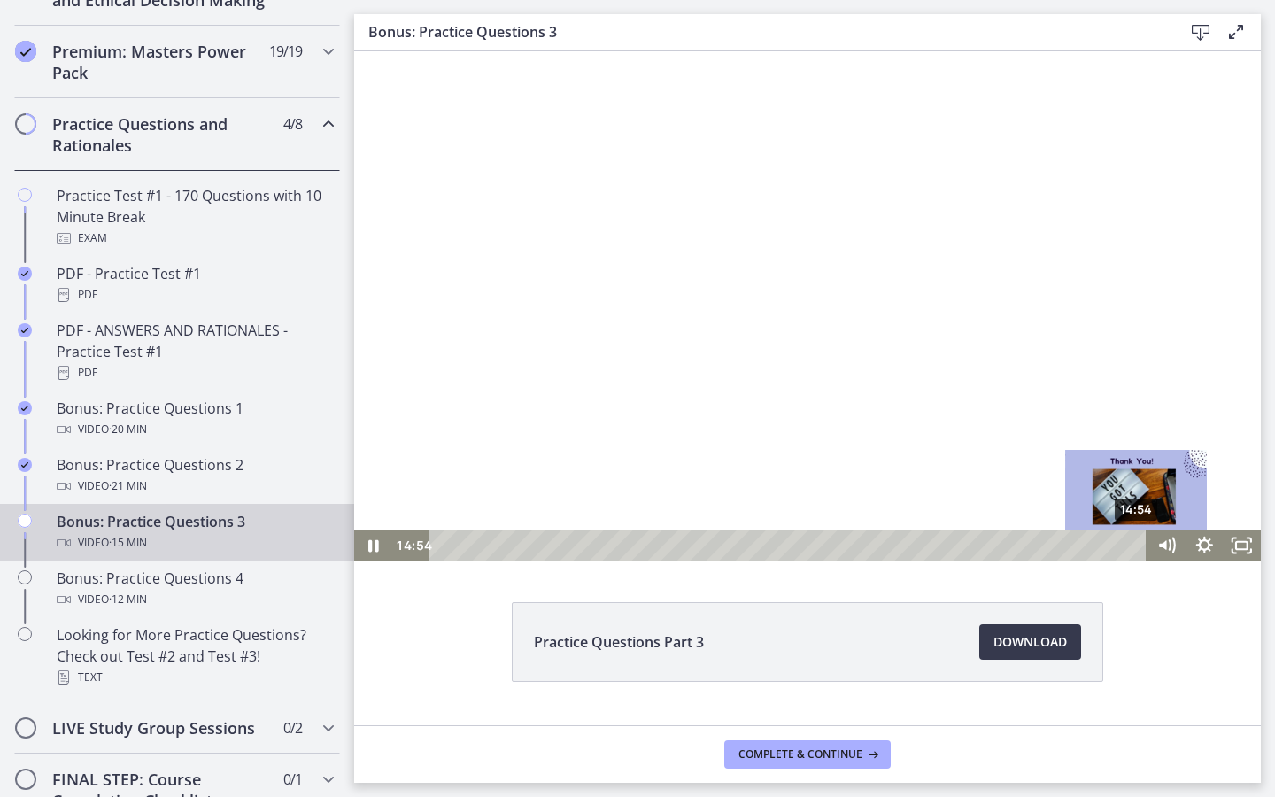
click at [1138, 543] on div "14:54" at bounding box center [791, 546] width 696 height 32
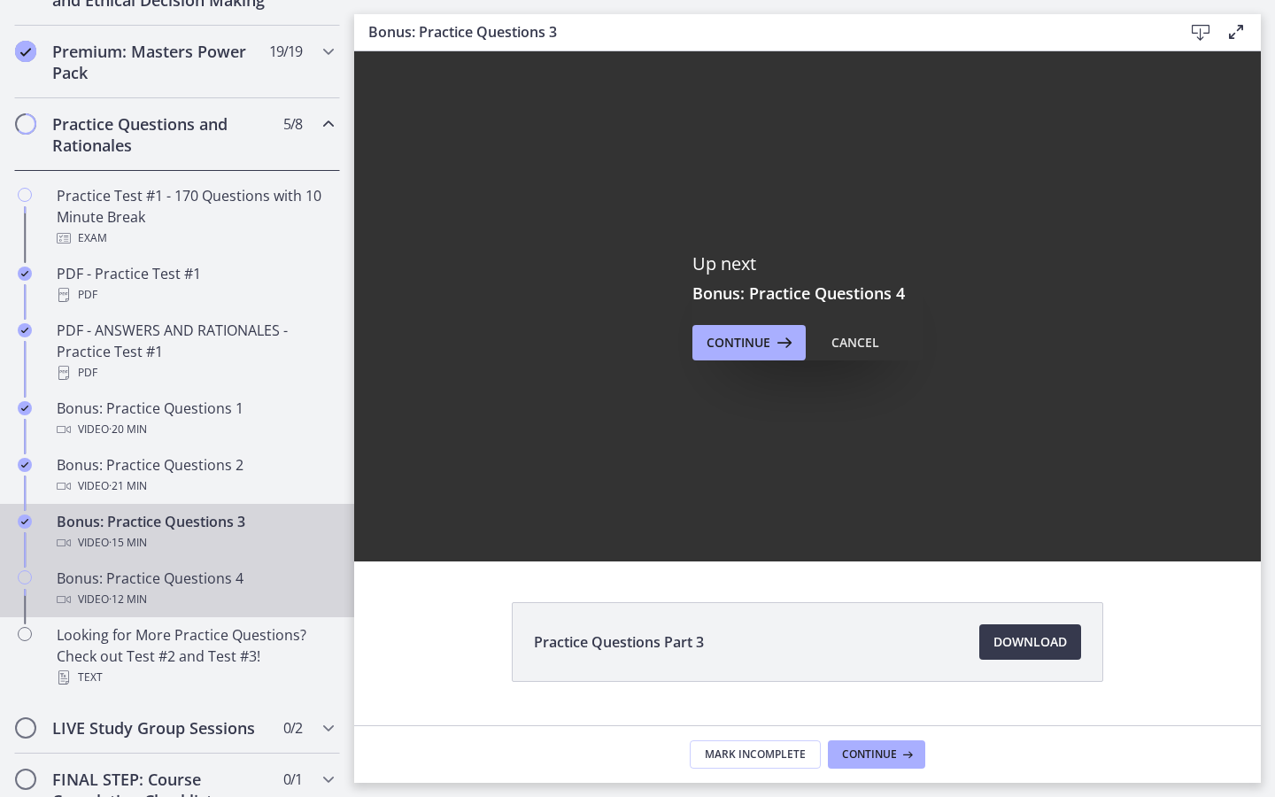
click at [197, 577] on div "Bonus: Practice Questions 4 Video · 12 min" at bounding box center [195, 589] width 276 height 43
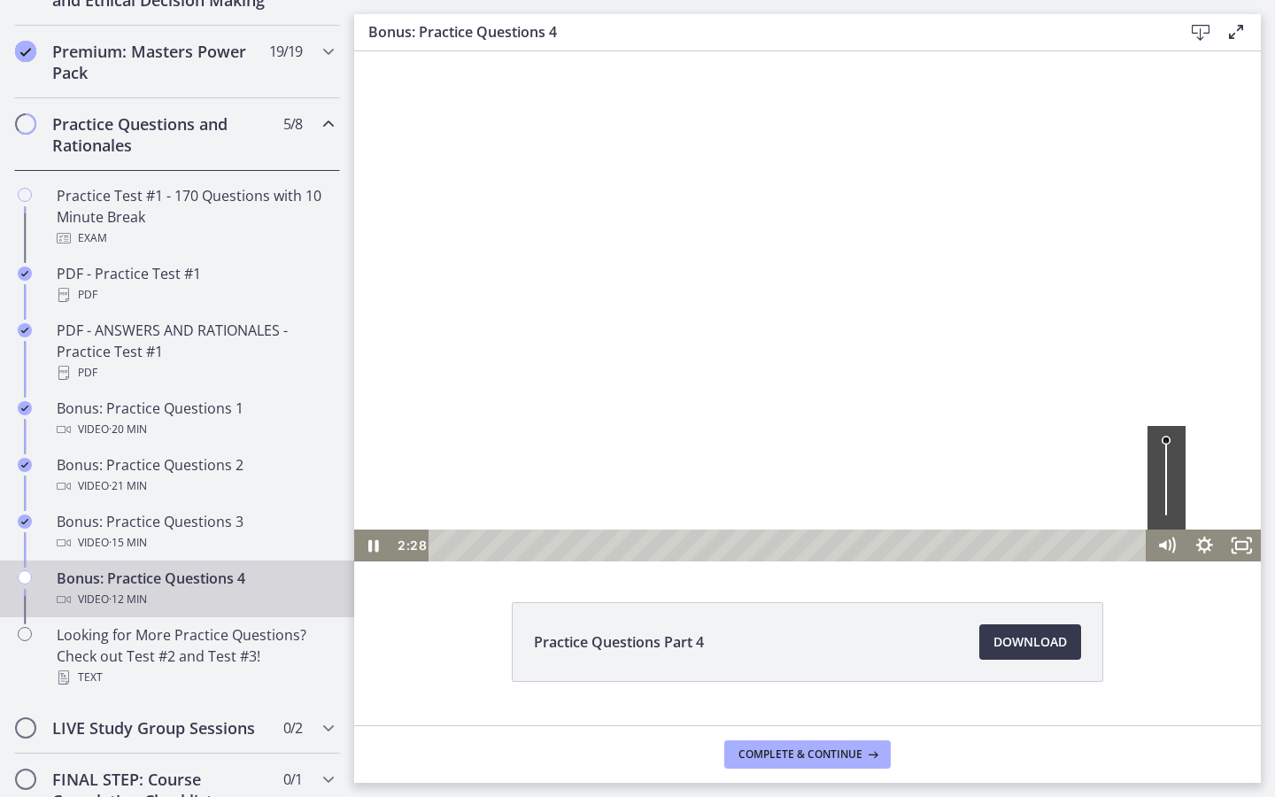
click at [1076, 229] on div at bounding box center [807, 306] width 907 height 510
click at [1041, 137] on div at bounding box center [807, 306] width 907 height 510
click at [1181, 355] on div at bounding box center [807, 306] width 907 height 510
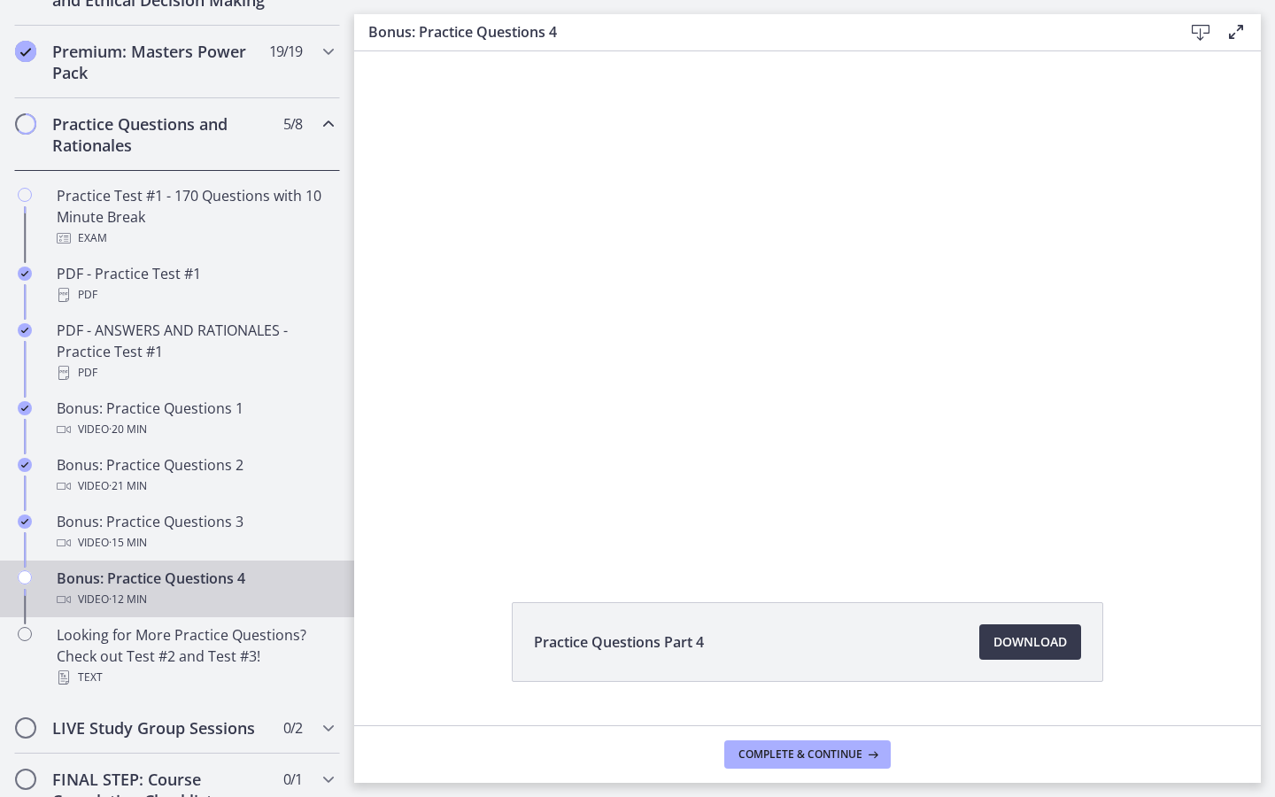
click at [1181, 355] on div at bounding box center [807, 306] width 907 height 510
click at [866, 756] on icon at bounding box center [872, 755] width 18 height 14
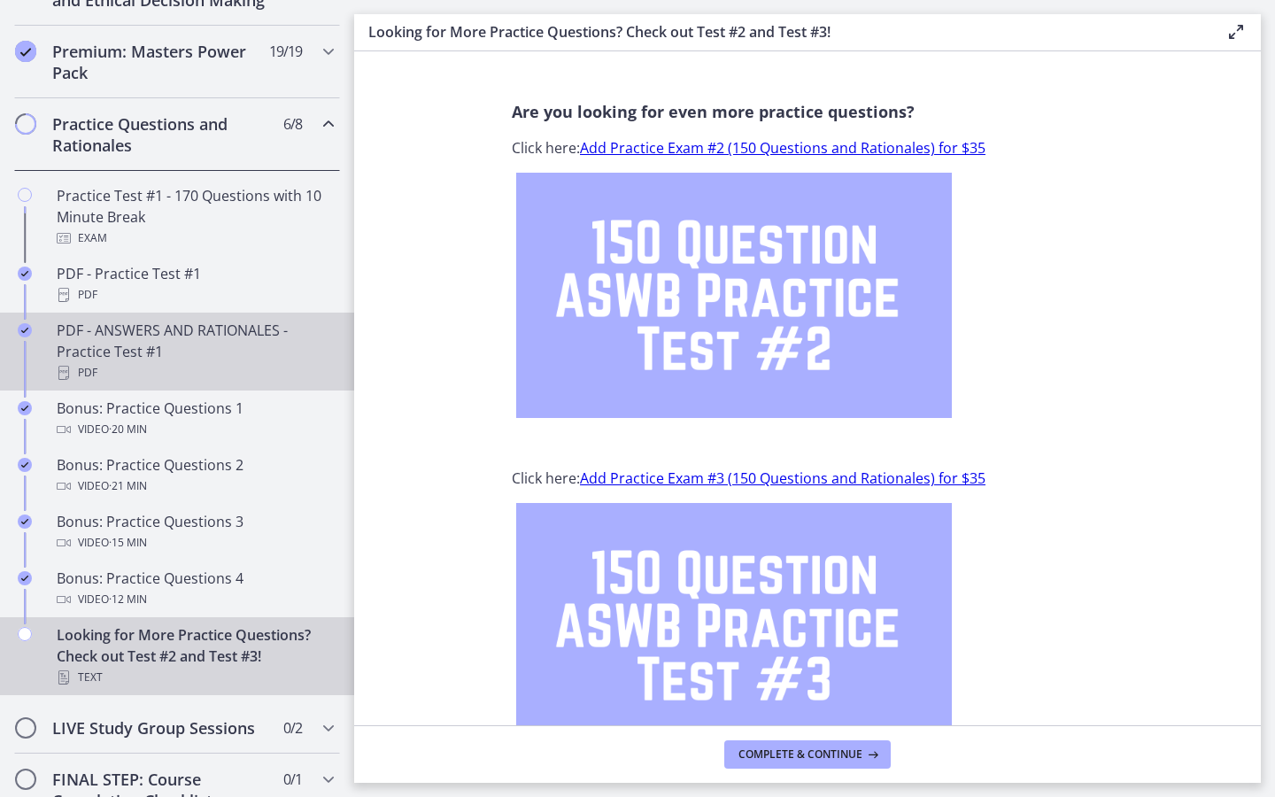
scroll to position [792, 0]
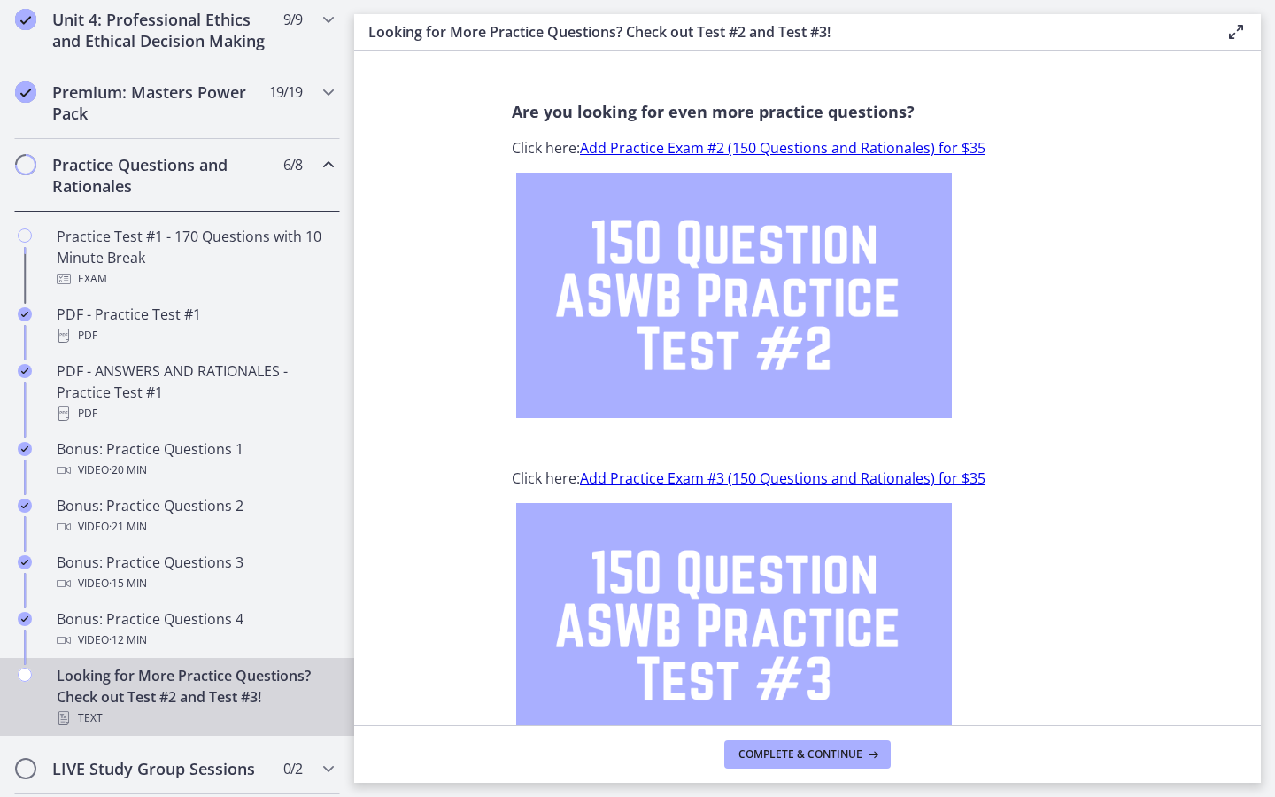
click at [310, 179] on div "Practice Questions and Rationales 6 / 8 Completed" at bounding box center [177, 175] width 326 height 73
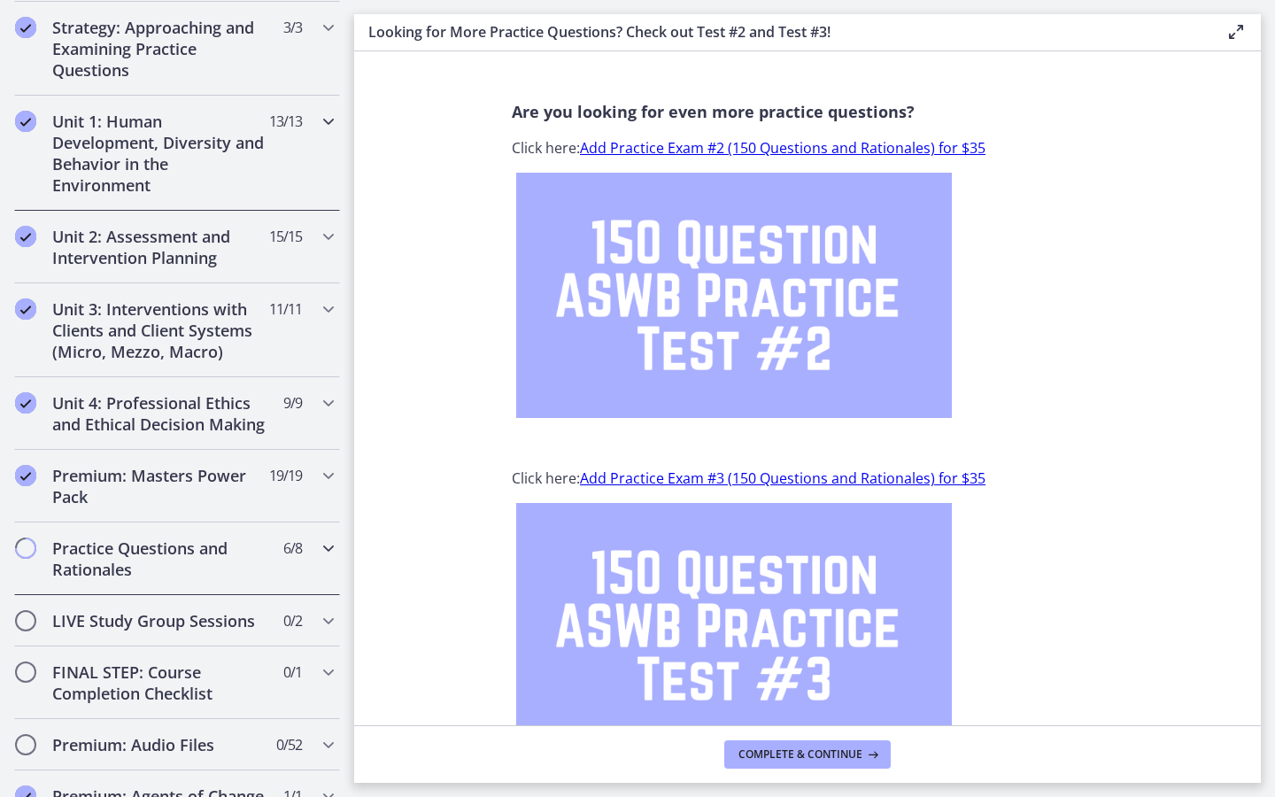
scroll to position [693, 0]
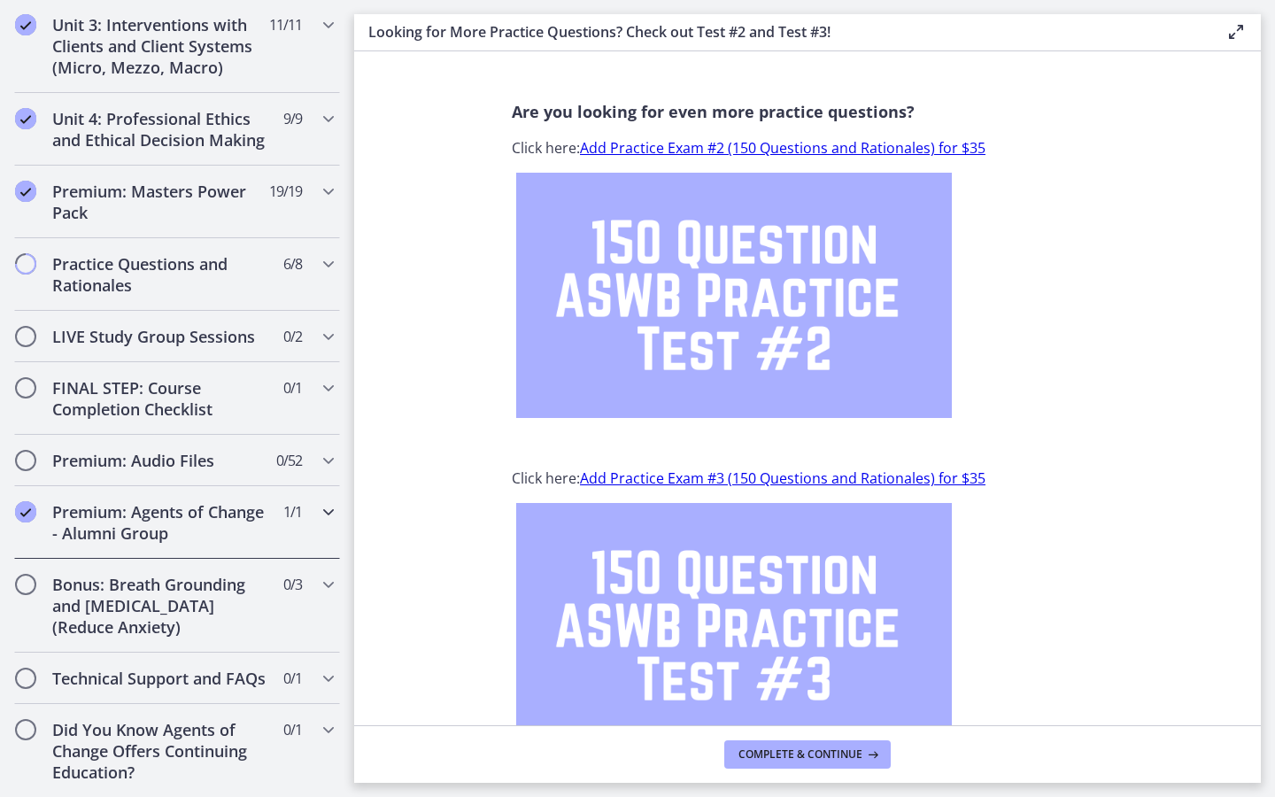
click at [217, 519] on h2 "Premium: Agents of Change - Alumni Group" at bounding box center [160, 522] width 216 height 43
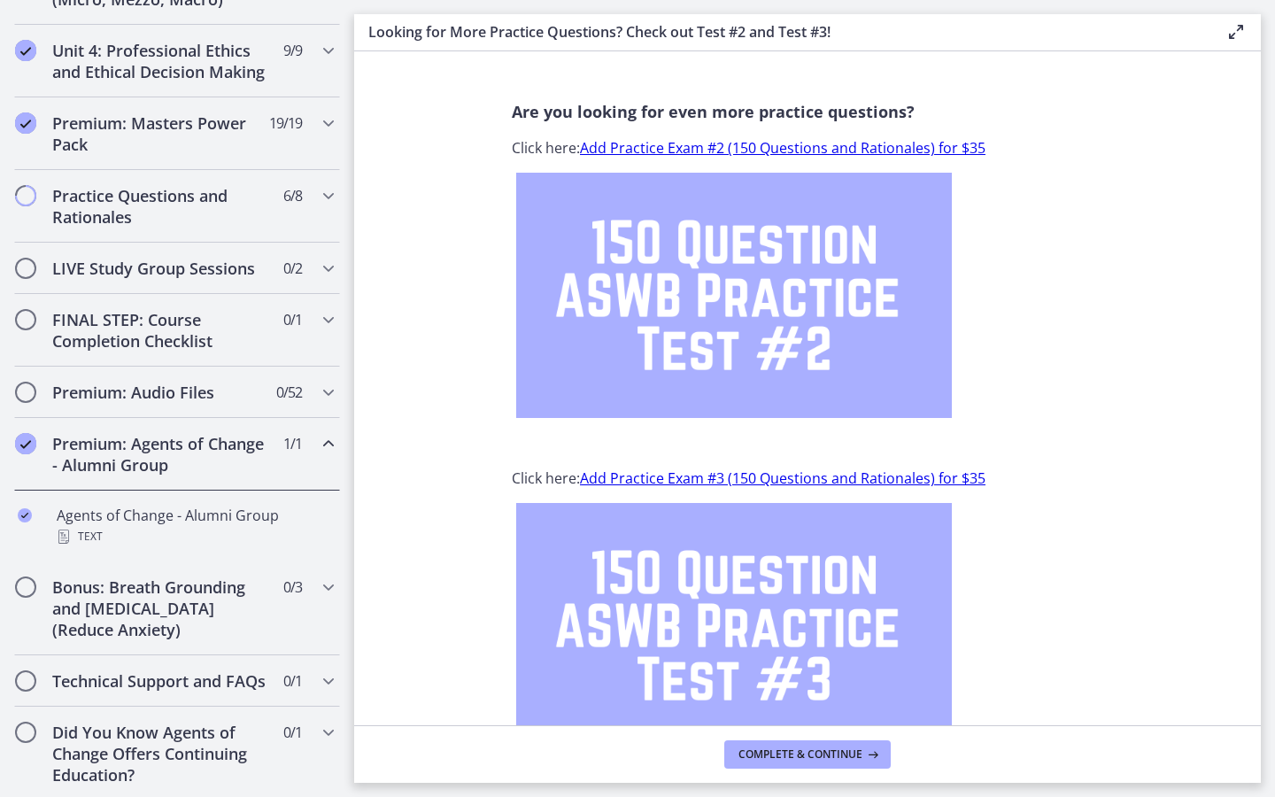
scroll to position [763, 0]
click at [288, 138] on div "Premium: Masters Power Pack 19 / 19 Completed" at bounding box center [177, 132] width 326 height 73
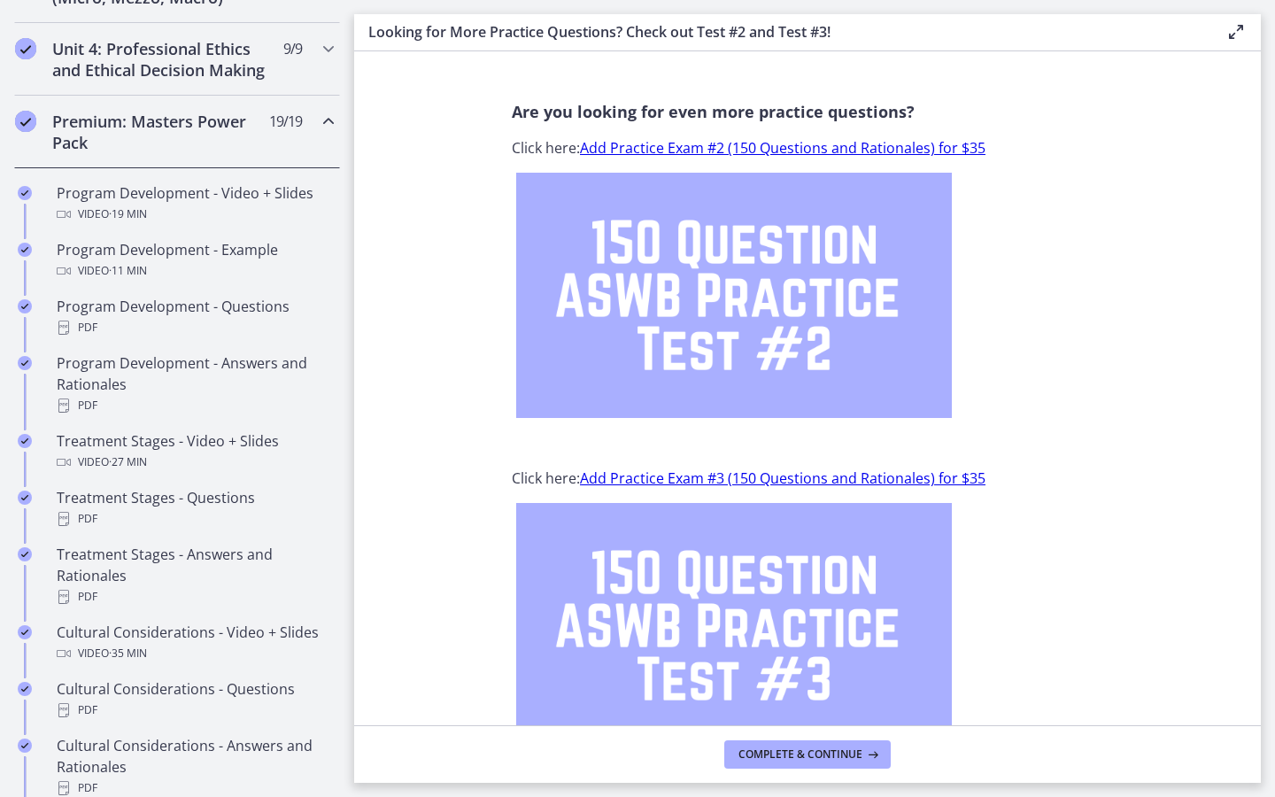
click at [288, 138] on div "Premium: Masters Power Pack 19 / 19 Completed" at bounding box center [177, 132] width 326 height 73
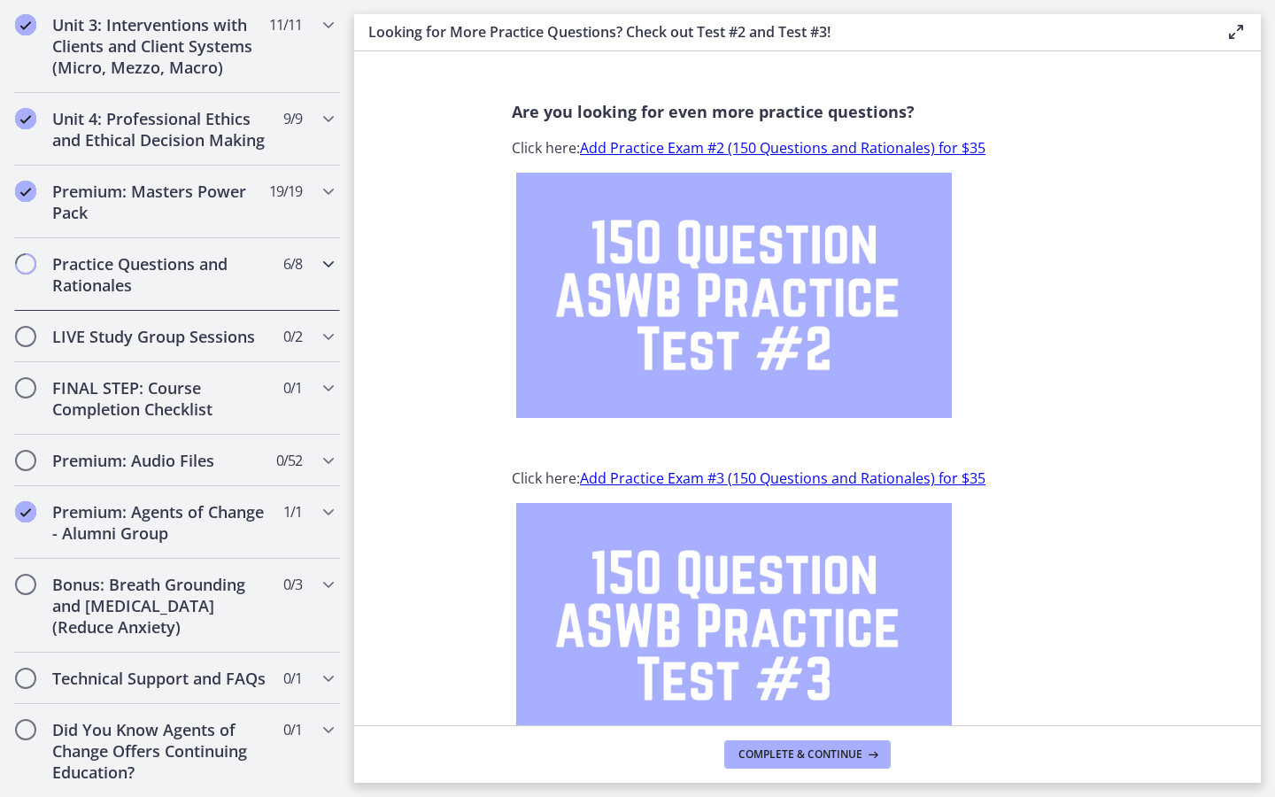
click at [256, 254] on h2 "Practice Questions and Rationales" at bounding box center [160, 274] width 216 height 43
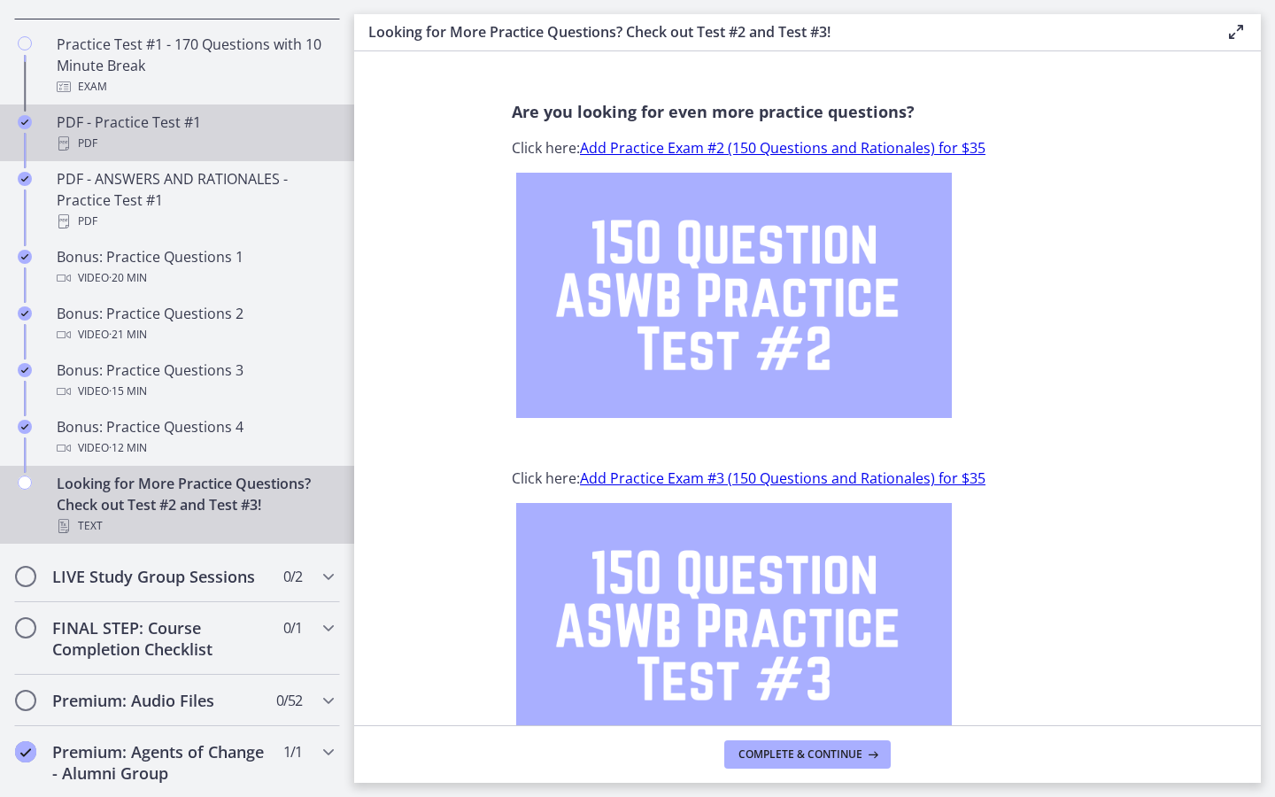
scroll to position [996, 0]
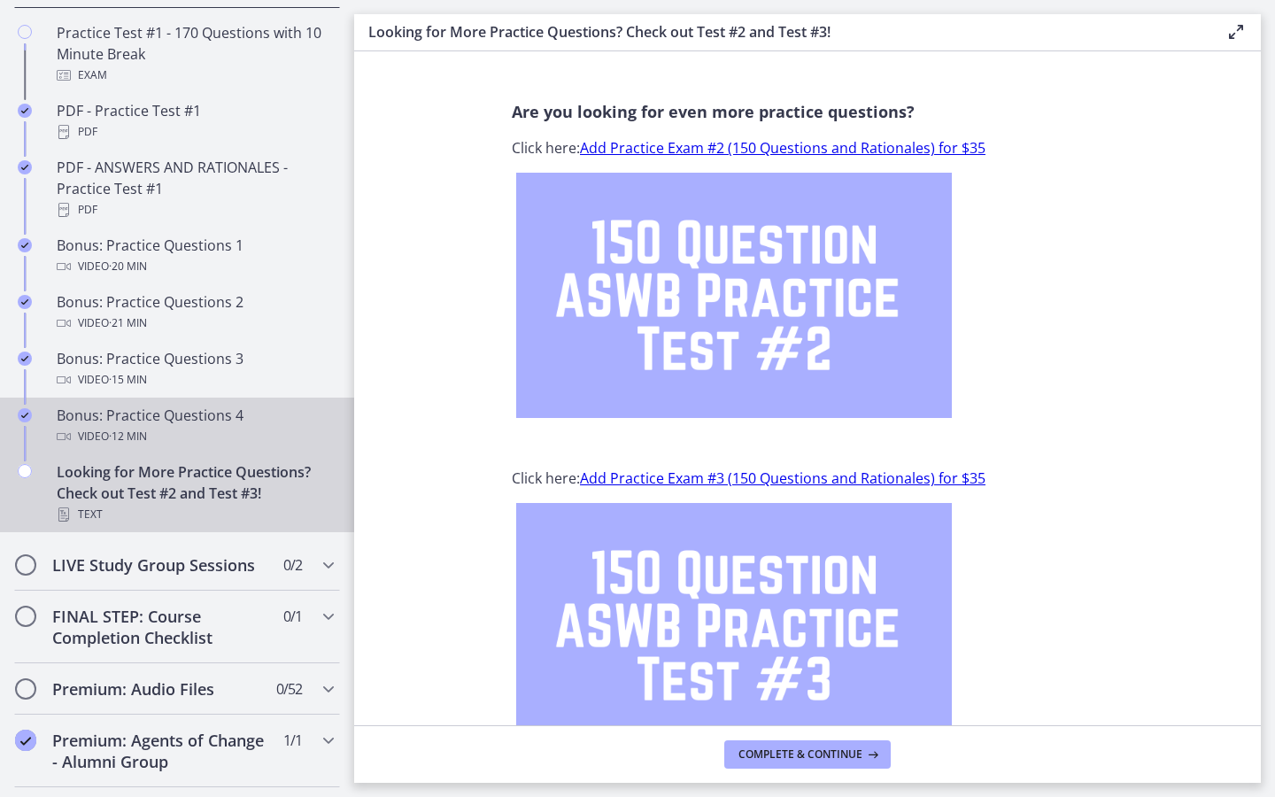
click at [228, 440] on div "Video · 12 min" at bounding box center [195, 436] width 276 height 21
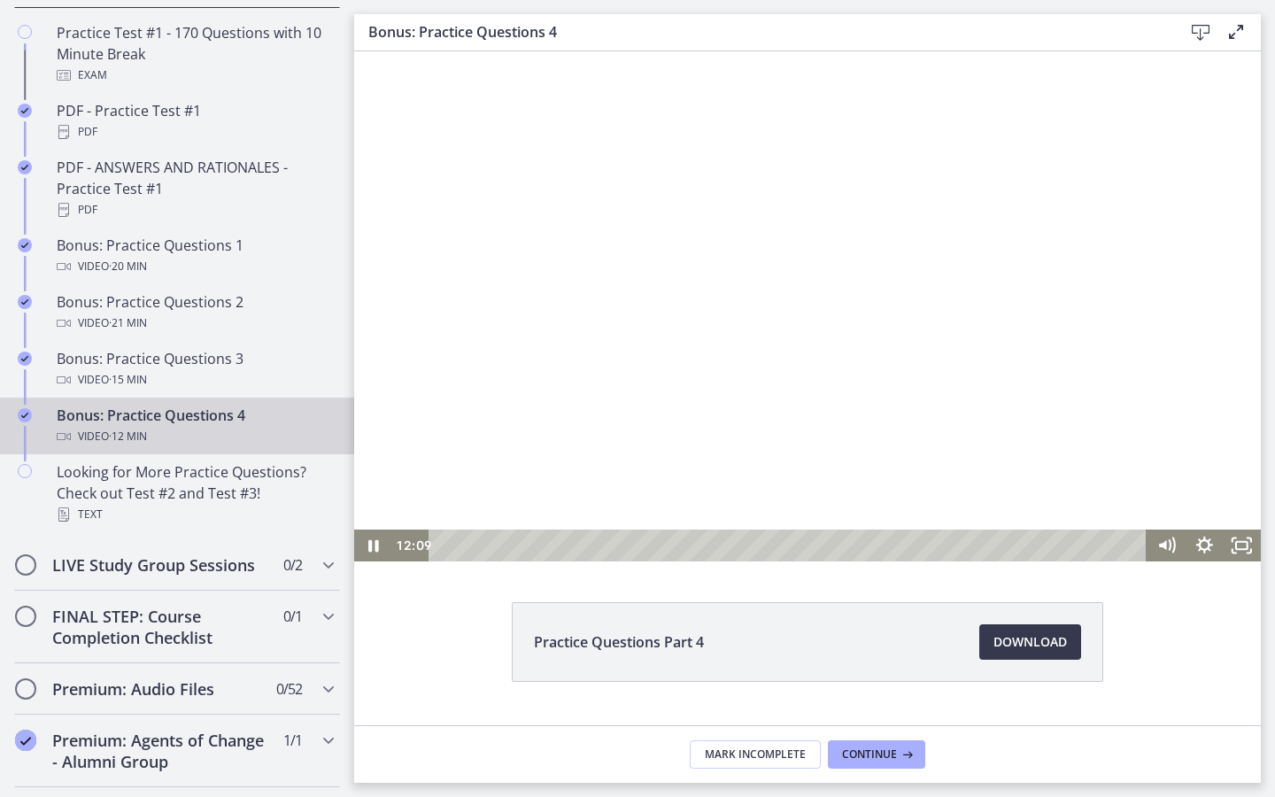
click at [1067, 543] on div "Playbar" at bounding box center [791, 546] width 696 height 32
click at [1134, 545] on div "12:19" at bounding box center [791, 546] width 696 height 32
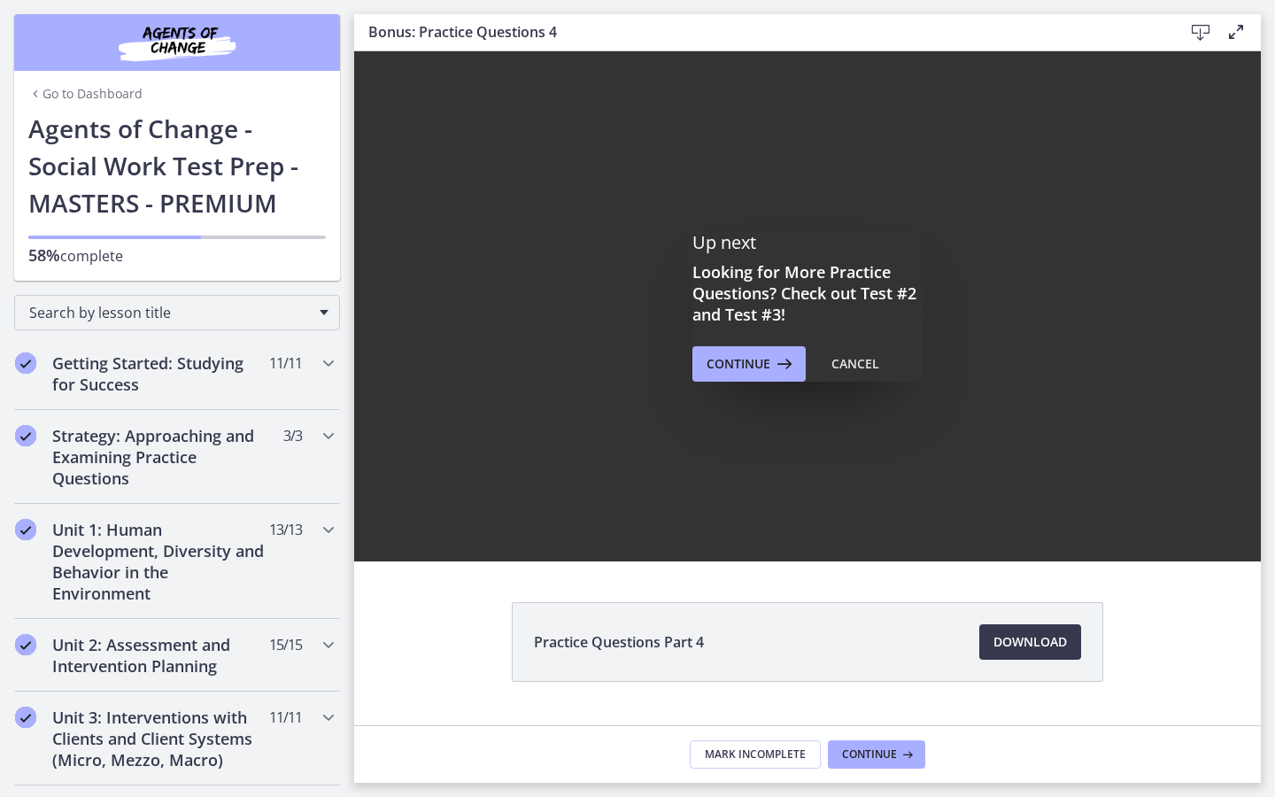
click at [97, 87] on link "Go to Dashboard" at bounding box center [85, 94] width 114 height 18
